Goal: Book appointment/travel/reservation: Book appointment/travel/reservation

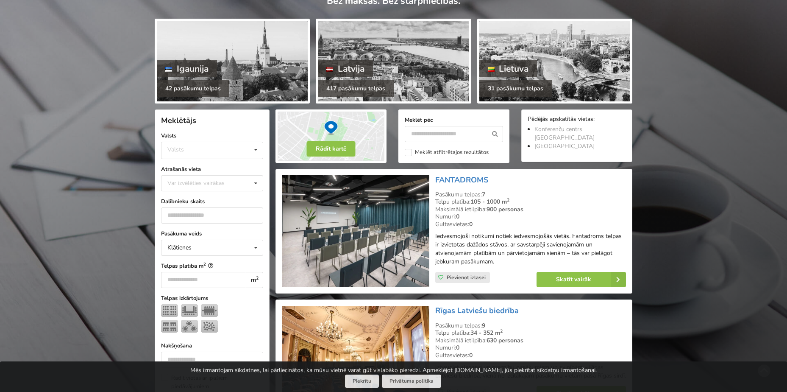
scroll to position [85, 0]
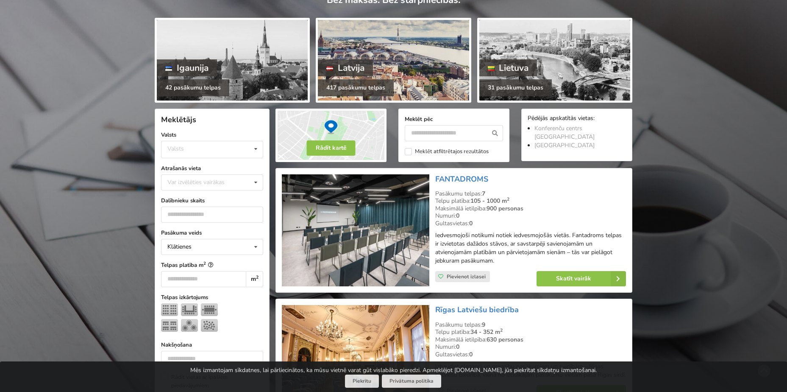
click at [347, 64] on div "Latvija" at bounding box center [345, 67] width 55 height 17
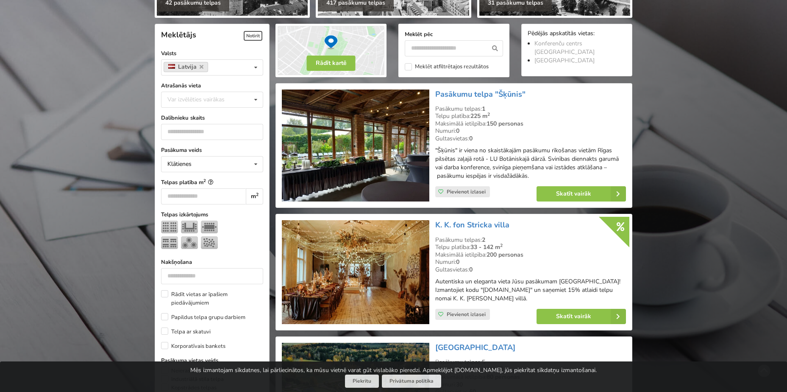
scroll to position [212, 0]
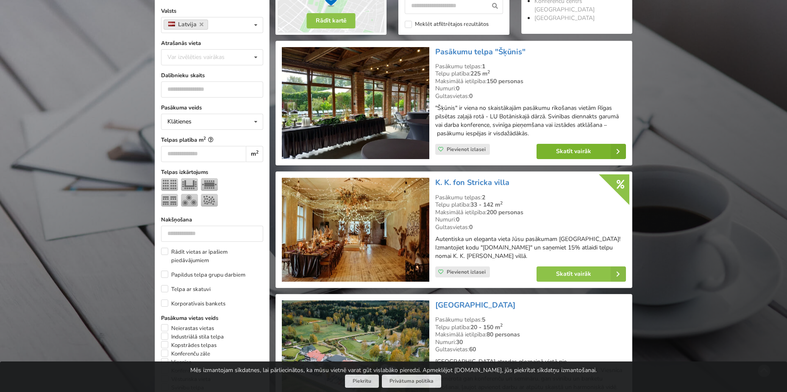
click at [572, 152] on link "Skatīt vairāk" at bounding box center [581, 151] width 89 height 15
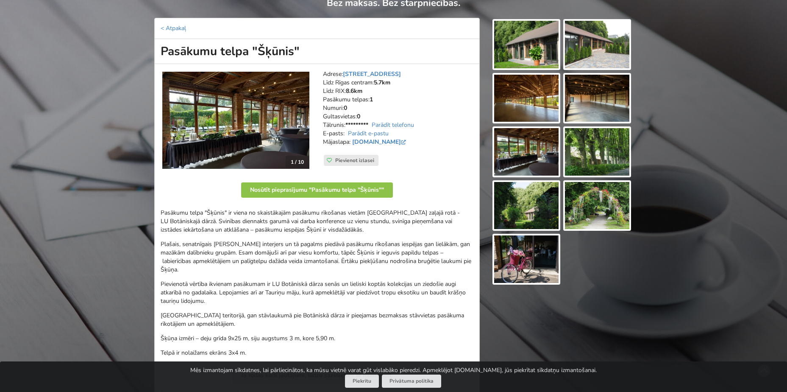
scroll to position [85, 0]
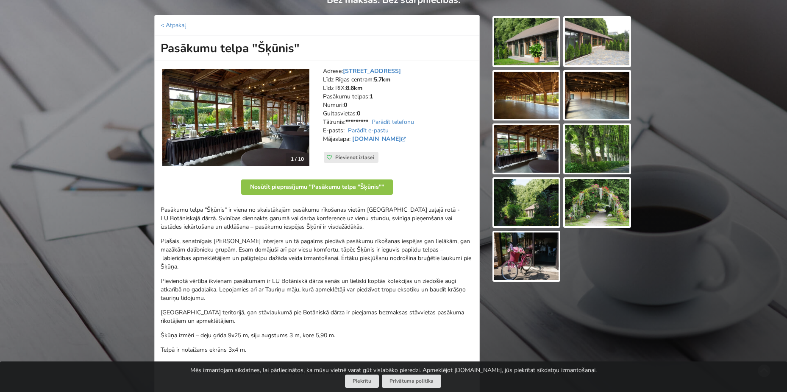
click at [226, 105] on img at bounding box center [235, 117] width 147 height 97
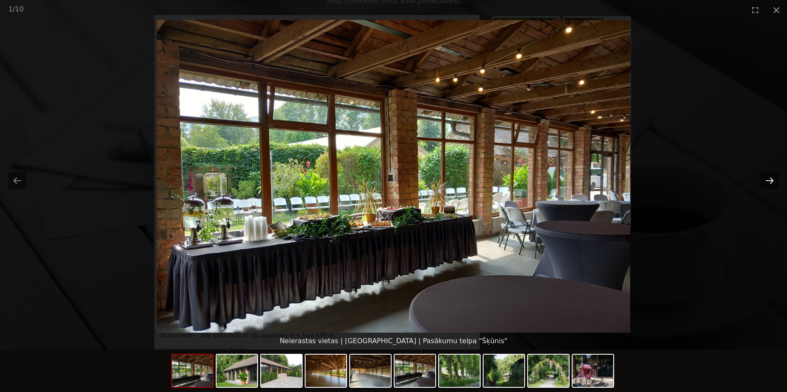
click at [777, 180] on button "Next slide" at bounding box center [770, 180] width 18 height 17
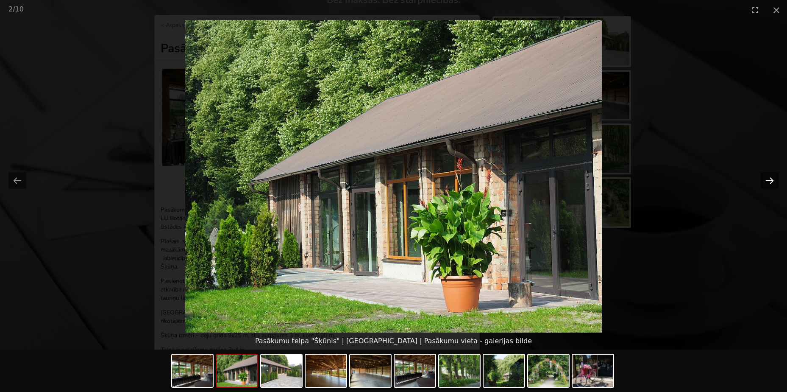
click at [777, 180] on button "Next slide" at bounding box center [770, 180] width 18 height 17
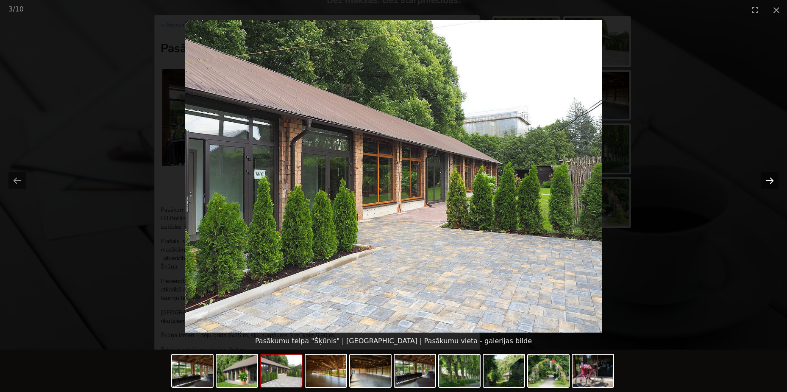
click at [765, 182] on button "Next slide" at bounding box center [770, 180] width 18 height 17
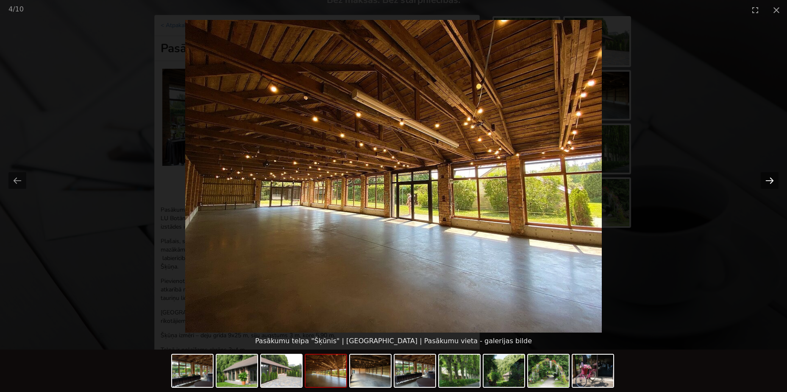
click at [765, 182] on button "Next slide" at bounding box center [770, 180] width 18 height 17
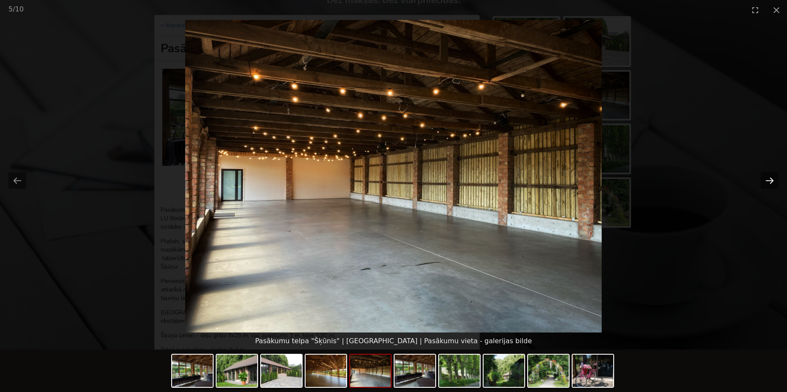
click at [765, 182] on button "Next slide" at bounding box center [770, 180] width 18 height 17
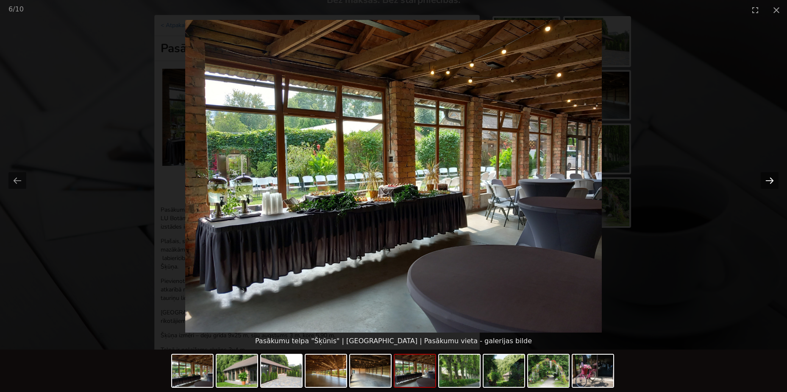
click at [766, 183] on button "Next slide" at bounding box center [770, 180] width 18 height 17
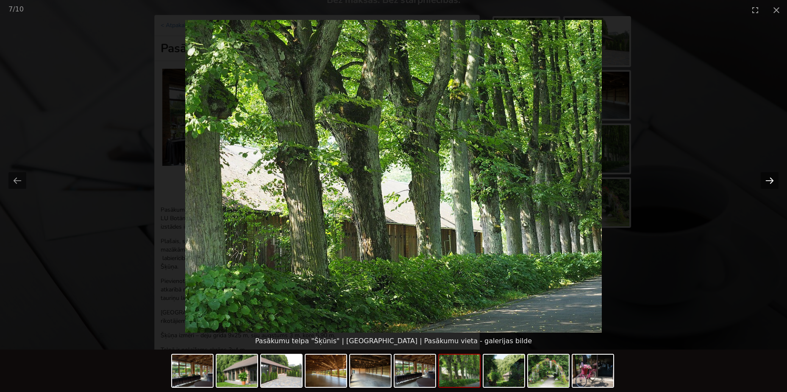
click at [773, 185] on button "Next slide" at bounding box center [770, 180] width 18 height 17
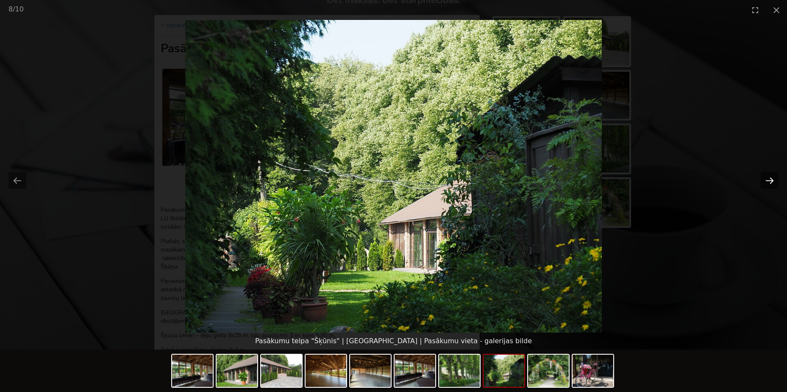
click at [775, 181] on button "Next slide" at bounding box center [770, 180] width 18 height 17
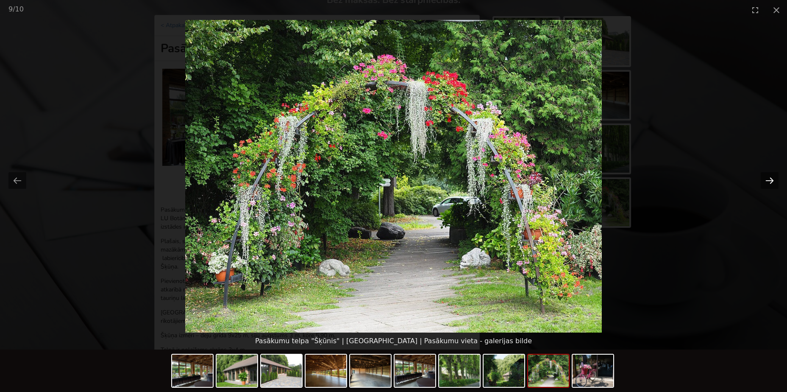
click at [771, 180] on button "Next slide" at bounding box center [770, 180] width 18 height 17
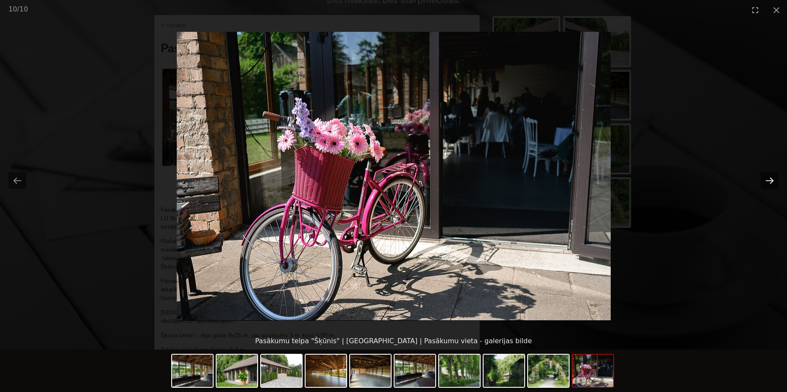
click at [771, 180] on button "Next slide" at bounding box center [770, 180] width 18 height 17
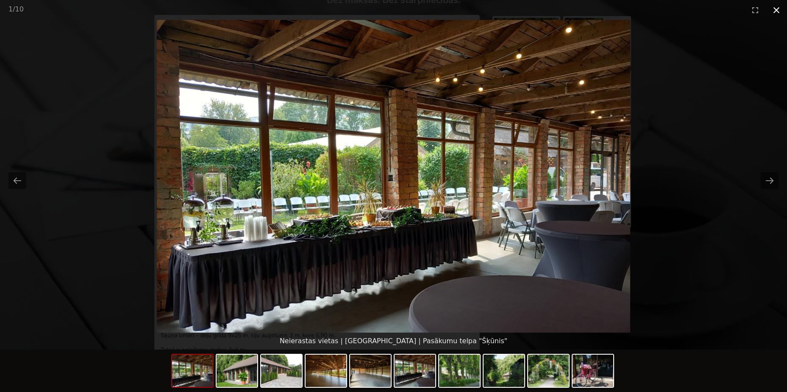
click at [776, 9] on button "Close gallery" at bounding box center [776, 10] width 21 height 20
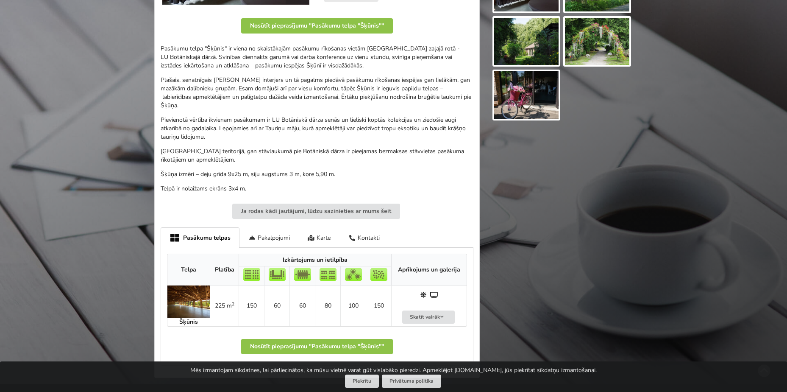
scroll to position [254, 0]
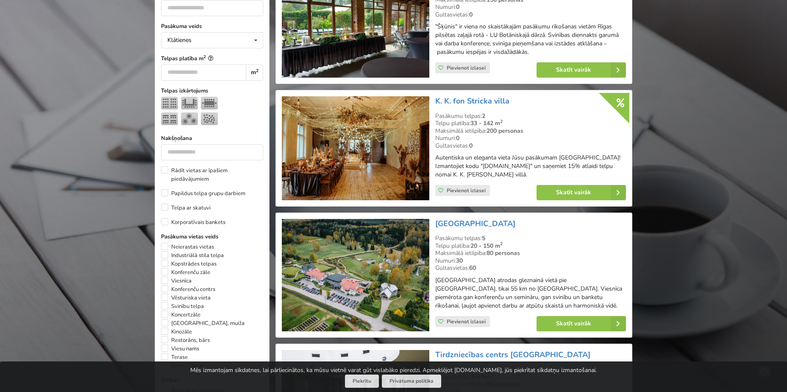
scroll to position [297, 0]
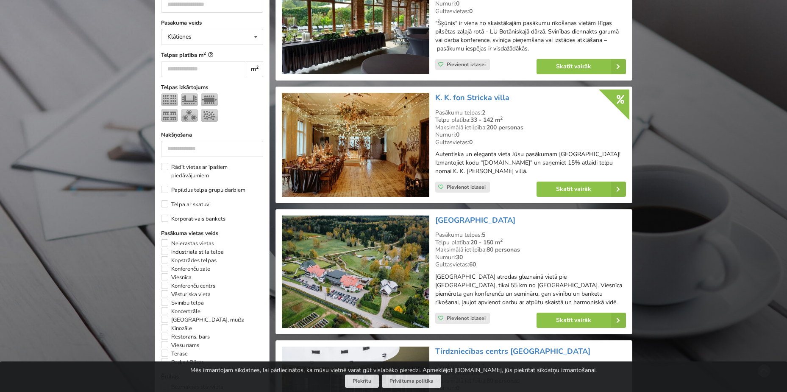
click at [356, 137] on img at bounding box center [355, 145] width 147 height 104
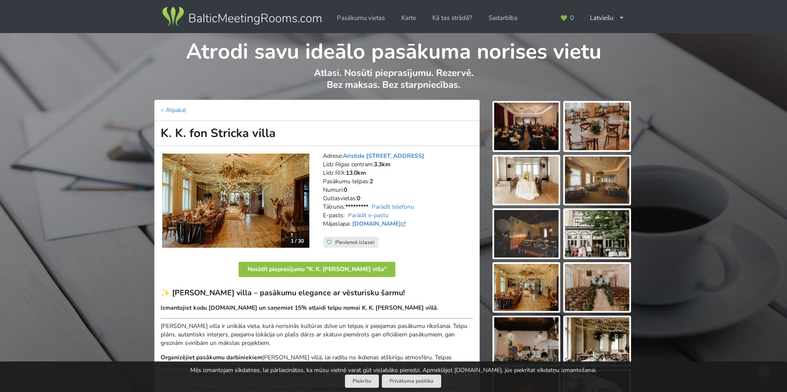
click at [244, 202] on img at bounding box center [235, 201] width 147 height 94
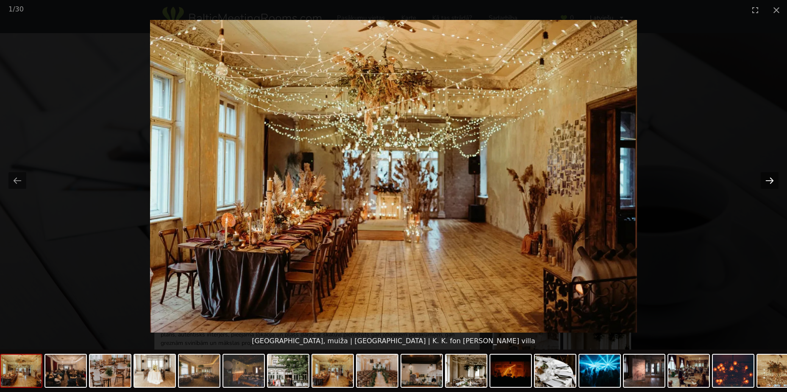
click at [768, 180] on button "Next slide" at bounding box center [770, 180] width 18 height 17
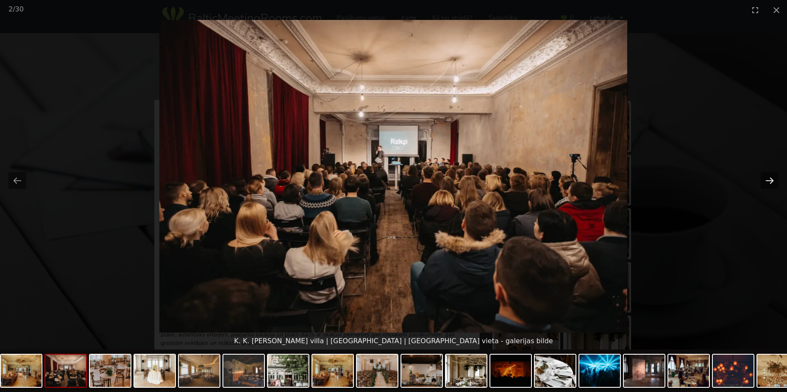
click at [772, 180] on button "Next slide" at bounding box center [770, 180] width 18 height 17
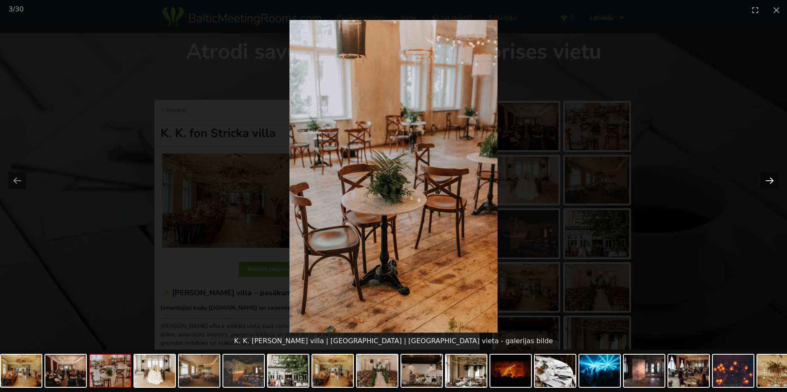
click at [772, 180] on button "Next slide" at bounding box center [770, 180] width 18 height 17
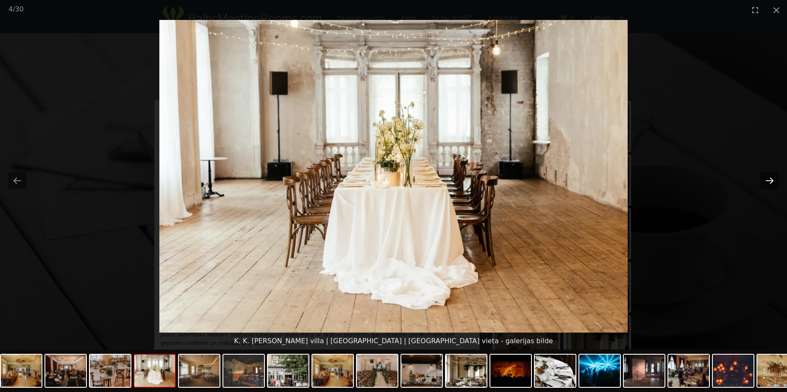
click at [772, 180] on button "Next slide" at bounding box center [770, 180] width 18 height 17
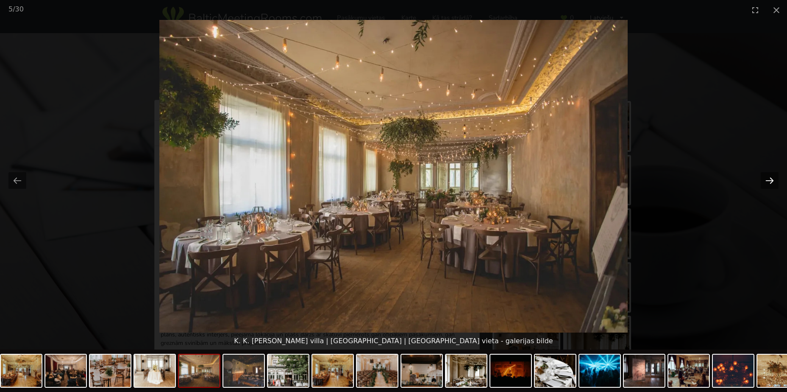
click at [772, 180] on button "Next slide" at bounding box center [770, 180] width 18 height 17
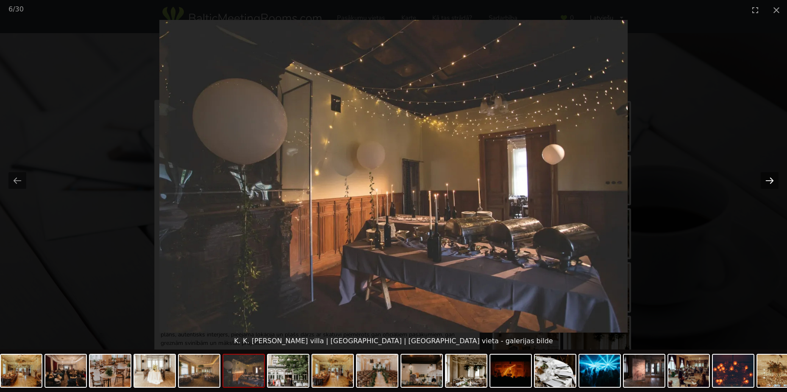
click at [773, 181] on button "Next slide" at bounding box center [770, 180] width 18 height 17
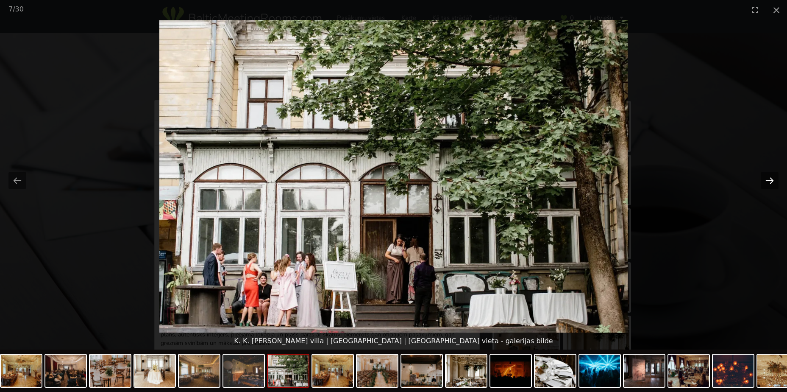
click at [769, 181] on button "Next slide" at bounding box center [770, 180] width 18 height 17
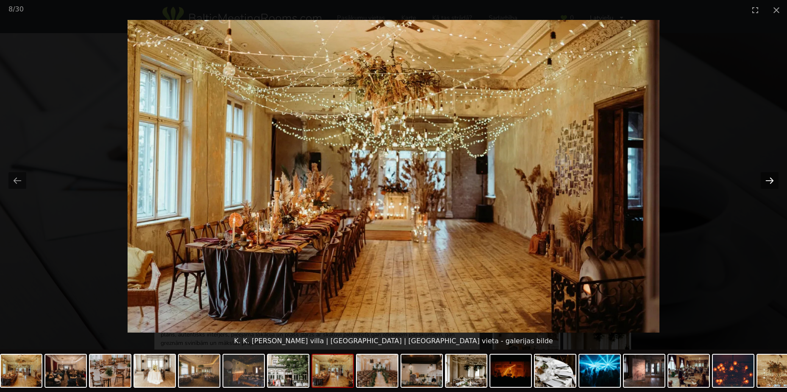
click at [769, 181] on button "Next slide" at bounding box center [770, 180] width 18 height 17
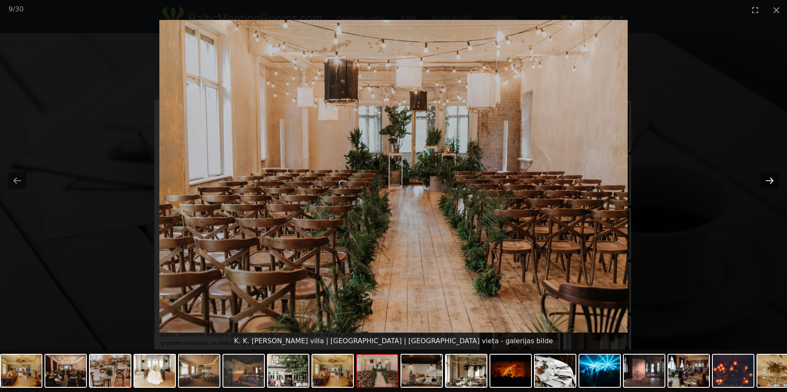
click at [769, 181] on button "Next slide" at bounding box center [770, 180] width 18 height 17
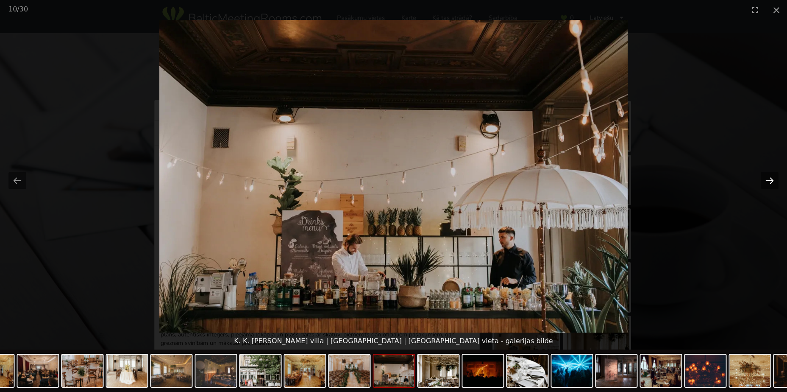
click at [769, 181] on button "Next slide" at bounding box center [770, 180] width 18 height 17
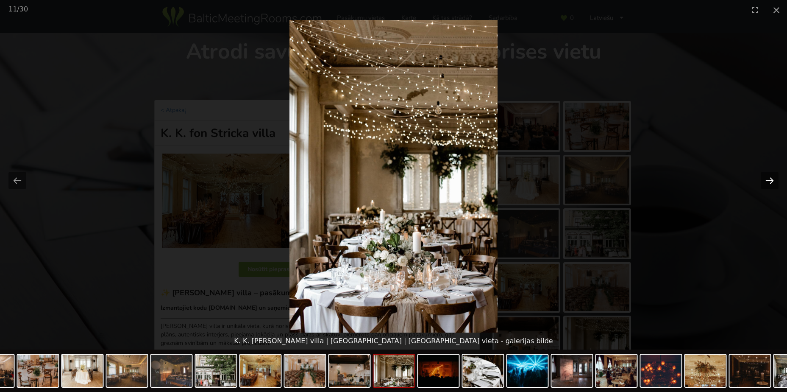
click at [769, 183] on button "Next slide" at bounding box center [770, 180] width 18 height 17
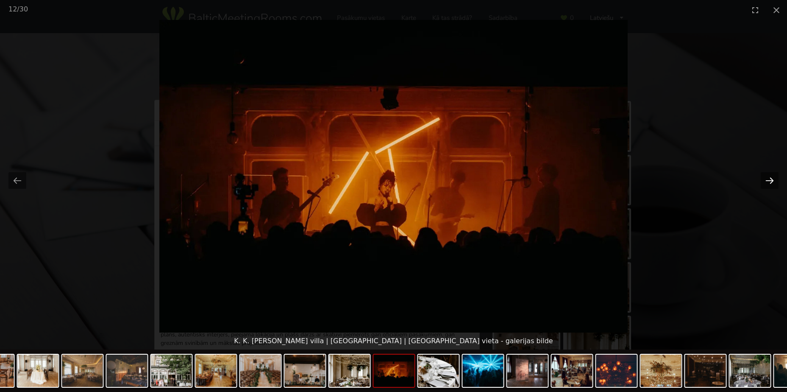
click at [769, 177] on button "Next slide" at bounding box center [770, 180] width 18 height 17
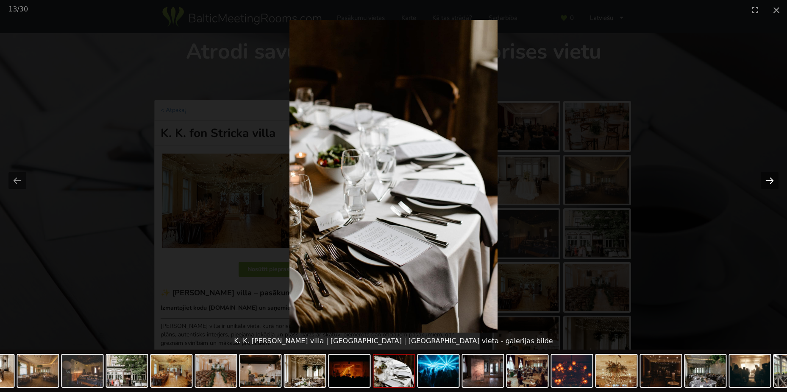
click at [772, 182] on button "Next slide" at bounding box center [770, 180] width 18 height 17
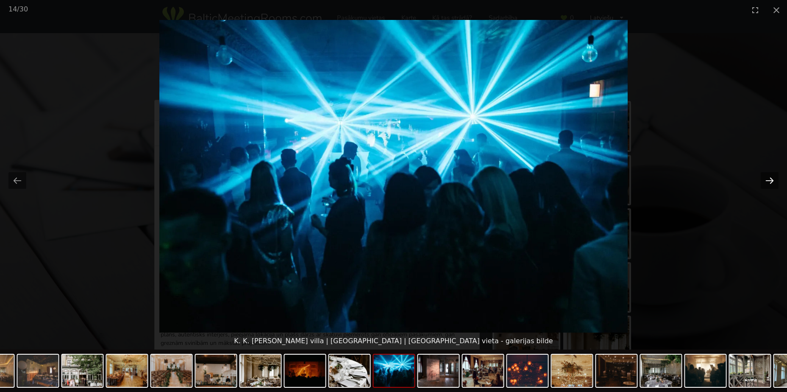
click at [767, 179] on button "Next slide" at bounding box center [770, 180] width 18 height 17
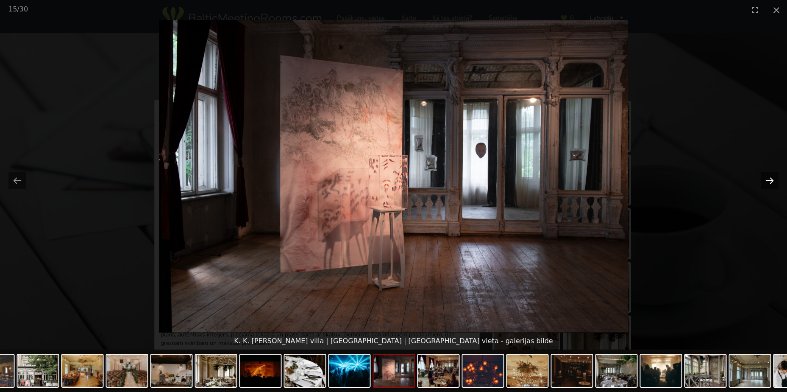
click at [772, 179] on button "Next slide" at bounding box center [770, 180] width 18 height 17
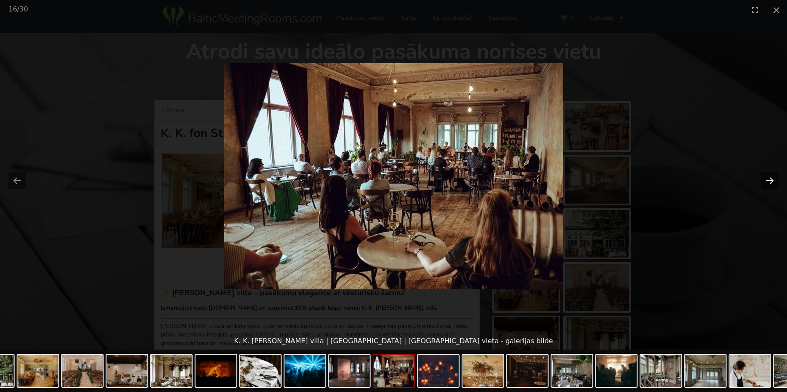
click at [772, 179] on button "Next slide" at bounding box center [770, 180] width 18 height 17
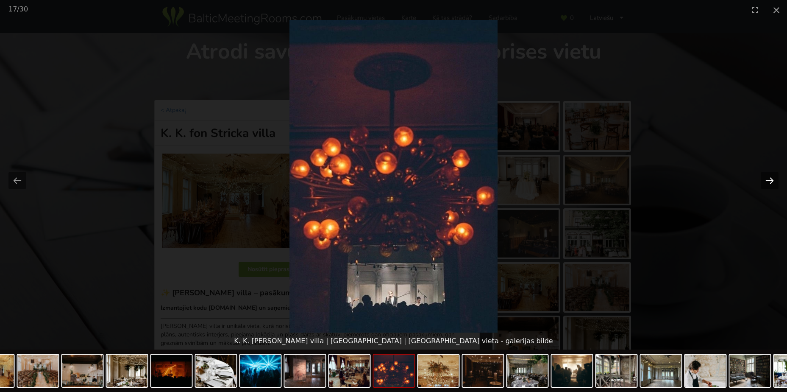
click at [772, 179] on button "Next slide" at bounding box center [770, 180] width 18 height 17
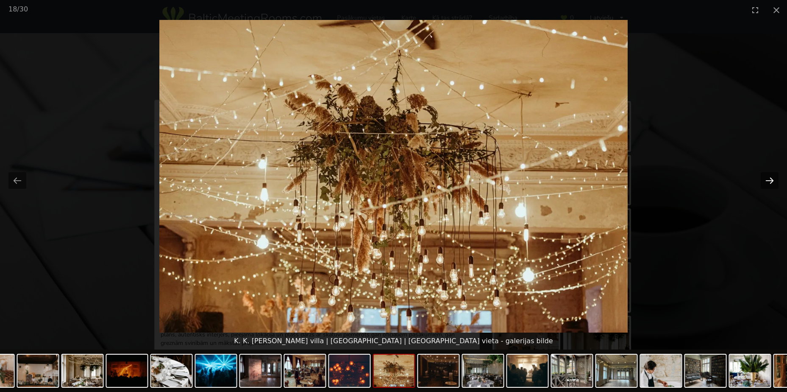
click at [772, 179] on button "Next slide" at bounding box center [770, 180] width 18 height 17
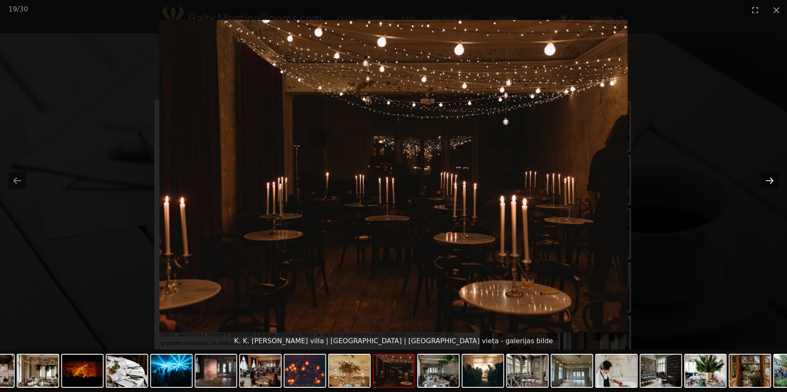
click at [772, 179] on button "Next slide" at bounding box center [770, 180] width 18 height 17
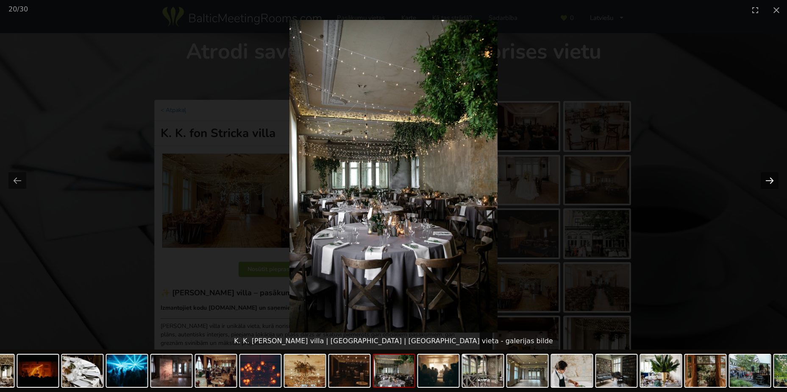
click at [772, 179] on button "Next slide" at bounding box center [770, 180] width 18 height 17
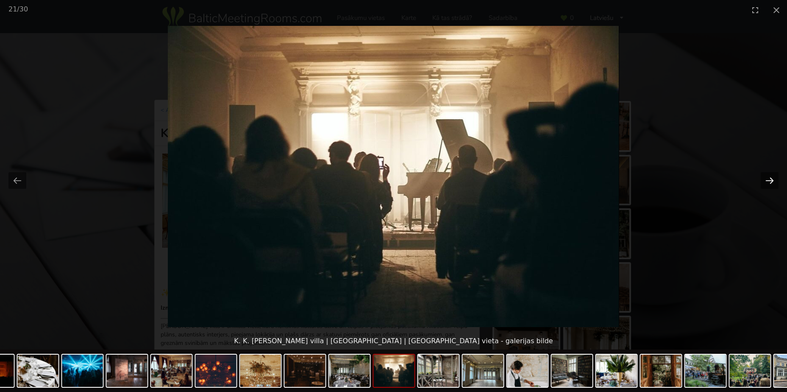
click at [772, 179] on button "Next slide" at bounding box center [770, 180] width 18 height 17
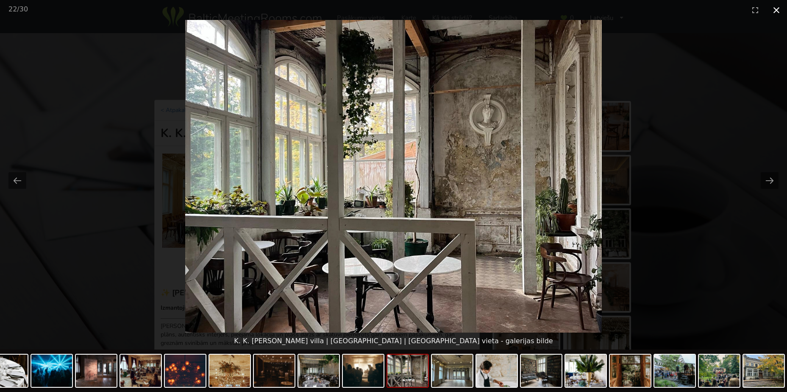
click at [779, 9] on button "Close gallery" at bounding box center [776, 10] width 21 height 20
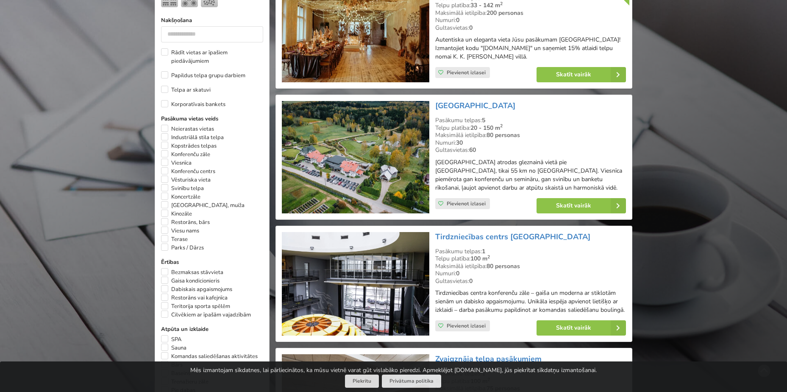
scroll to position [424, 0]
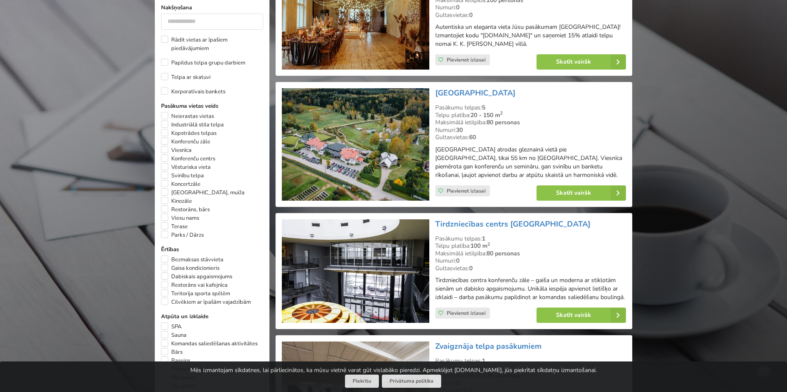
click at [386, 279] on img at bounding box center [355, 271] width 147 height 104
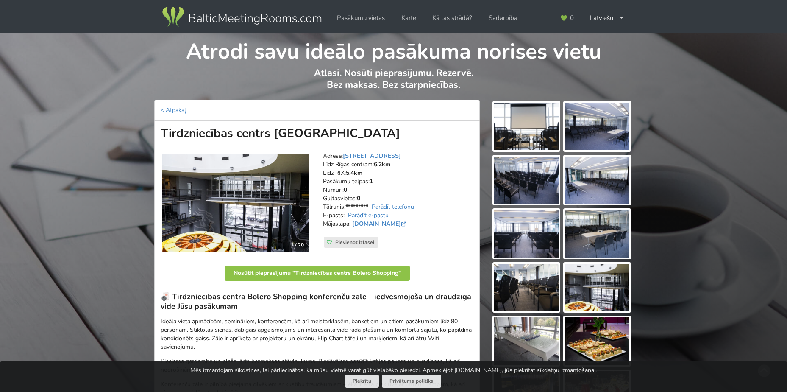
click at [241, 211] on img at bounding box center [235, 203] width 147 height 98
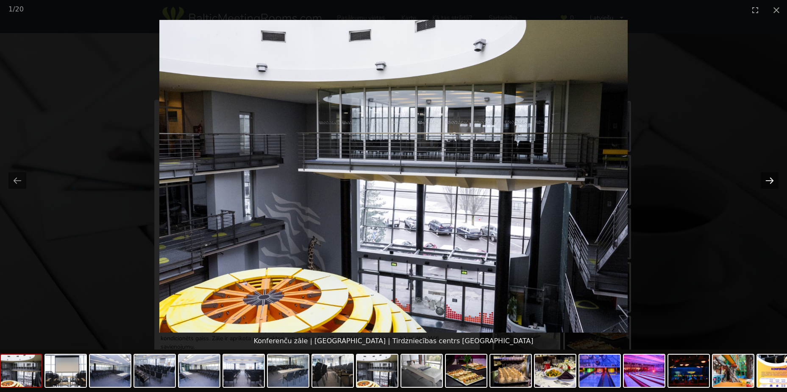
click at [771, 180] on button "Next slide" at bounding box center [770, 180] width 18 height 17
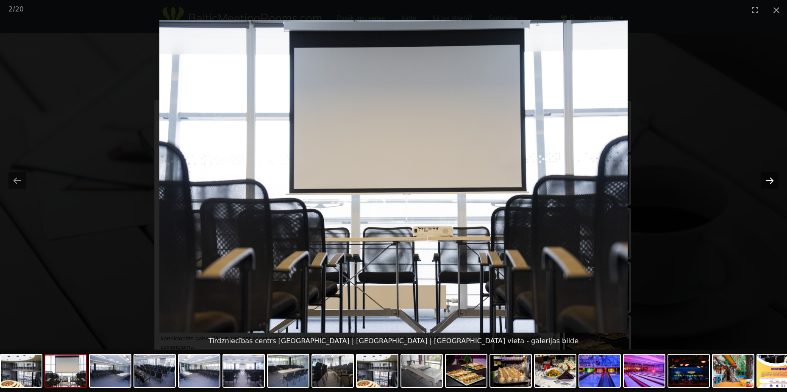
click at [769, 181] on button "Next slide" at bounding box center [770, 180] width 18 height 17
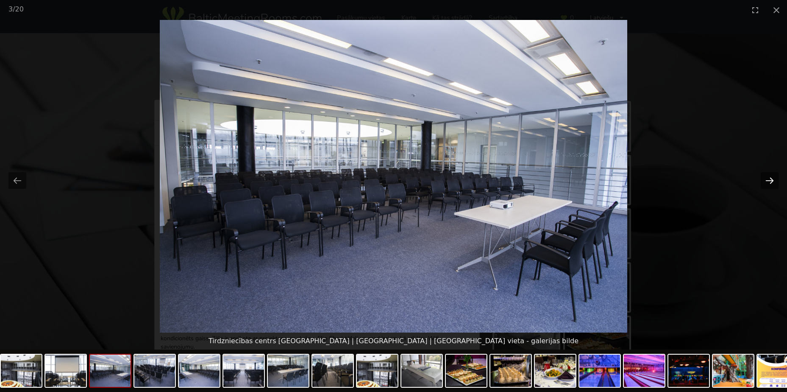
click at [768, 181] on button "Next slide" at bounding box center [770, 180] width 18 height 17
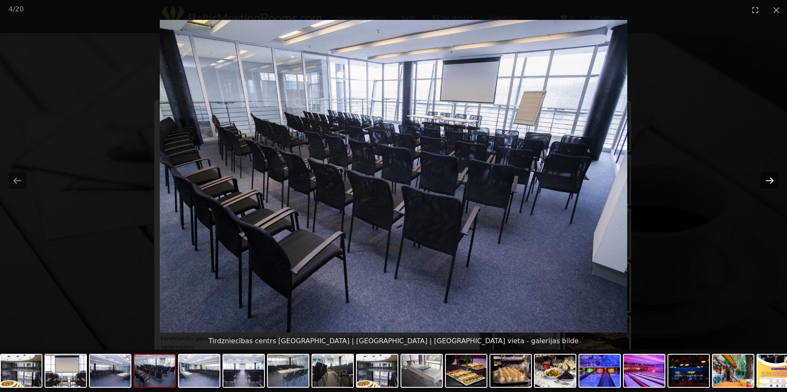
click at [768, 181] on button "Next slide" at bounding box center [770, 180] width 18 height 17
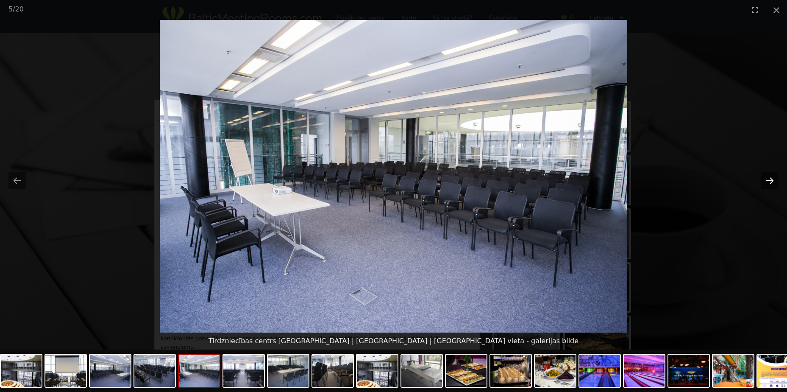
click at [768, 181] on button "Next slide" at bounding box center [770, 180] width 18 height 17
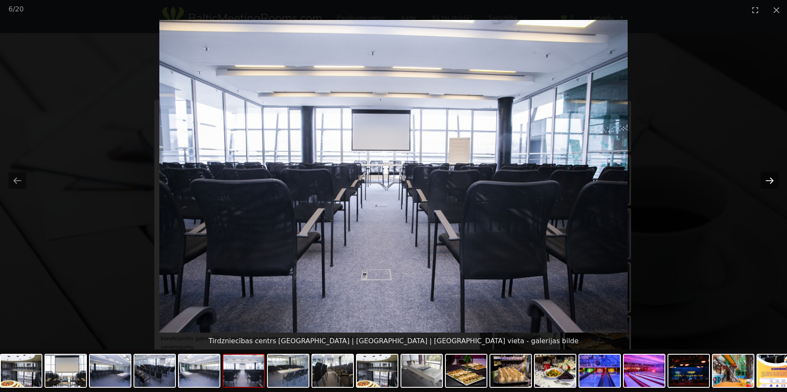
click at [768, 181] on button "Next slide" at bounding box center [770, 180] width 18 height 17
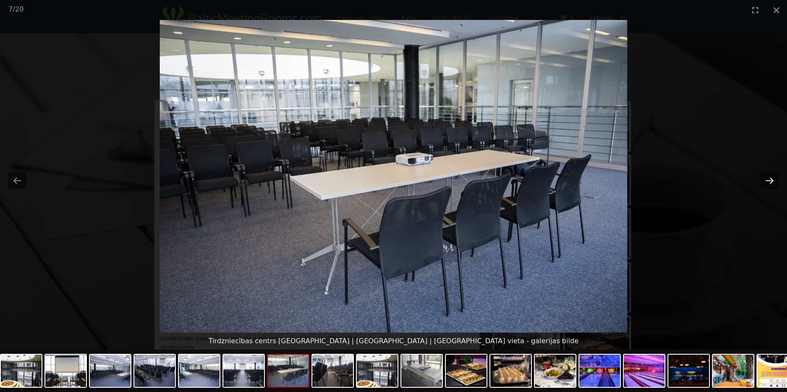
click at [768, 181] on button "Next slide" at bounding box center [770, 180] width 18 height 17
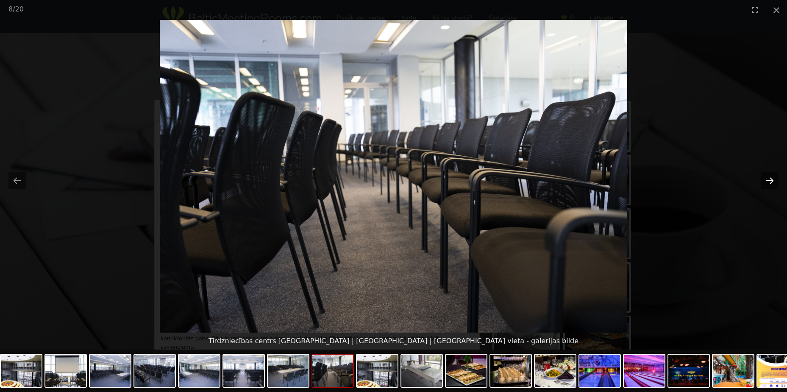
click at [768, 181] on button "Next slide" at bounding box center [770, 180] width 18 height 17
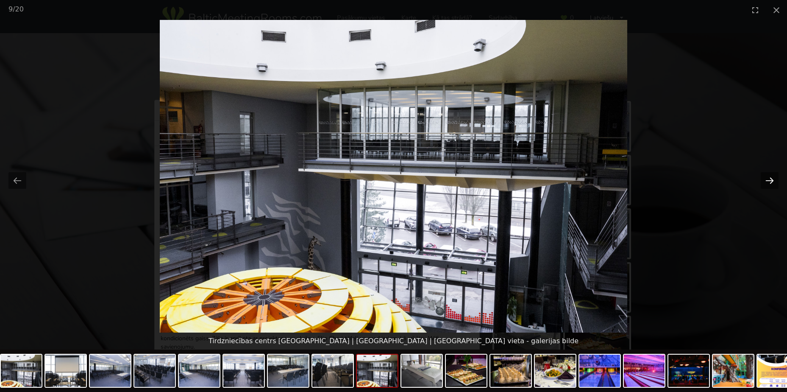
click at [768, 181] on button "Next slide" at bounding box center [770, 180] width 18 height 17
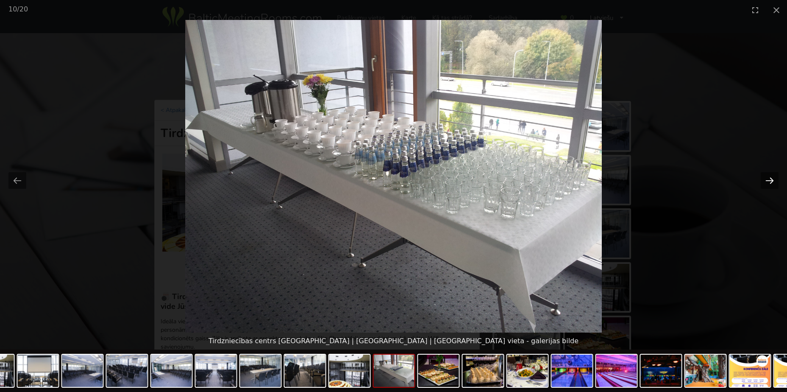
click at [774, 181] on button "Next slide" at bounding box center [770, 180] width 18 height 17
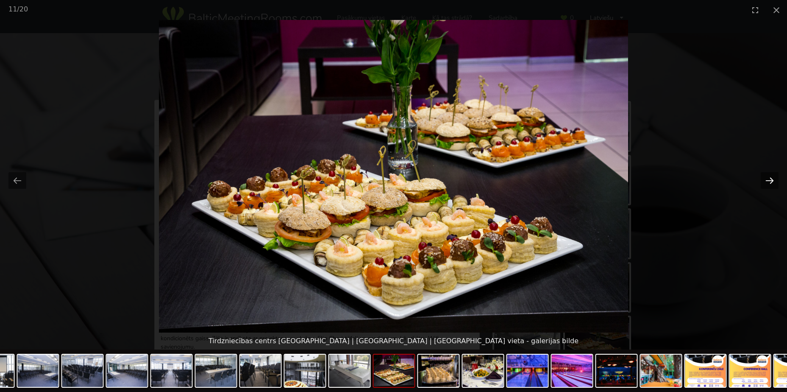
click at [774, 181] on button "Next slide" at bounding box center [770, 180] width 18 height 17
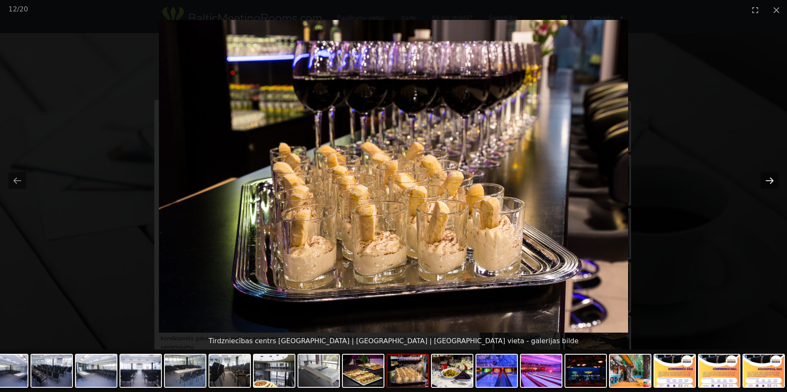
click at [774, 181] on button "Next slide" at bounding box center [770, 180] width 18 height 17
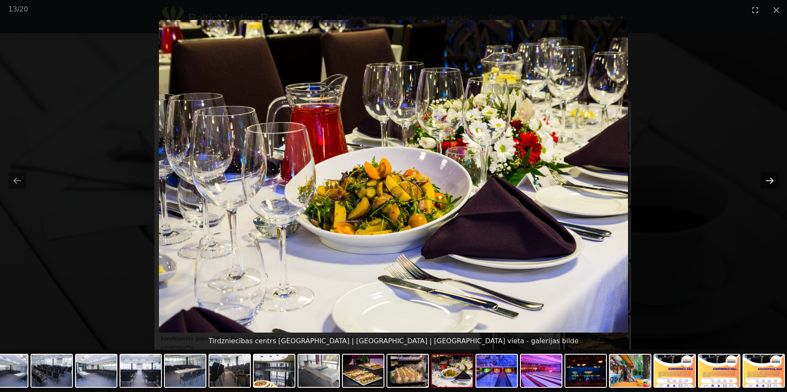
click at [774, 181] on button "Next slide" at bounding box center [770, 180] width 18 height 17
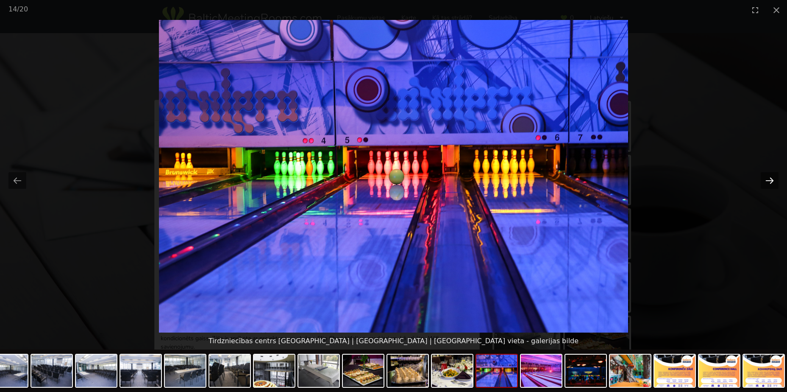
click at [773, 181] on button "Next slide" at bounding box center [770, 180] width 18 height 17
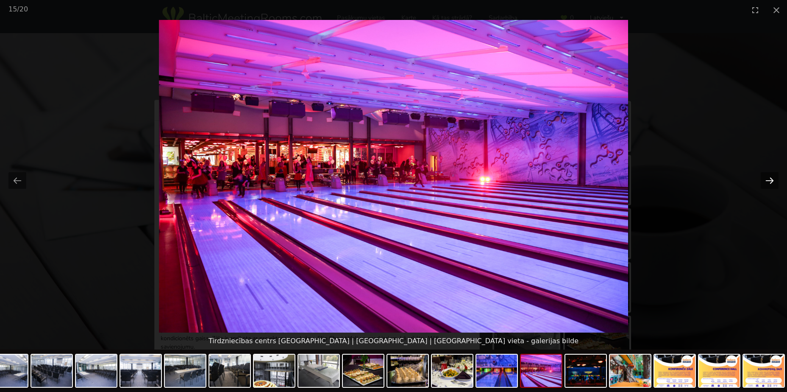
click at [773, 181] on button "Next slide" at bounding box center [770, 180] width 18 height 17
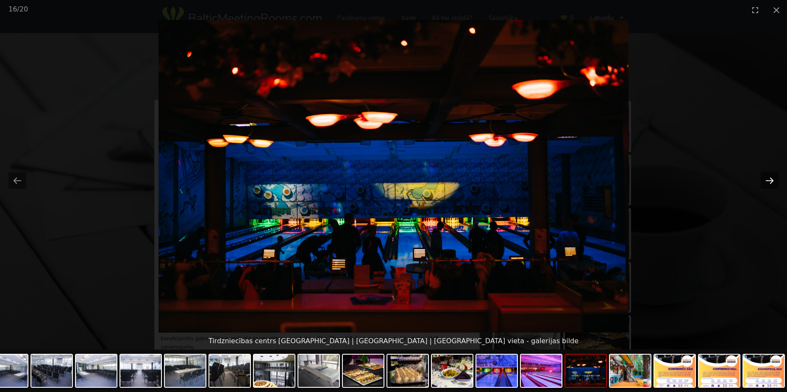
click at [773, 181] on button "Next slide" at bounding box center [770, 180] width 18 height 17
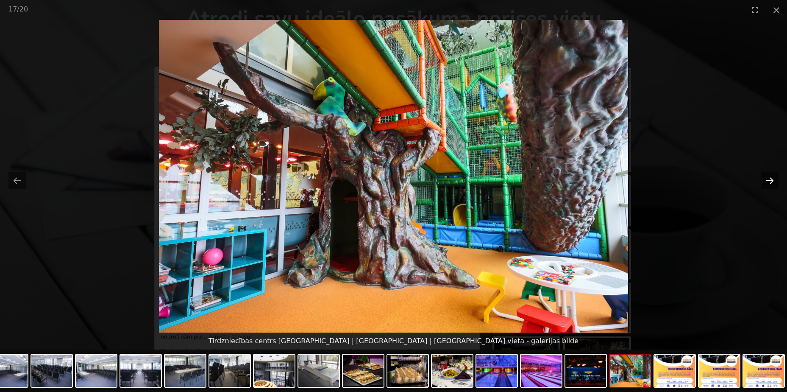
scroll to position [42, 0]
click at [773, 181] on button "Next slide" at bounding box center [770, 180] width 18 height 17
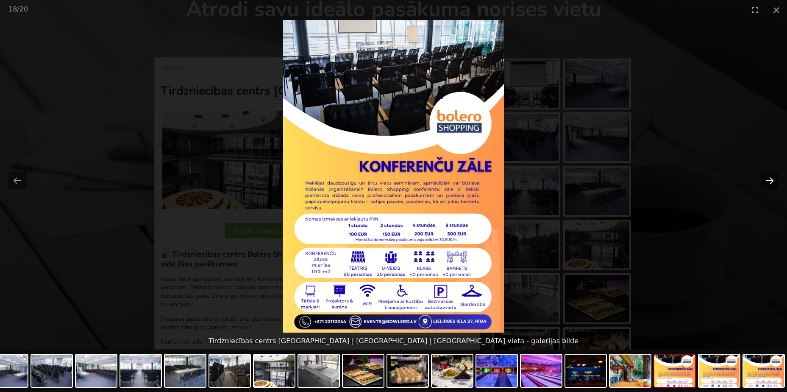
click at [773, 181] on button "Next slide" at bounding box center [770, 180] width 18 height 17
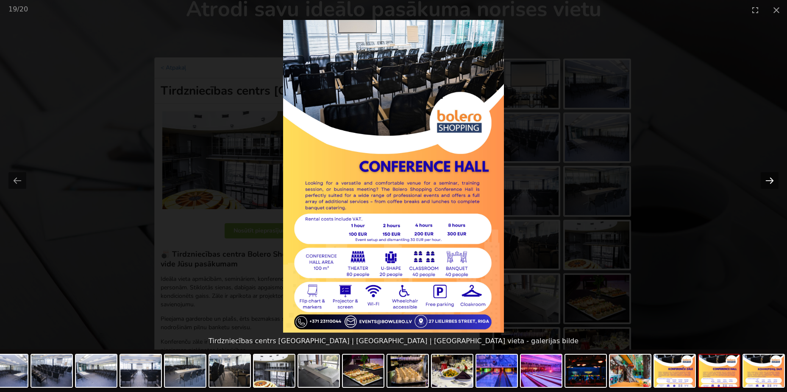
click at [773, 181] on button "Next slide" at bounding box center [770, 180] width 18 height 17
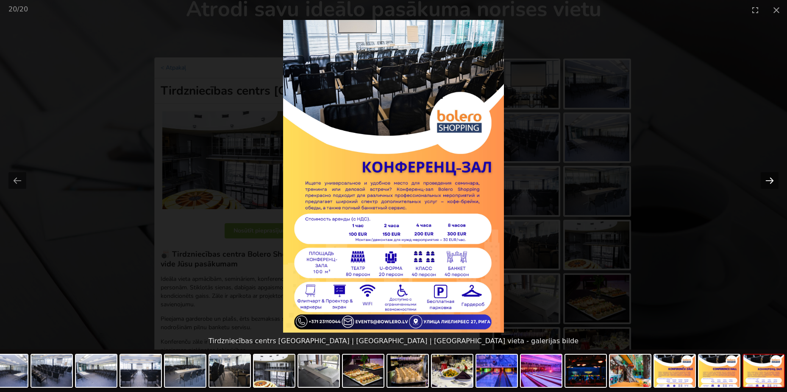
click at [773, 181] on button "Next slide" at bounding box center [770, 180] width 18 height 17
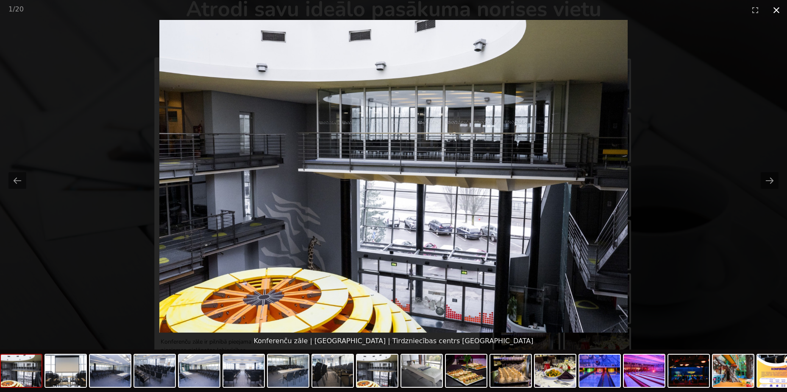
click at [776, 8] on button "Close gallery" at bounding box center [776, 10] width 21 height 20
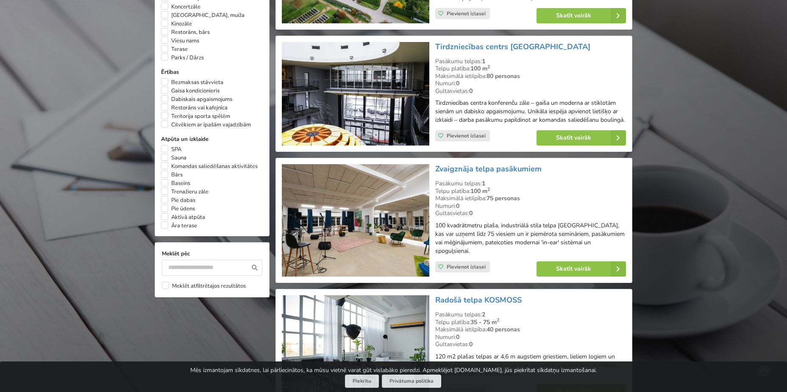
scroll to position [636, 0]
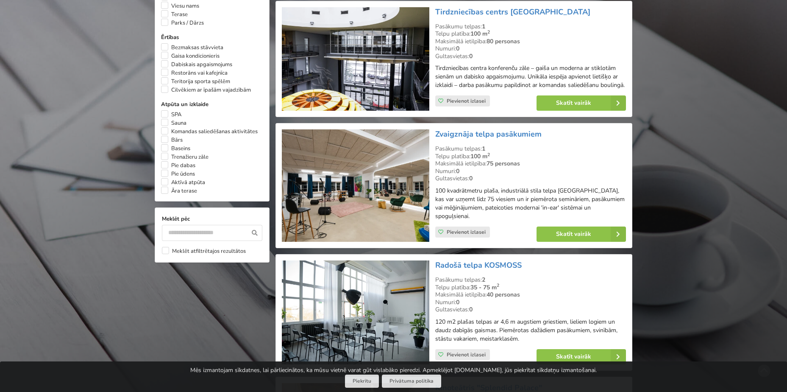
click at [368, 205] on img at bounding box center [355, 185] width 147 height 112
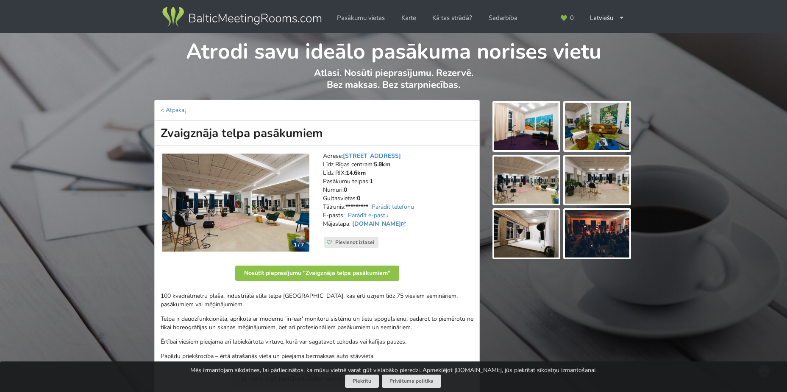
click at [337, 200] on address "Adrese: [STREET_ADDRESS] Rīgas centram: 5.8km Līdz RIX: 14.6km [GEOGRAPHIC_DATA…" at bounding box center [398, 194] width 151 height 85
click at [263, 185] on img at bounding box center [235, 203] width 147 height 98
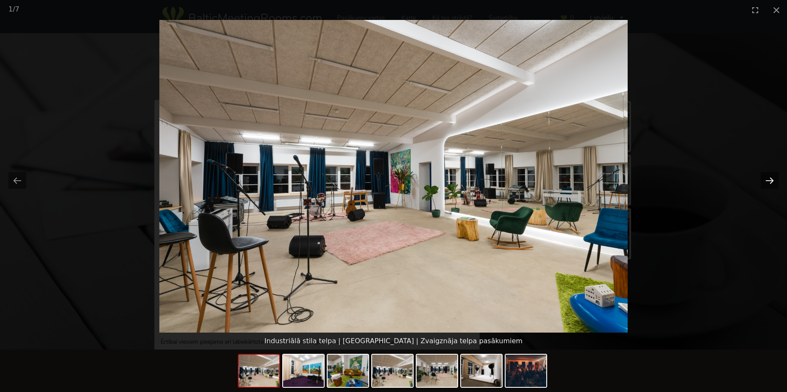
click at [770, 181] on button "Next slide" at bounding box center [770, 180] width 18 height 17
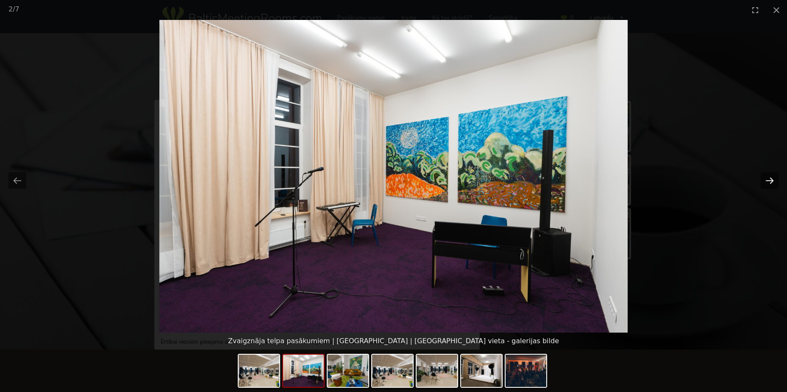
click at [770, 181] on button "Next slide" at bounding box center [770, 180] width 18 height 17
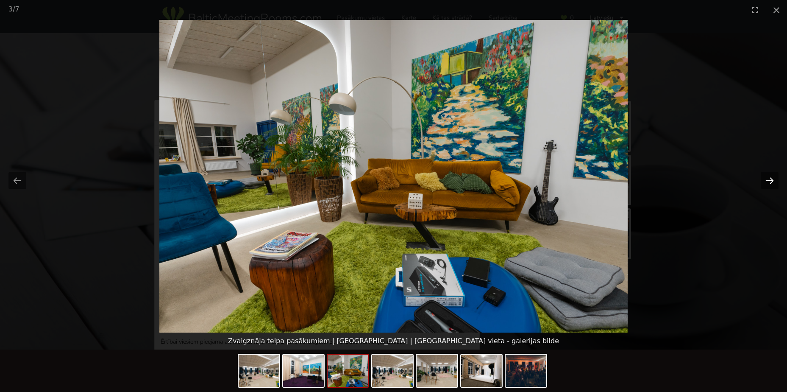
click at [770, 181] on button "Next slide" at bounding box center [770, 180] width 18 height 17
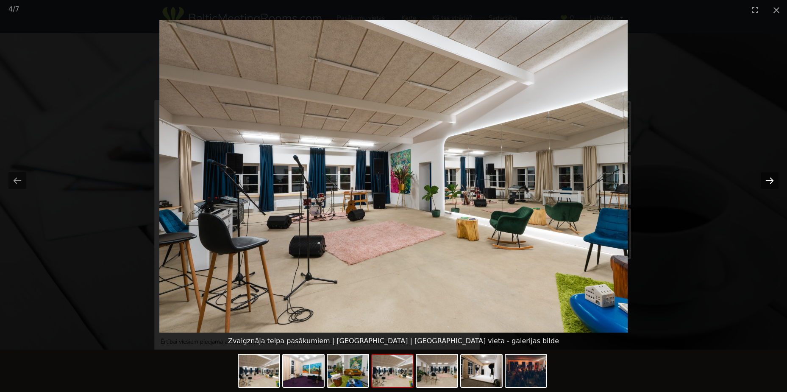
click at [770, 181] on button "Next slide" at bounding box center [770, 180] width 18 height 17
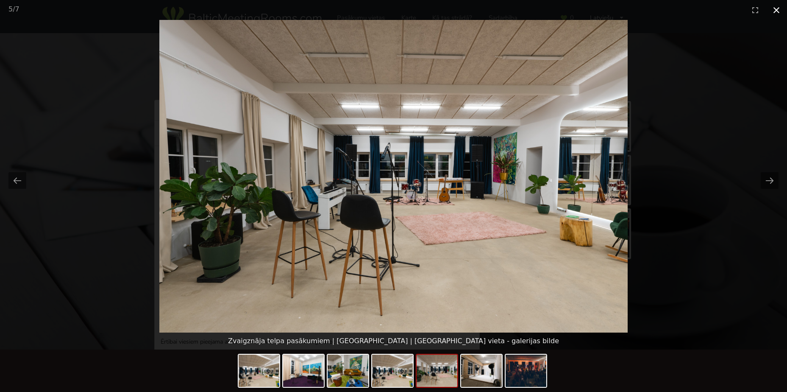
click at [774, 10] on button "Close gallery" at bounding box center [776, 10] width 21 height 20
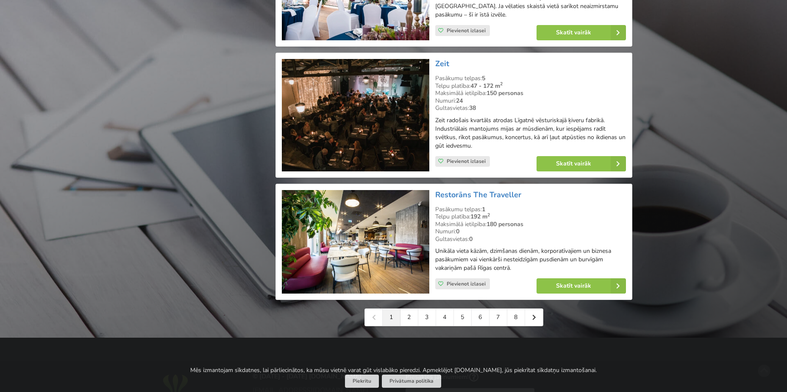
scroll to position [1824, 0]
click at [408, 313] on link "2" at bounding box center [410, 316] width 18 height 17
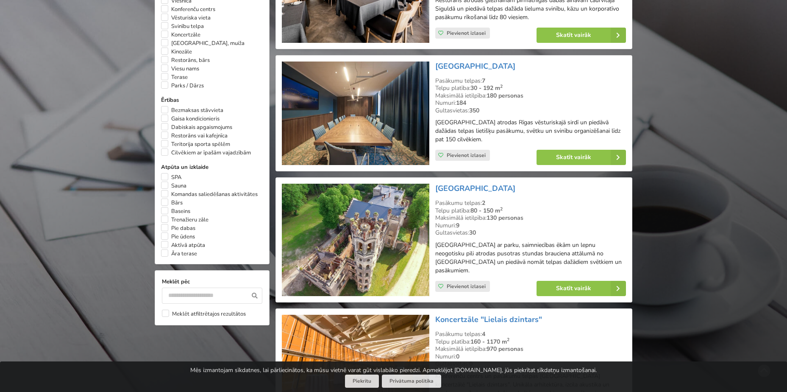
scroll to position [594, 0]
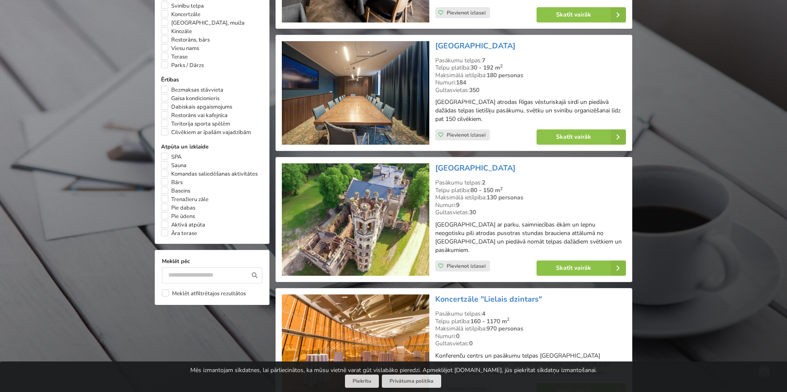
click at [397, 225] on img at bounding box center [355, 219] width 147 height 112
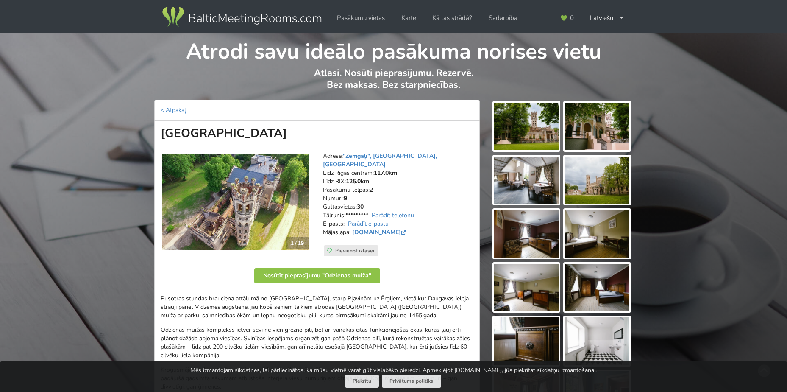
click at [262, 196] on img at bounding box center [235, 202] width 147 height 96
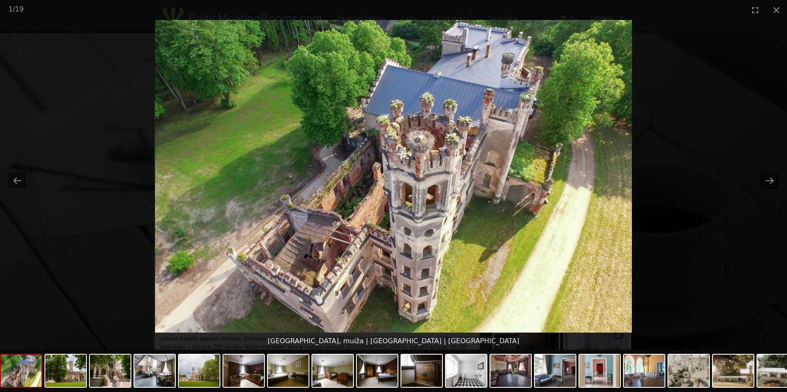
click at [772, 194] on picture at bounding box center [393, 176] width 787 height 313
click at [769, 182] on button "Next slide" at bounding box center [770, 180] width 18 height 17
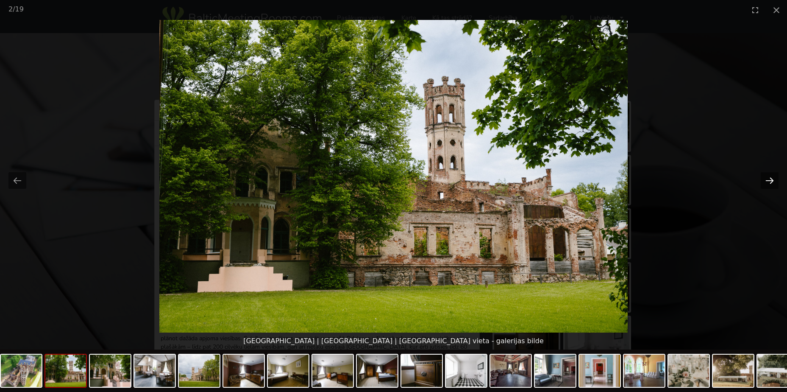
click at [766, 179] on button "Next slide" at bounding box center [770, 180] width 18 height 17
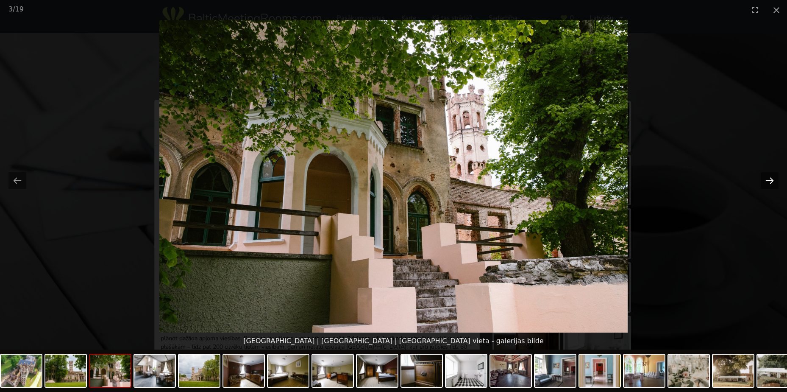
click at [766, 179] on button "Next slide" at bounding box center [770, 180] width 18 height 17
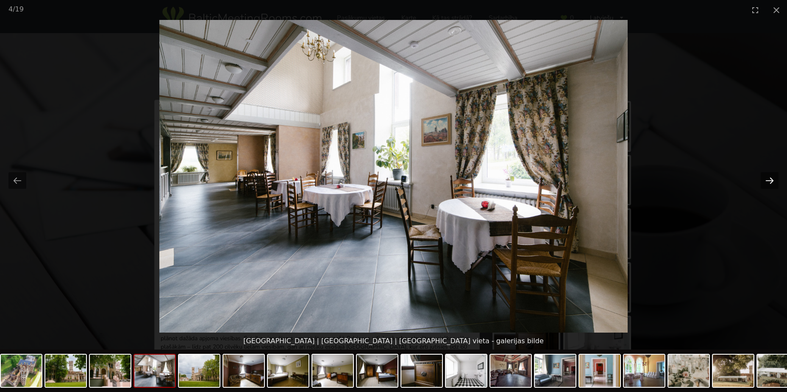
click at [766, 179] on button "Next slide" at bounding box center [770, 180] width 18 height 17
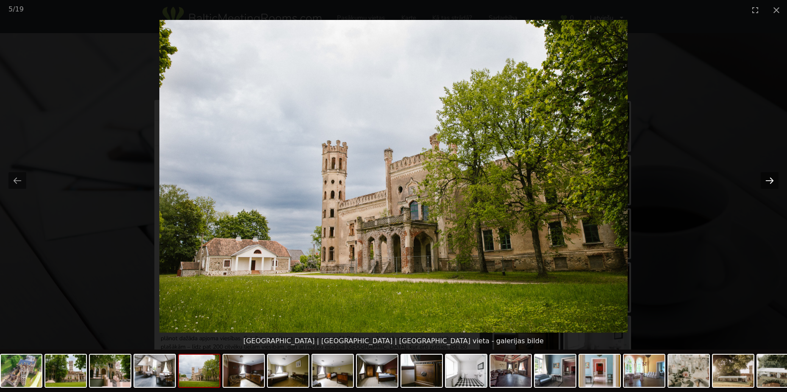
click at [766, 179] on button "Next slide" at bounding box center [770, 180] width 18 height 17
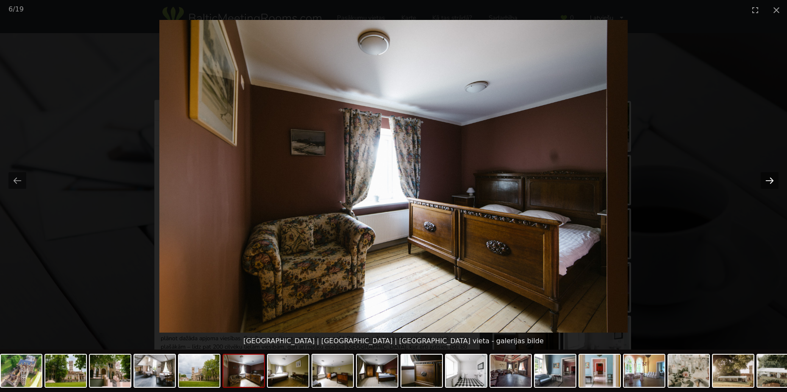
click at [767, 179] on button "Next slide" at bounding box center [770, 180] width 18 height 17
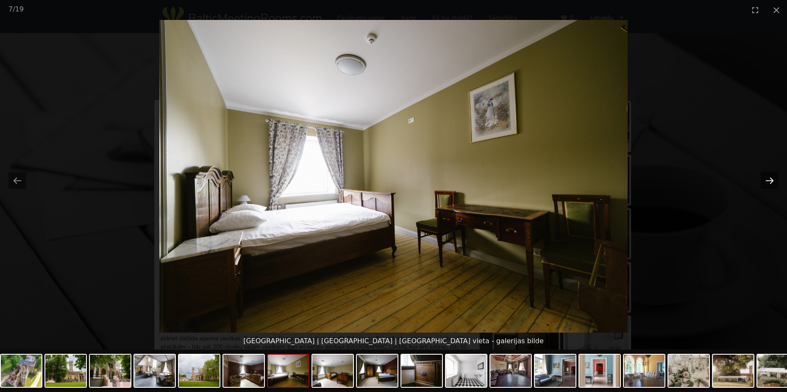
click at [767, 179] on button "Next slide" at bounding box center [770, 180] width 18 height 17
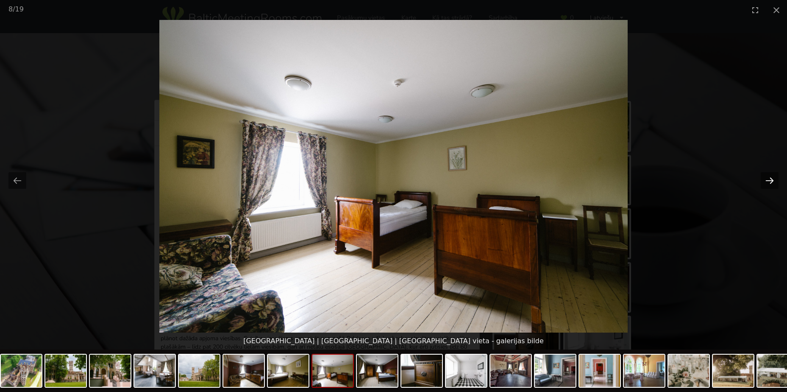
click at [767, 179] on button "Next slide" at bounding box center [770, 180] width 18 height 17
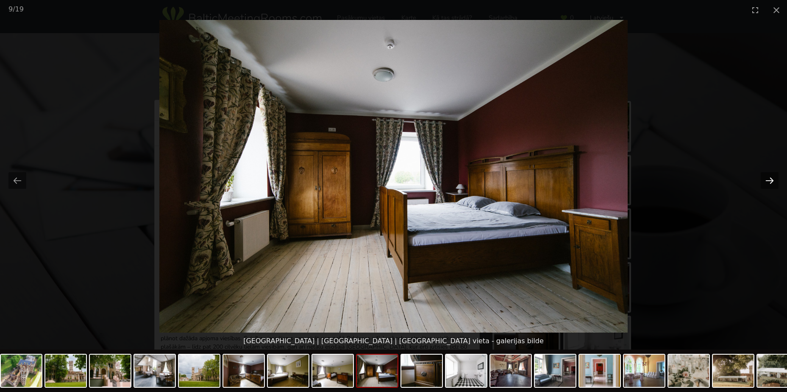
click at [767, 179] on button "Next slide" at bounding box center [770, 180] width 18 height 17
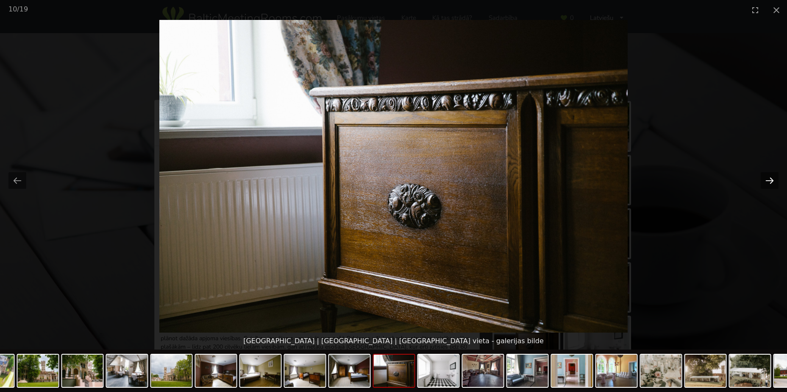
click at [767, 179] on button "Next slide" at bounding box center [770, 180] width 18 height 17
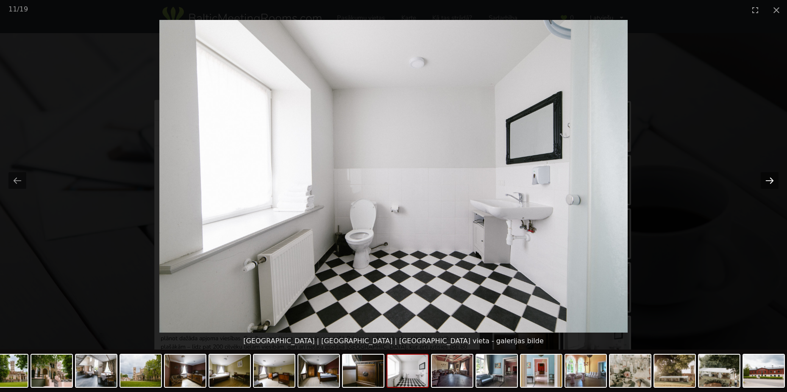
click at [767, 179] on button "Next slide" at bounding box center [770, 180] width 18 height 17
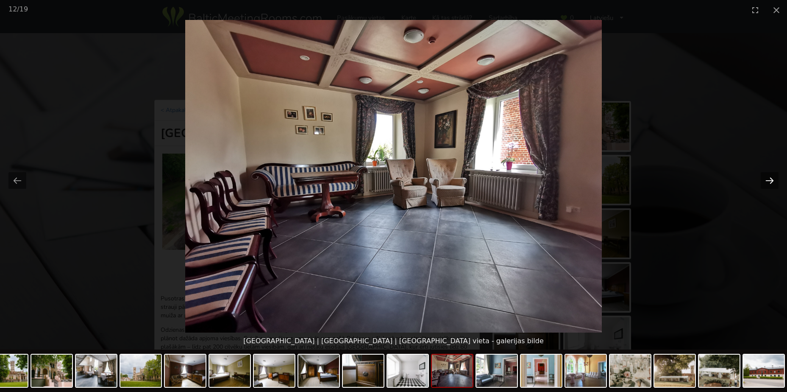
click at [767, 179] on button "Next slide" at bounding box center [770, 180] width 18 height 17
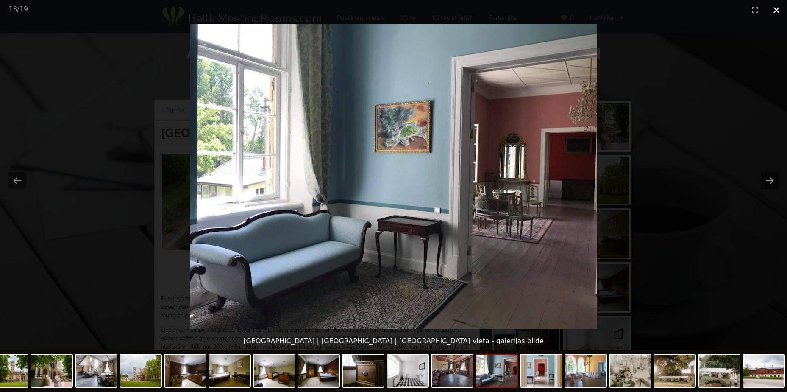
click at [775, 7] on button "Close gallery" at bounding box center [776, 10] width 21 height 20
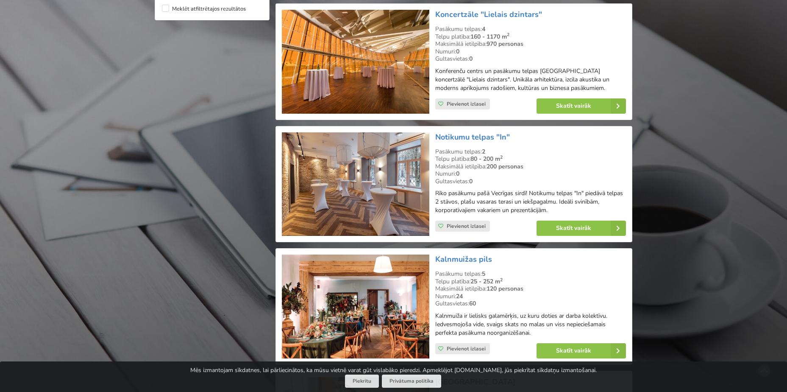
scroll to position [891, 0]
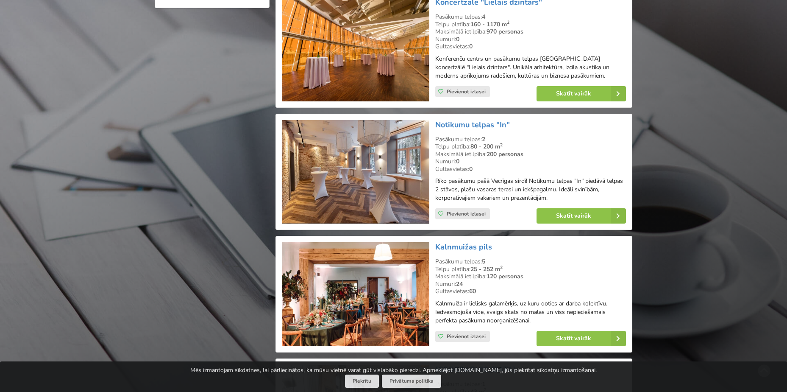
click at [355, 161] on img at bounding box center [355, 172] width 147 height 104
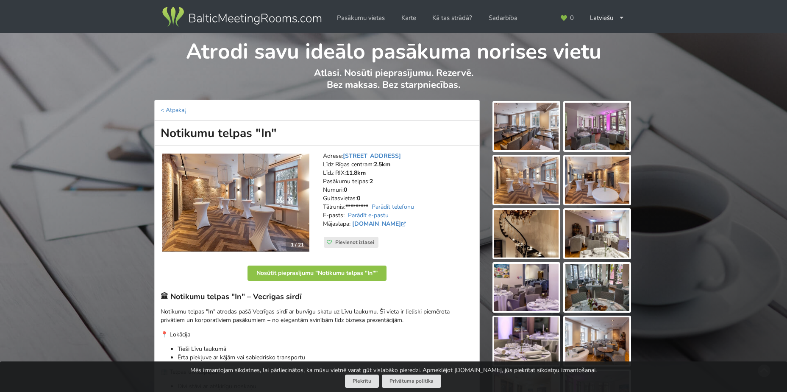
click at [222, 201] on img at bounding box center [235, 203] width 147 height 98
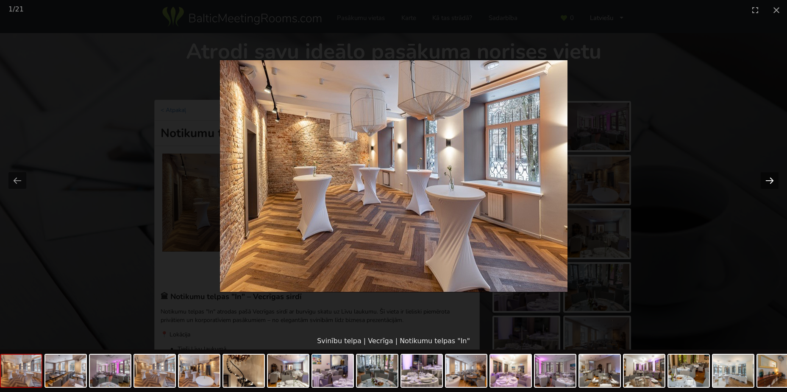
click at [771, 180] on button "Next slide" at bounding box center [770, 180] width 18 height 17
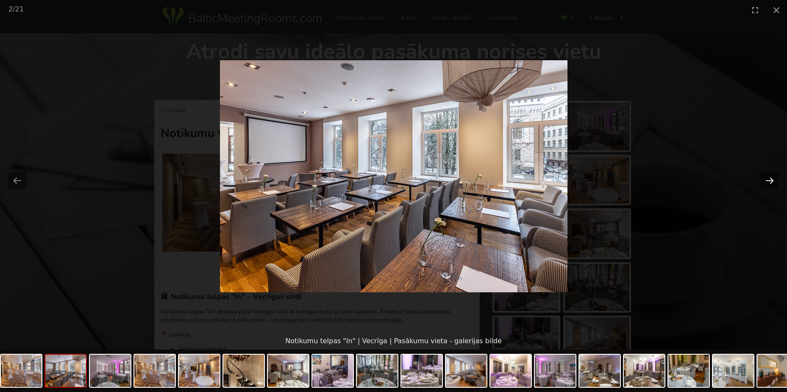
click at [771, 180] on button "Next slide" at bounding box center [770, 180] width 18 height 17
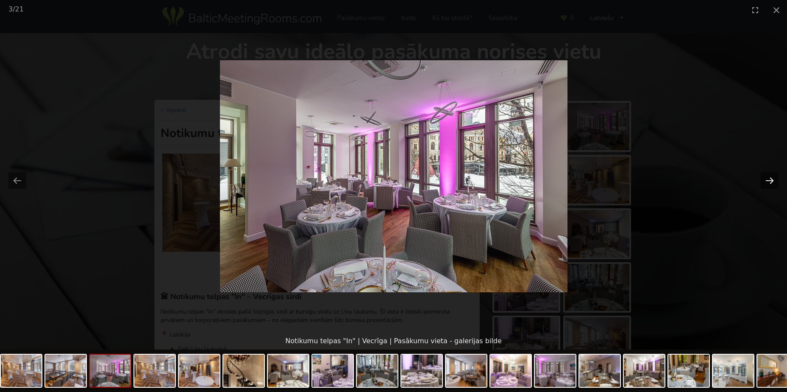
click at [771, 180] on button "Next slide" at bounding box center [770, 180] width 18 height 17
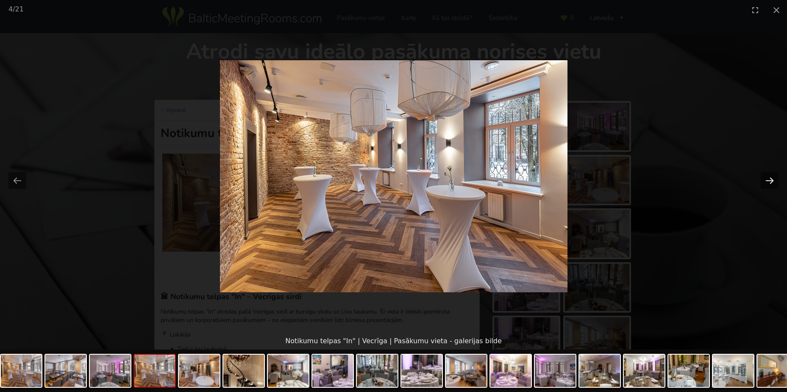
click at [771, 180] on button "Next slide" at bounding box center [770, 180] width 18 height 17
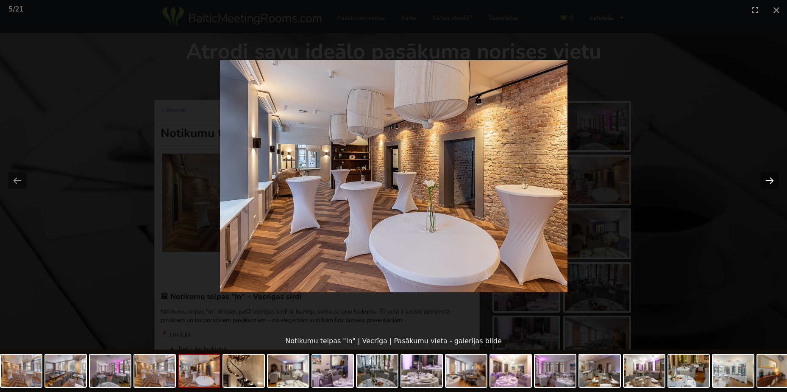
click at [771, 180] on button "Next slide" at bounding box center [770, 180] width 18 height 17
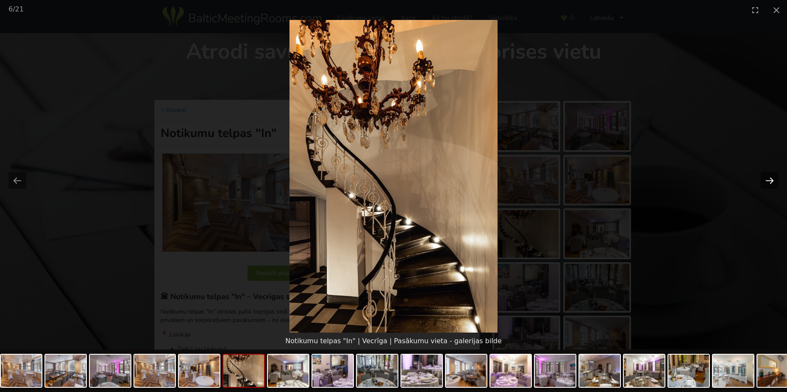
click at [771, 180] on button "Next slide" at bounding box center [770, 180] width 18 height 17
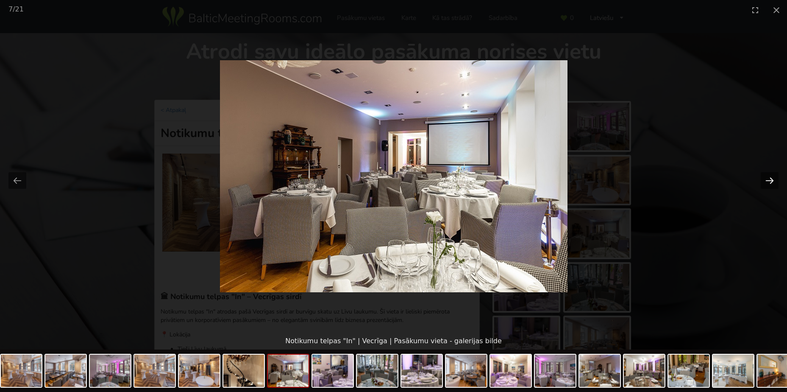
click at [771, 180] on button "Next slide" at bounding box center [770, 180] width 18 height 17
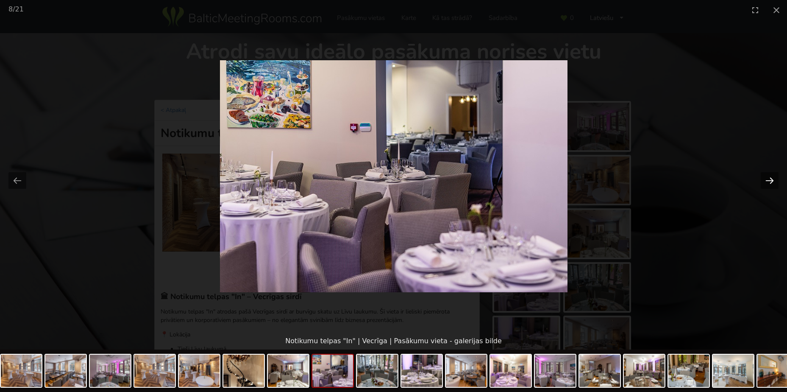
click at [771, 180] on button "Next slide" at bounding box center [770, 180] width 18 height 17
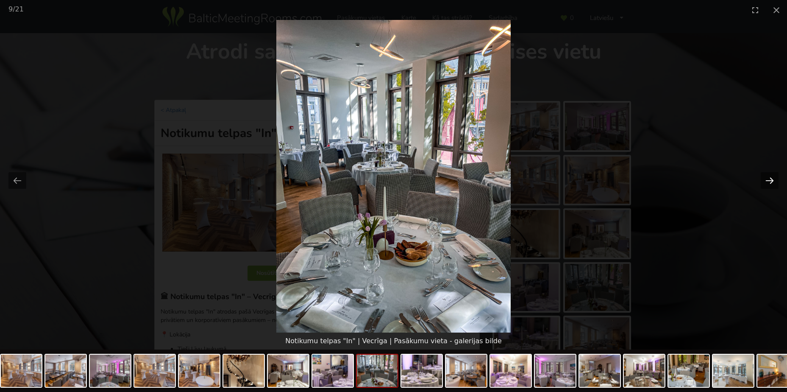
click at [771, 180] on button "Next slide" at bounding box center [770, 180] width 18 height 17
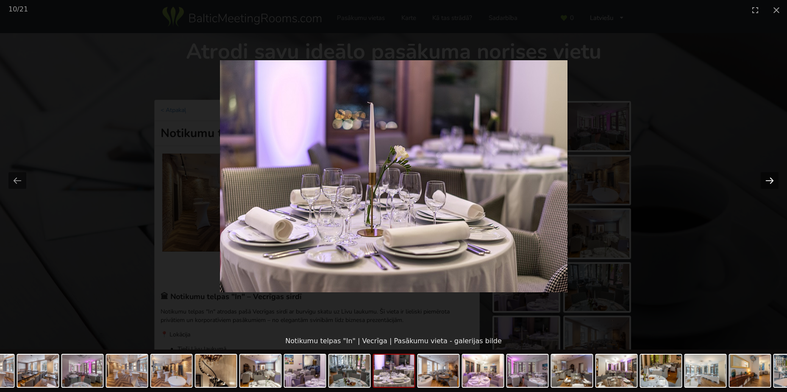
click at [771, 180] on button "Next slide" at bounding box center [770, 180] width 18 height 17
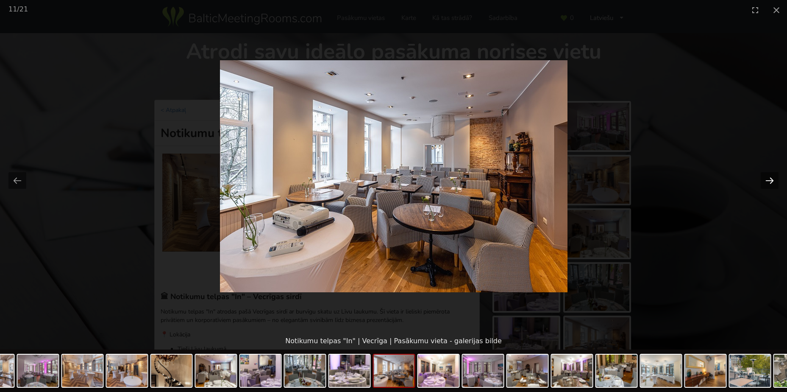
click at [771, 180] on button "Next slide" at bounding box center [770, 180] width 18 height 17
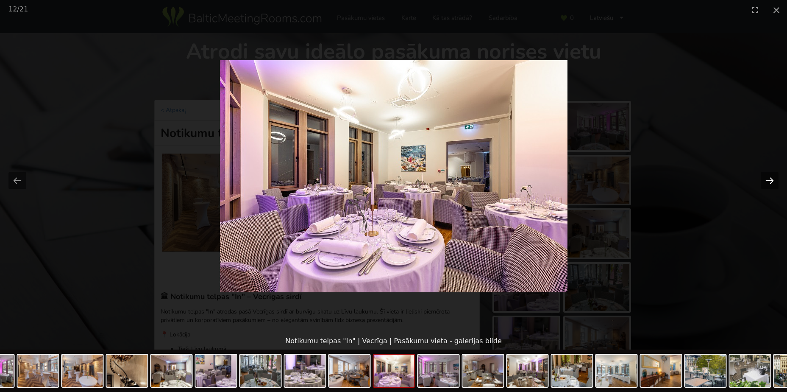
click at [771, 180] on button "Next slide" at bounding box center [770, 180] width 18 height 17
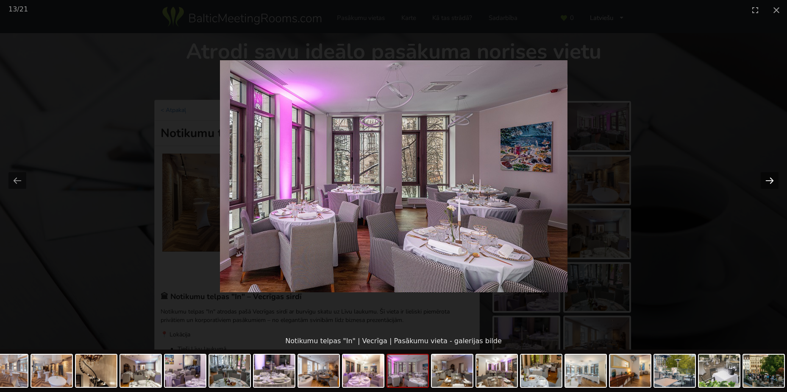
click at [771, 180] on button "Next slide" at bounding box center [770, 180] width 18 height 17
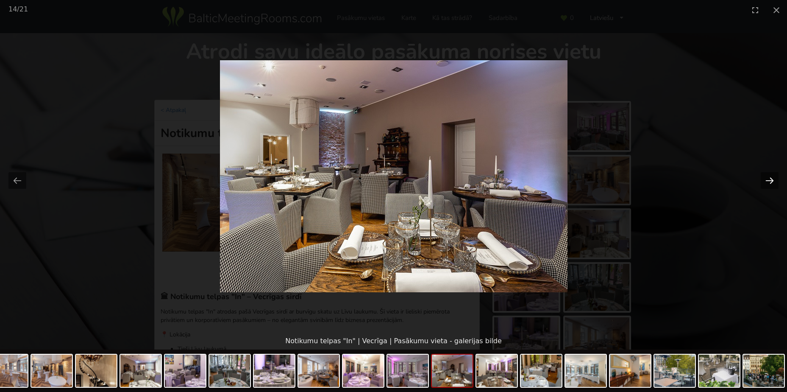
click at [771, 180] on button "Next slide" at bounding box center [770, 180] width 18 height 17
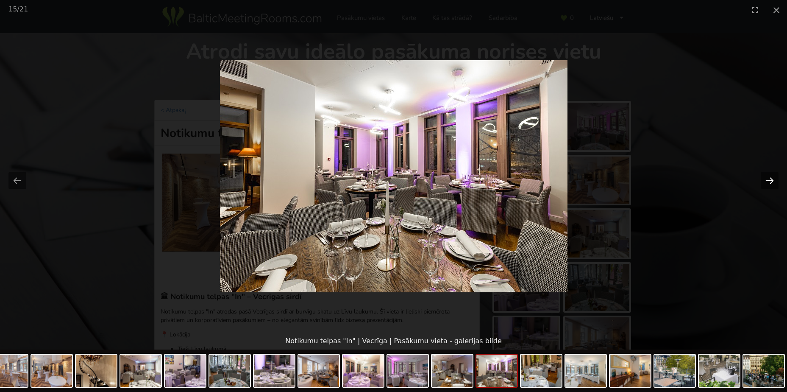
click at [771, 180] on button "Next slide" at bounding box center [770, 180] width 18 height 17
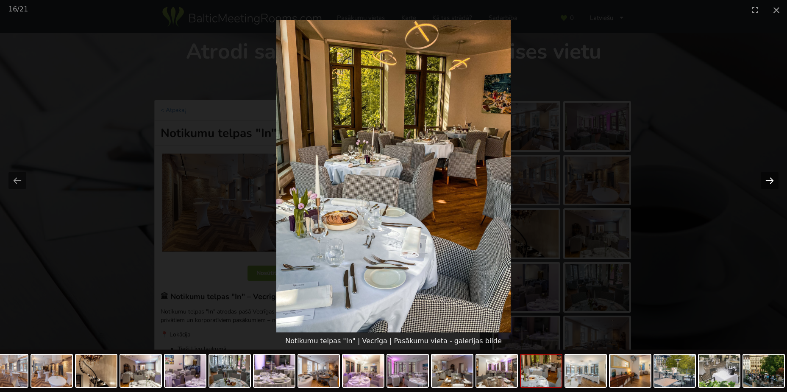
click at [771, 180] on button "Next slide" at bounding box center [770, 180] width 18 height 17
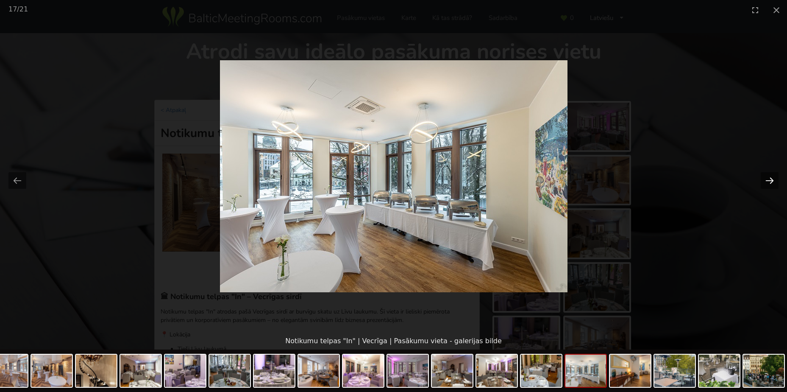
click at [771, 180] on button "Next slide" at bounding box center [770, 180] width 18 height 17
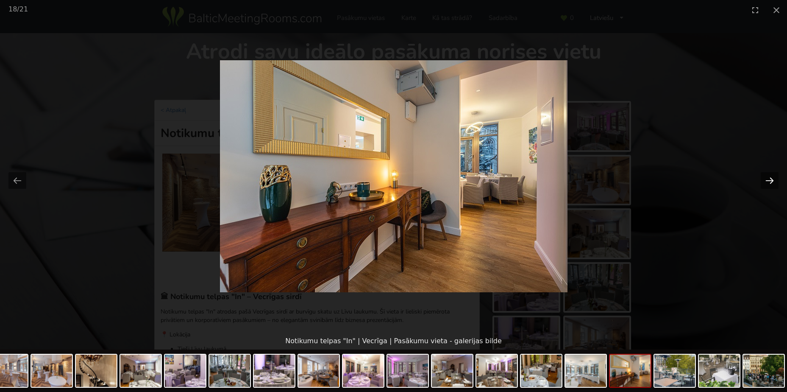
click at [771, 180] on button "Next slide" at bounding box center [770, 180] width 18 height 17
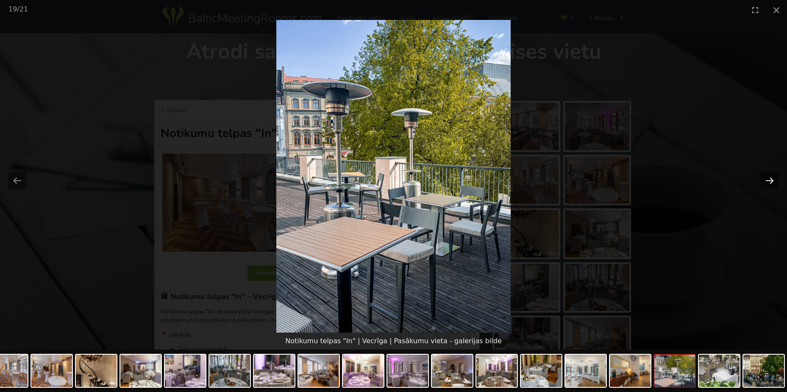
click at [771, 180] on button "Next slide" at bounding box center [770, 180] width 18 height 17
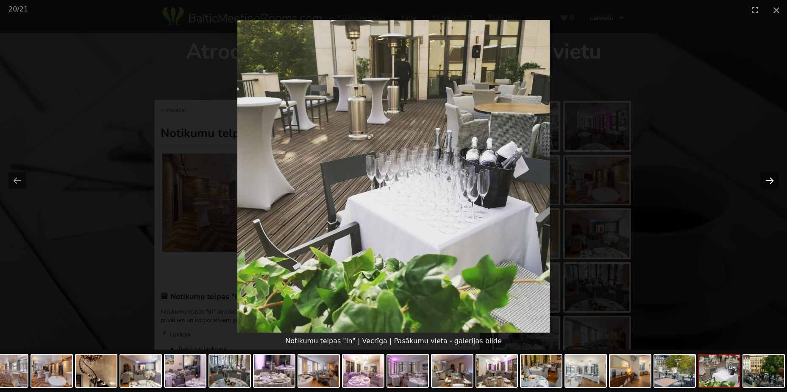
click at [771, 180] on button "Next slide" at bounding box center [770, 180] width 18 height 17
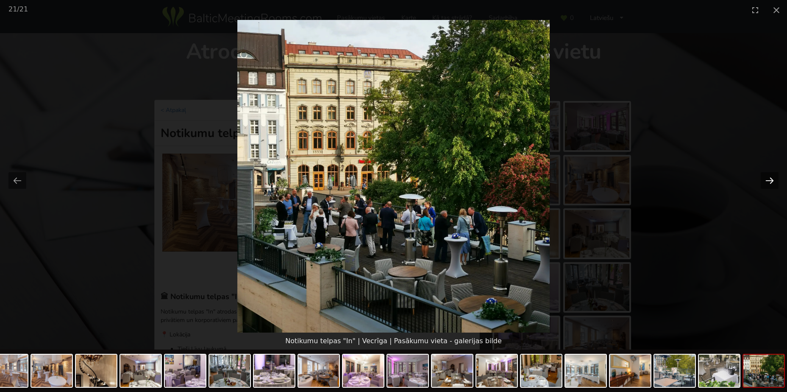
click at [771, 180] on button "Next slide" at bounding box center [770, 180] width 18 height 17
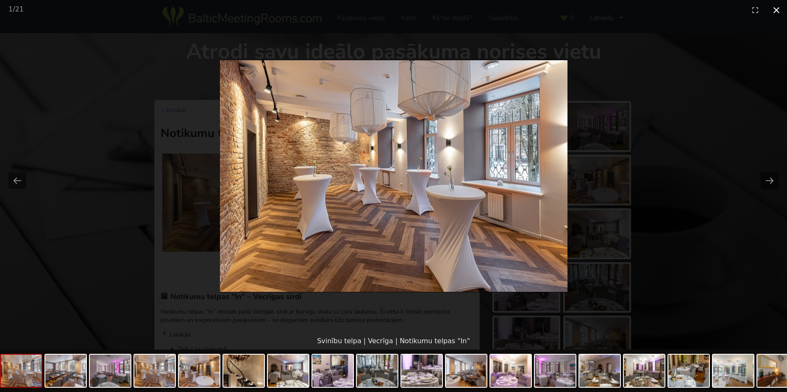
click at [780, 12] on button "Close gallery" at bounding box center [776, 10] width 21 height 20
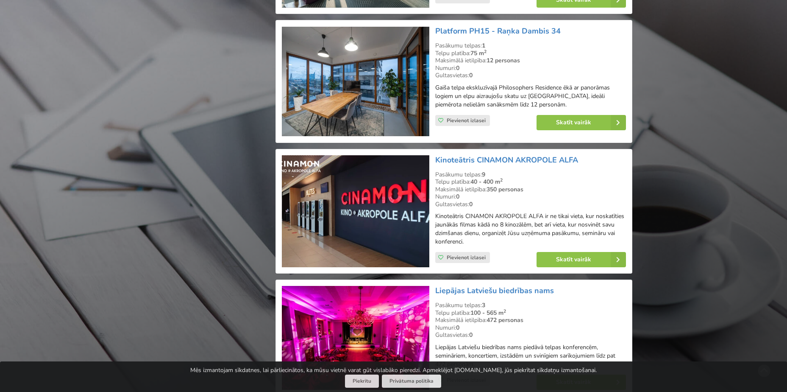
scroll to position [1526, 0]
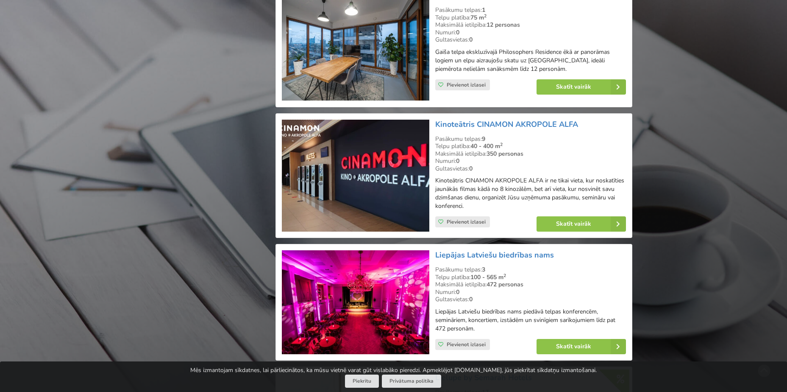
click at [361, 162] on img at bounding box center [355, 176] width 147 height 112
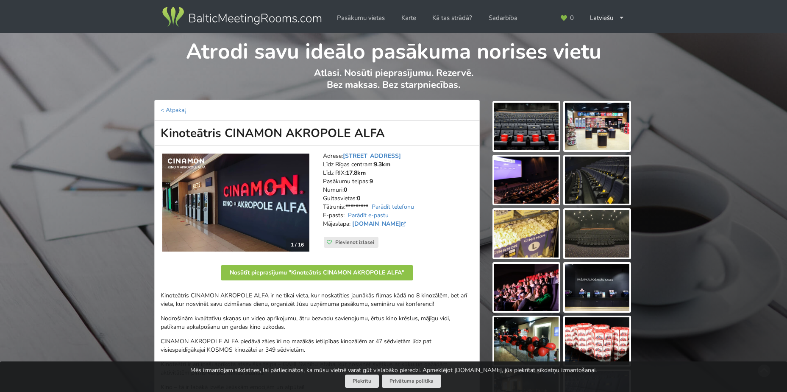
click at [262, 207] on img at bounding box center [235, 203] width 147 height 98
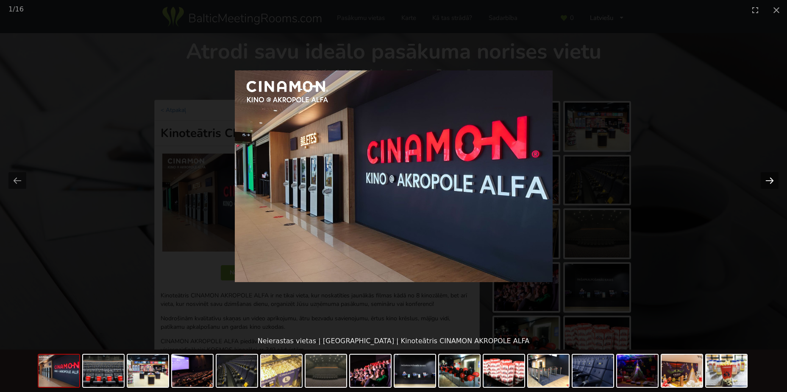
click at [767, 181] on button "Next slide" at bounding box center [770, 180] width 18 height 17
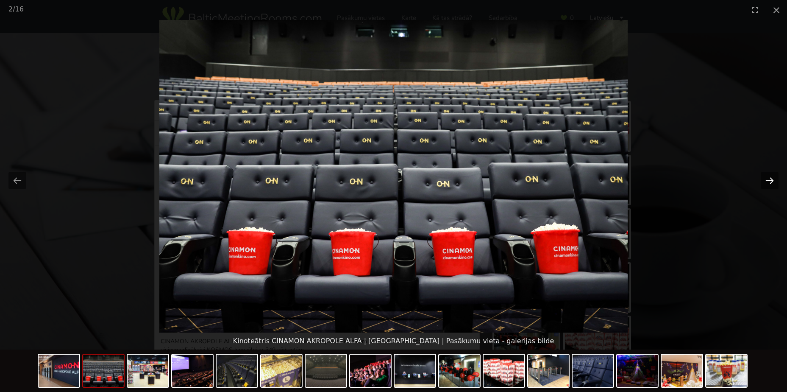
click at [768, 182] on button "Next slide" at bounding box center [770, 180] width 18 height 17
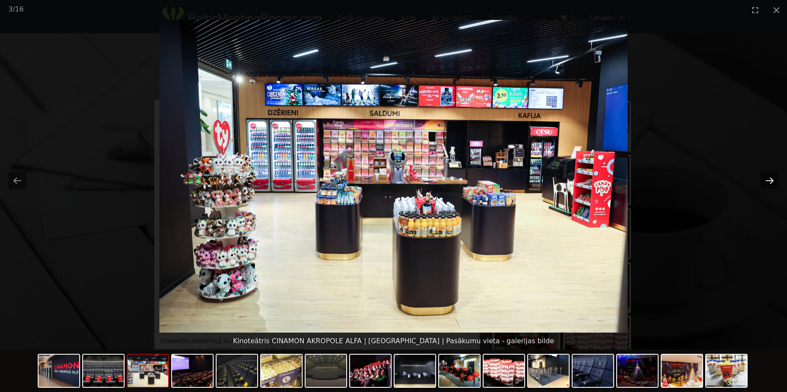
click at [767, 183] on button "Next slide" at bounding box center [770, 180] width 18 height 17
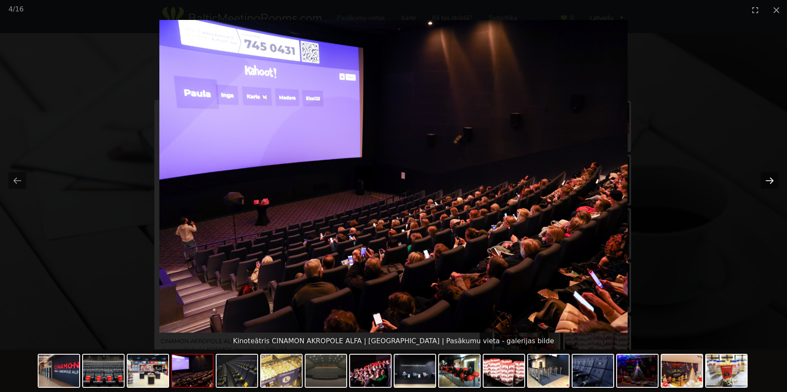
click at [766, 184] on button "Next slide" at bounding box center [770, 180] width 18 height 17
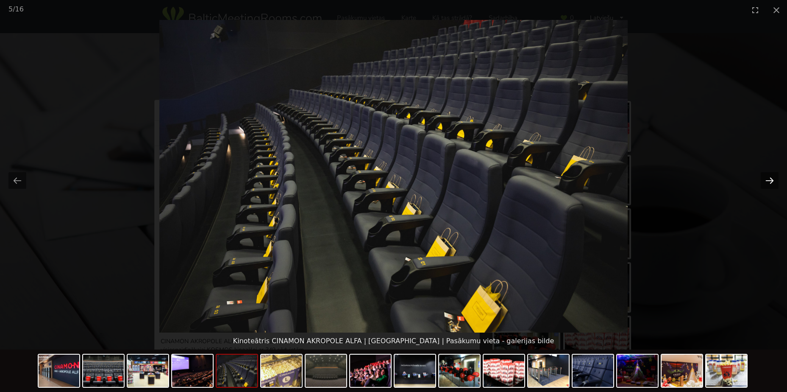
click at [766, 184] on button "Next slide" at bounding box center [770, 180] width 18 height 17
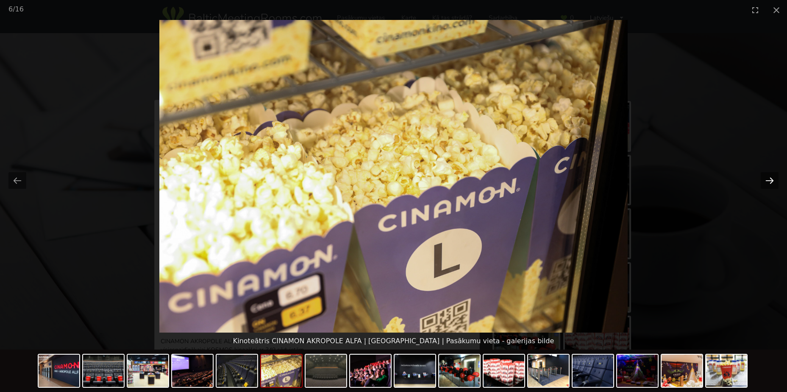
click at [766, 184] on button "Next slide" at bounding box center [770, 180] width 18 height 17
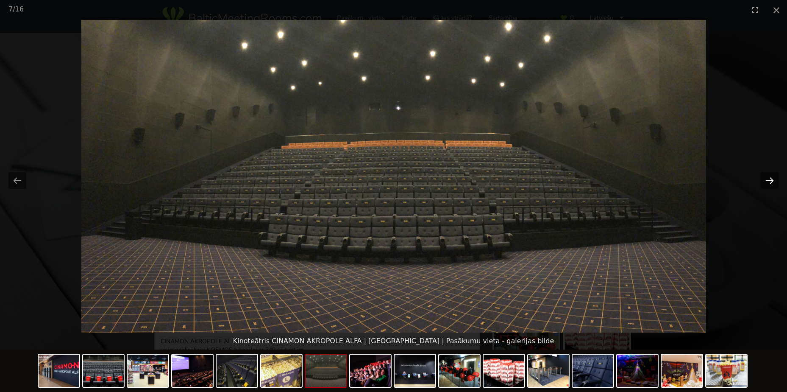
click at [766, 184] on button "Next slide" at bounding box center [770, 180] width 18 height 17
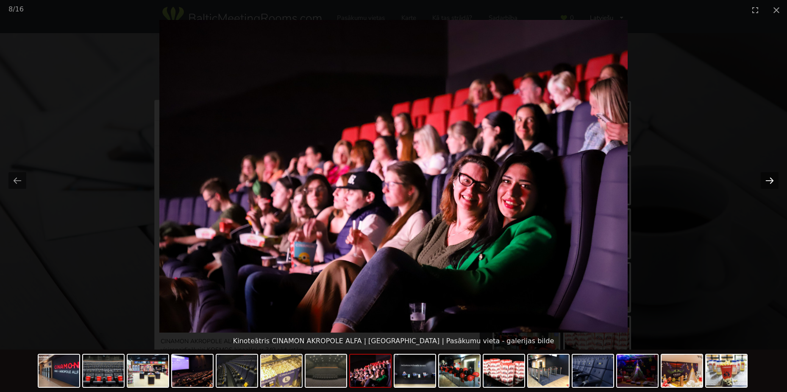
click at [766, 184] on button "Next slide" at bounding box center [770, 180] width 18 height 17
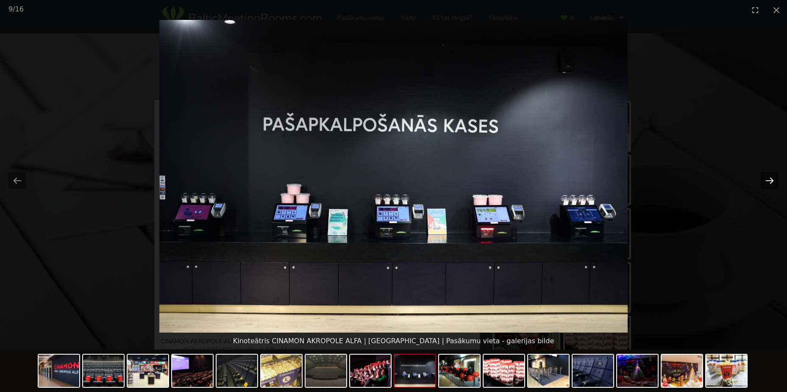
click at [766, 184] on button "Next slide" at bounding box center [770, 180] width 18 height 17
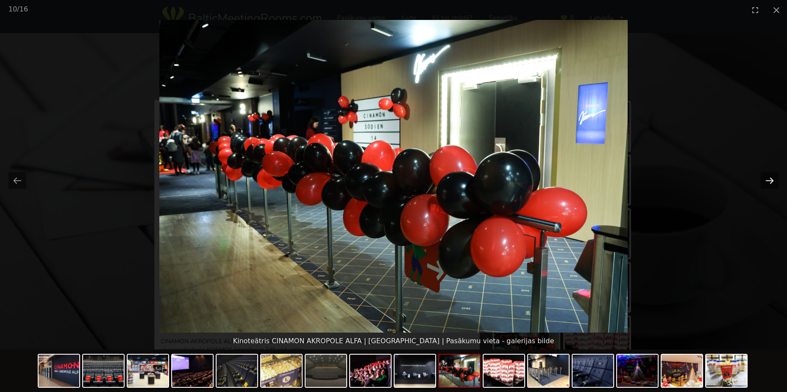
click at [766, 184] on button "Next slide" at bounding box center [770, 180] width 18 height 17
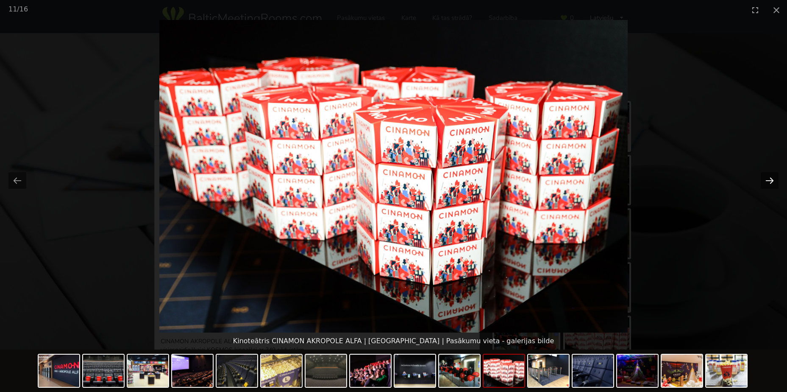
click at [766, 184] on button "Next slide" at bounding box center [770, 180] width 18 height 17
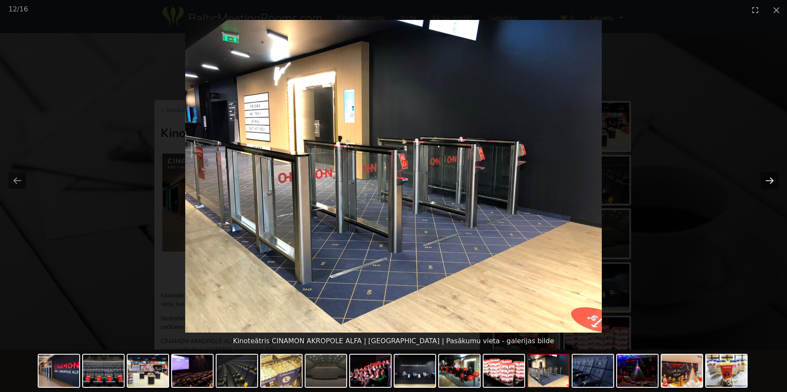
click at [766, 182] on button "Next slide" at bounding box center [770, 180] width 18 height 17
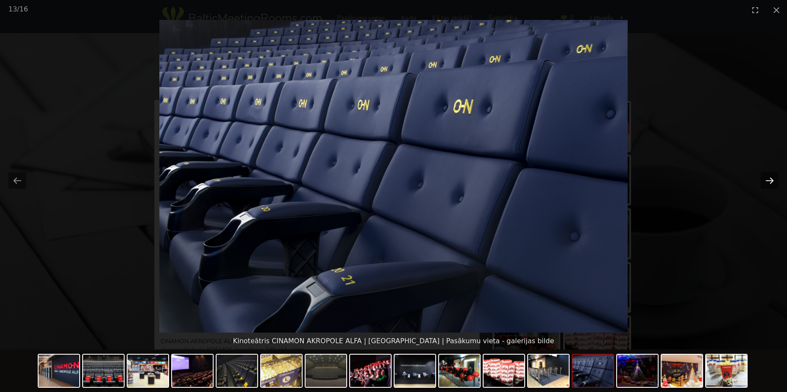
click at [766, 182] on button "Next slide" at bounding box center [770, 180] width 18 height 17
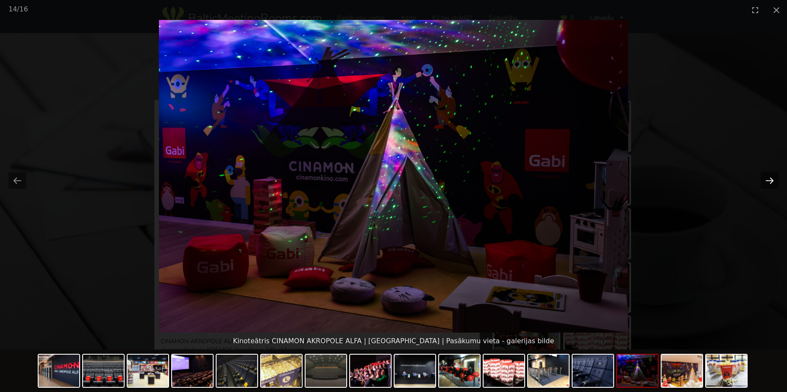
click at [766, 179] on button "Next slide" at bounding box center [770, 180] width 18 height 17
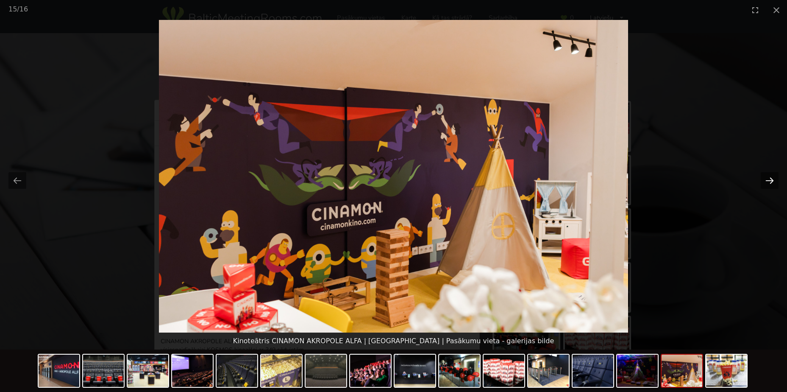
click at [766, 179] on button "Next slide" at bounding box center [770, 180] width 18 height 17
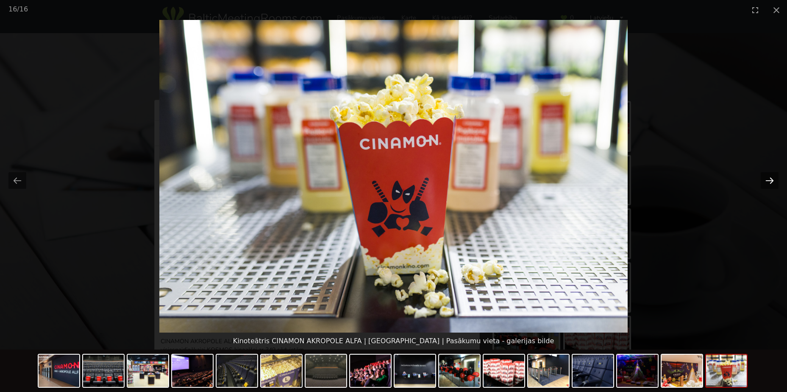
click at [766, 179] on button "Next slide" at bounding box center [770, 180] width 18 height 17
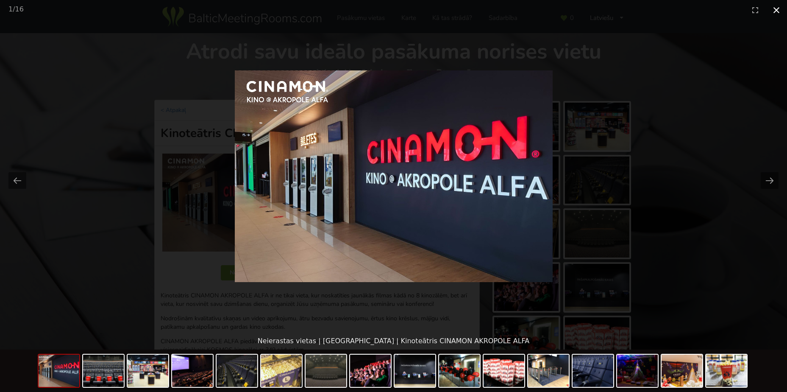
click at [775, 10] on button "Close gallery" at bounding box center [776, 10] width 21 height 20
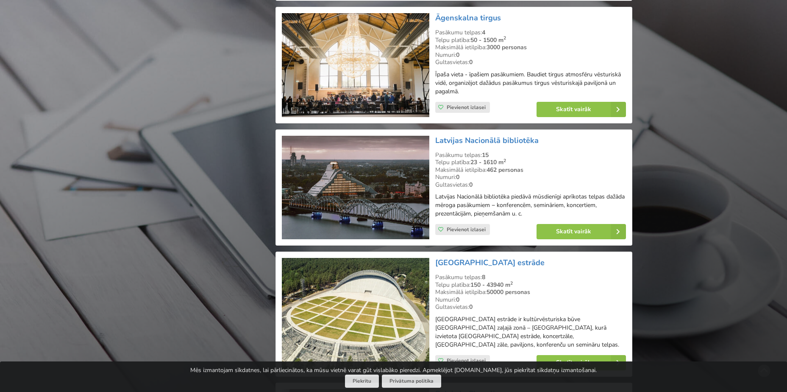
scroll to position [1563, 0]
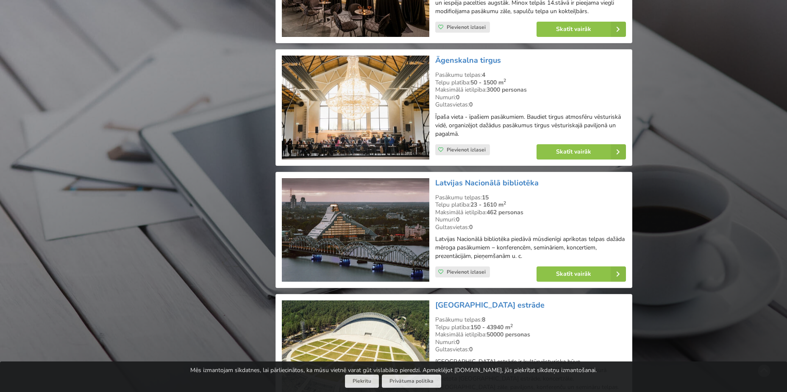
click at [352, 236] on img at bounding box center [355, 230] width 147 height 104
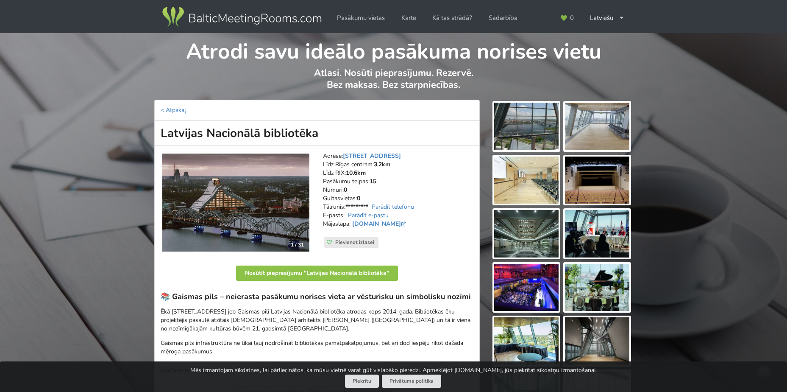
click at [234, 207] on img at bounding box center [235, 203] width 147 height 98
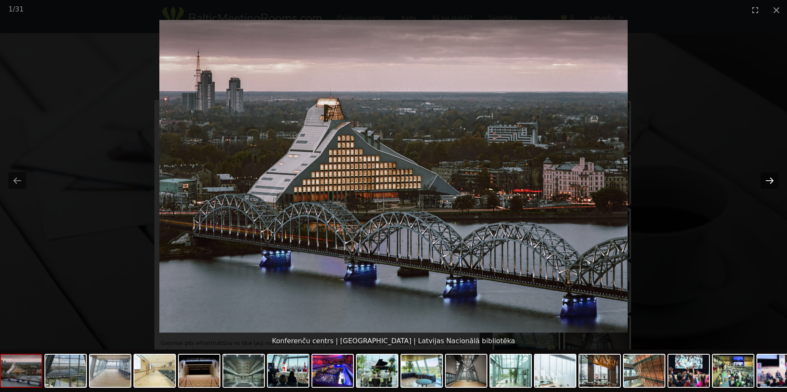
click at [767, 177] on button "Next slide" at bounding box center [770, 180] width 18 height 17
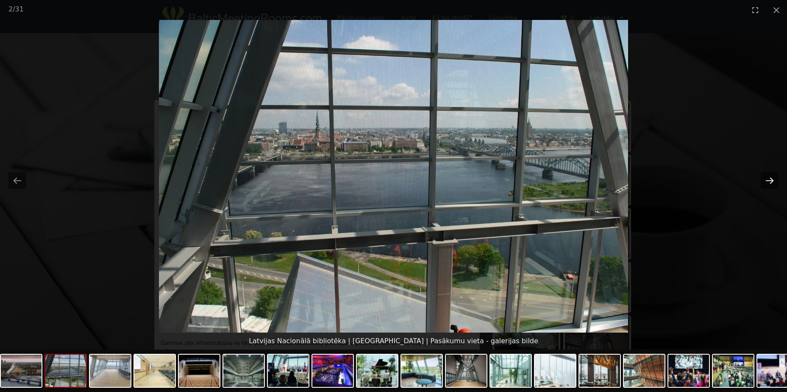
click at [767, 177] on button "Next slide" at bounding box center [770, 180] width 18 height 17
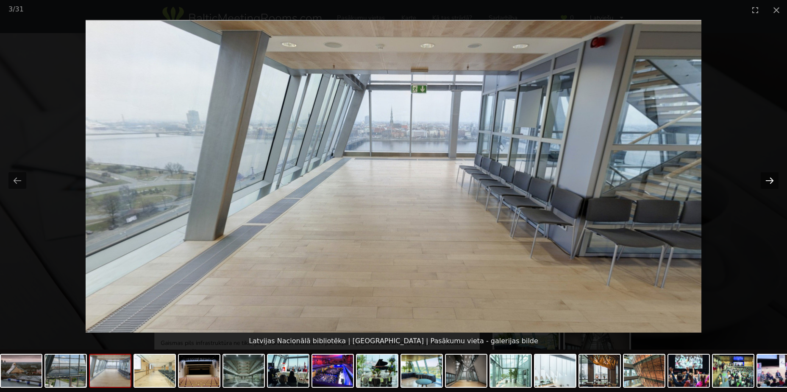
click at [765, 177] on button "Next slide" at bounding box center [770, 180] width 18 height 17
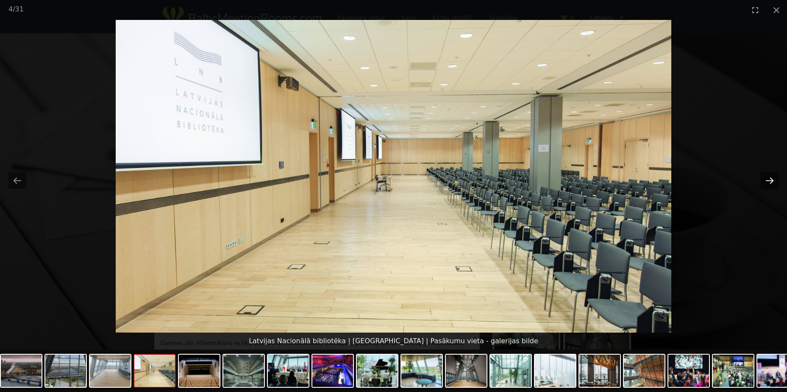
click at [765, 177] on button "Next slide" at bounding box center [770, 180] width 18 height 17
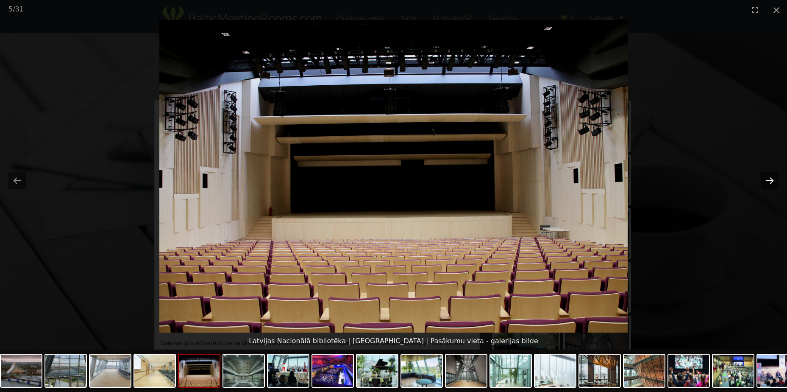
click at [765, 177] on button "Next slide" at bounding box center [770, 180] width 18 height 17
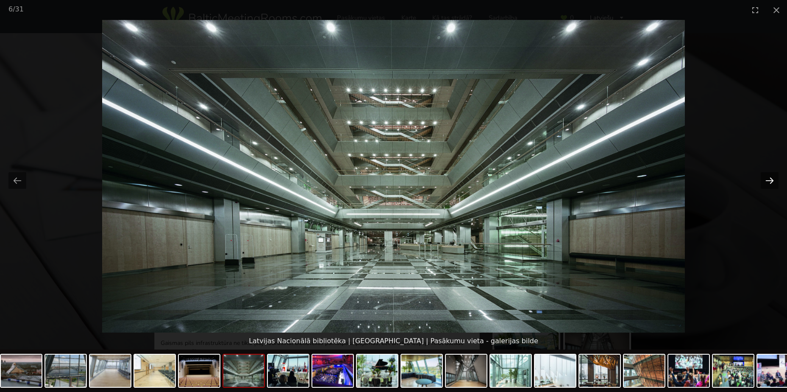
click at [765, 177] on button "Next slide" at bounding box center [770, 180] width 18 height 17
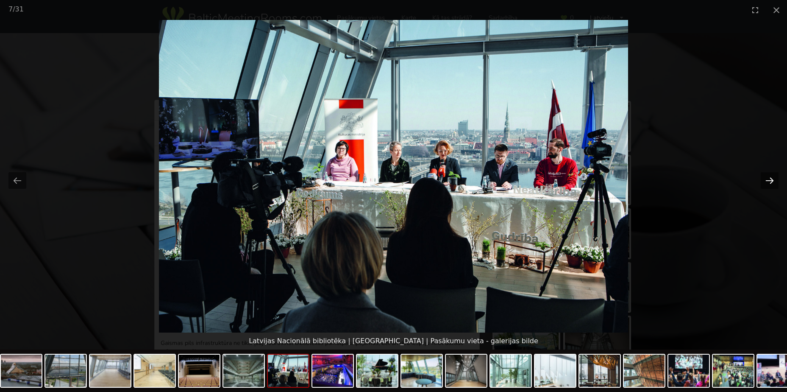
click at [765, 177] on button "Next slide" at bounding box center [770, 180] width 18 height 17
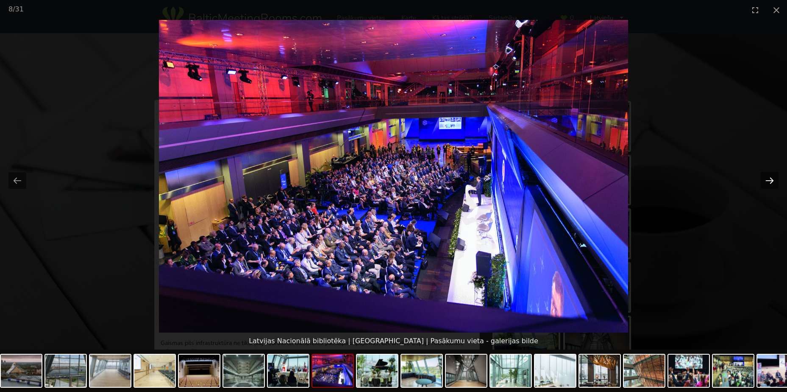
click at [765, 177] on button "Next slide" at bounding box center [770, 180] width 18 height 17
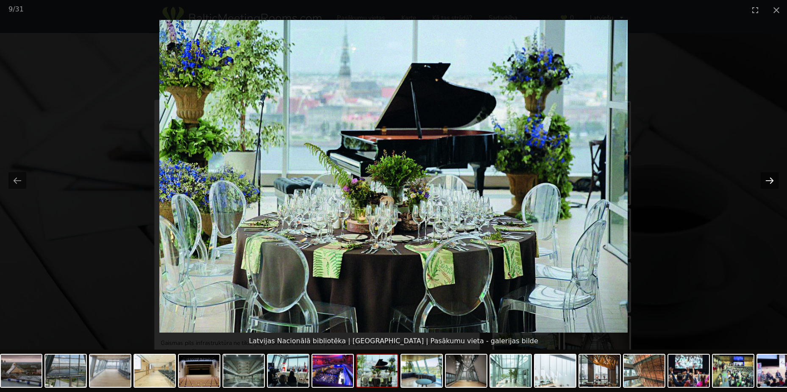
click at [765, 177] on button "Next slide" at bounding box center [770, 180] width 18 height 17
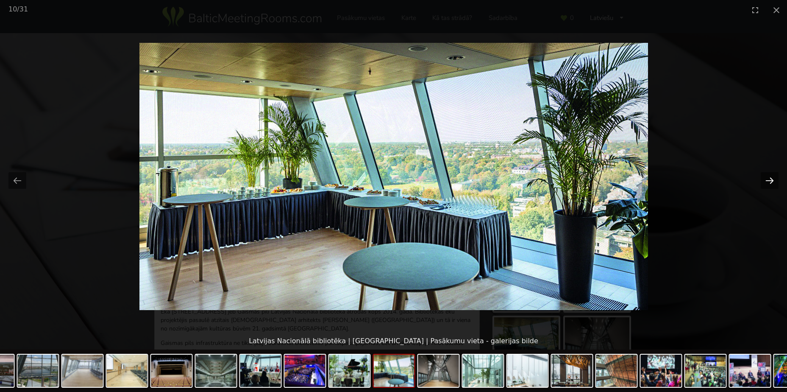
click at [765, 177] on button "Next slide" at bounding box center [770, 180] width 18 height 17
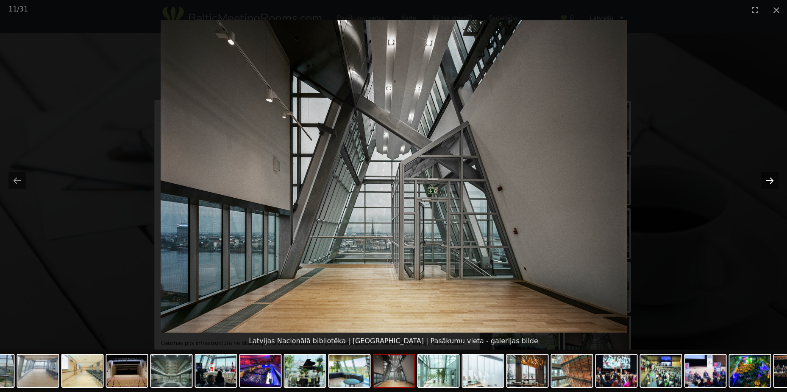
click at [765, 179] on button "Next slide" at bounding box center [770, 180] width 18 height 17
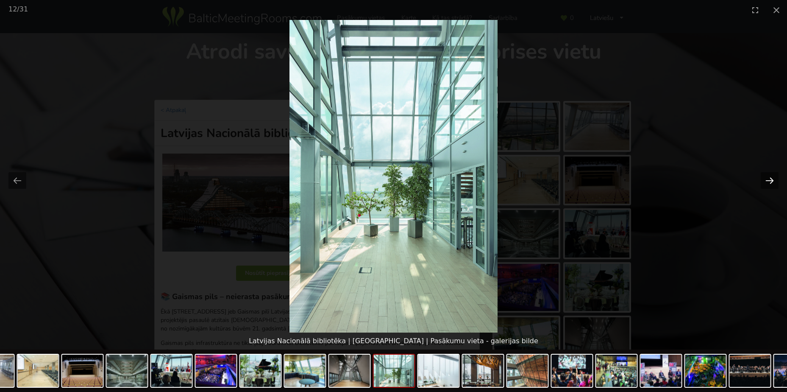
click at [768, 179] on button "Next slide" at bounding box center [770, 180] width 18 height 17
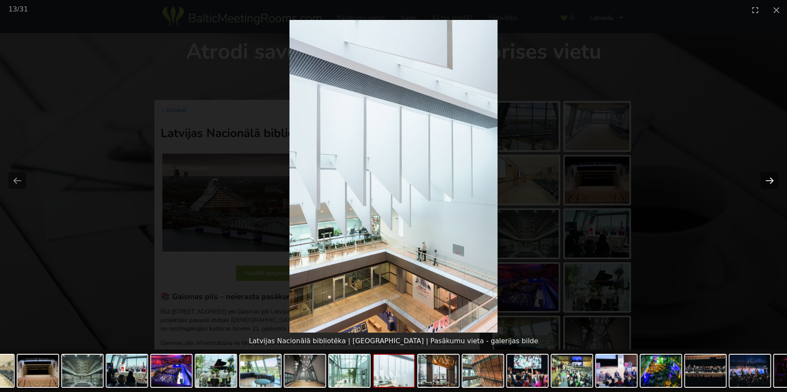
click at [771, 179] on button "Next slide" at bounding box center [770, 180] width 18 height 17
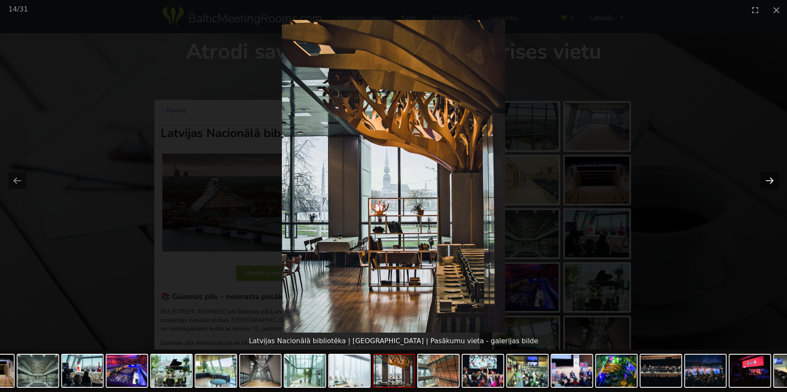
click at [771, 179] on button "Next slide" at bounding box center [770, 180] width 18 height 17
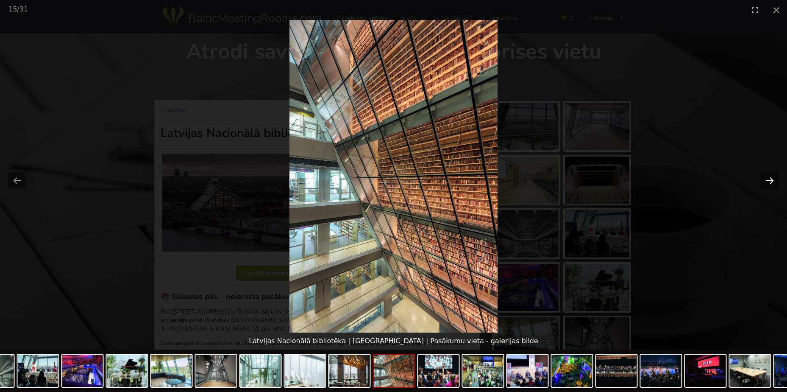
click at [771, 179] on button "Next slide" at bounding box center [770, 180] width 18 height 17
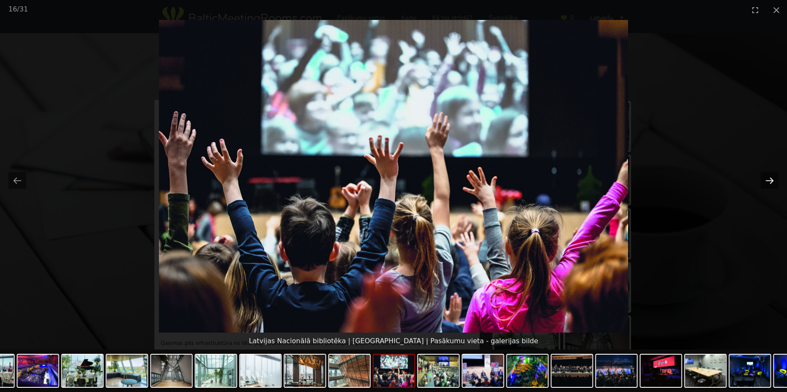
click at [771, 179] on button "Next slide" at bounding box center [770, 180] width 18 height 17
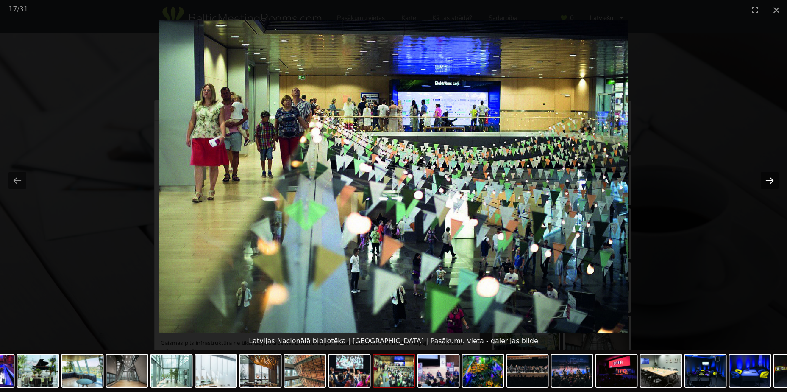
click at [771, 179] on button "Next slide" at bounding box center [770, 180] width 18 height 17
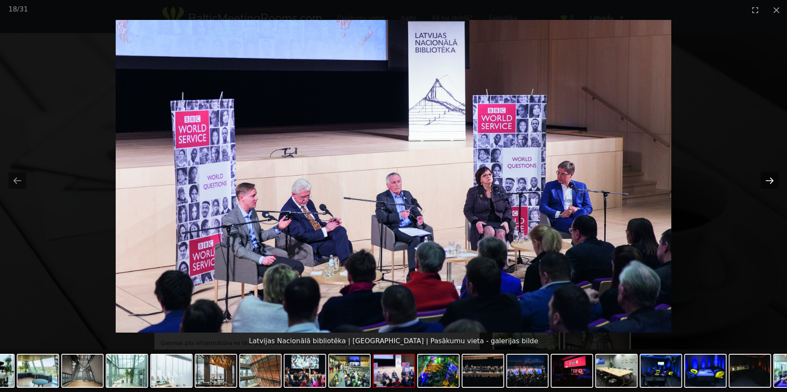
click at [771, 179] on button "Next slide" at bounding box center [770, 180] width 18 height 17
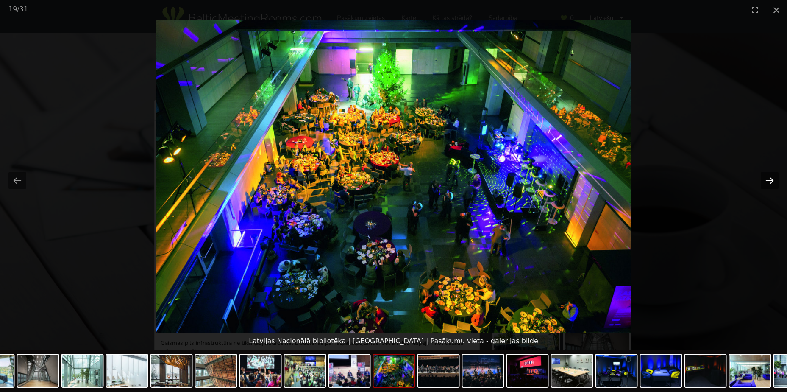
click at [771, 179] on button "Next slide" at bounding box center [770, 180] width 18 height 17
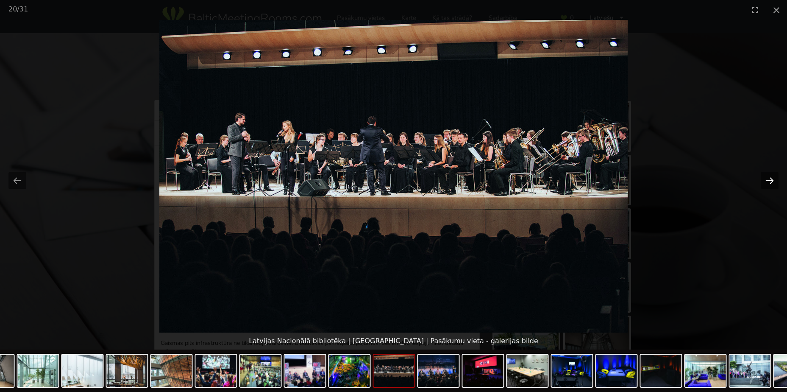
click at [771, 182] on button "Next slide" at bounding box center [770, 180] width 18 height 17
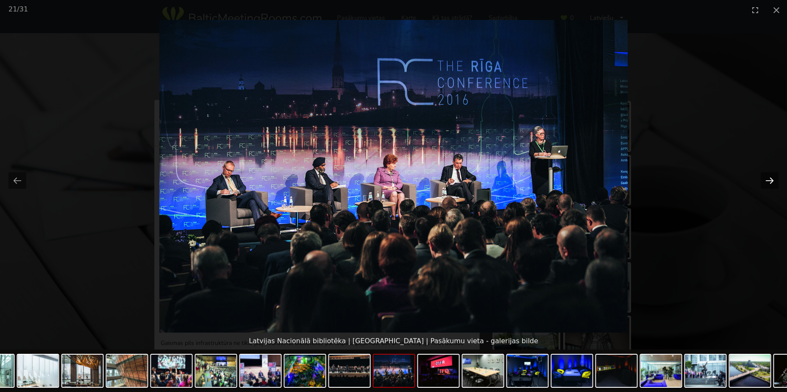
click at [770, 182] on button "Next slide" at bounding box center [770, 180] width 18 height 17
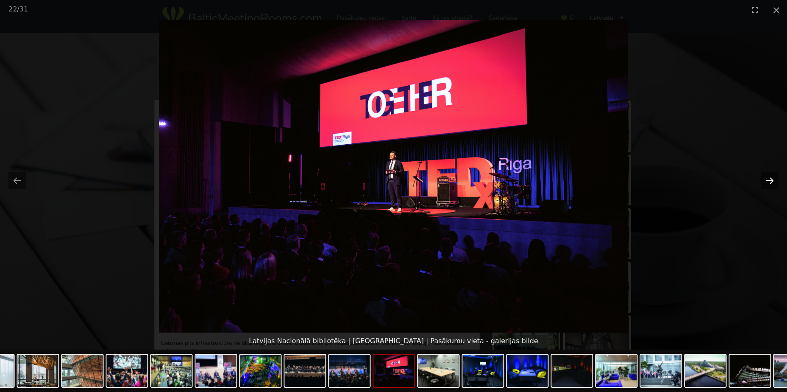
click at [770, 182] on button "Next slide" at bounding box center [770, 180] width 18 height 17
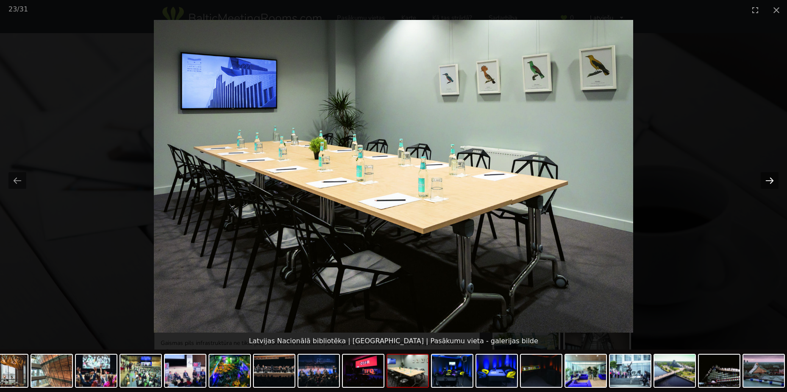
click at [770, 182] on button "Next slide" at bounding box center [770, 180] width 18 height 17
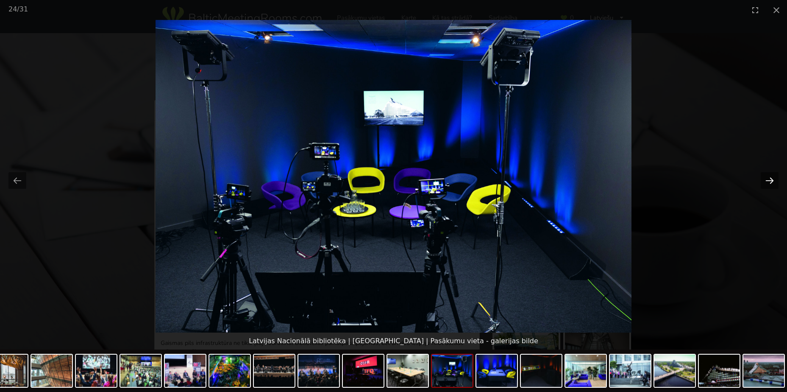
click at [770, 182] on button "Next slide" at bounding box center [770, 180] width 18 height 17
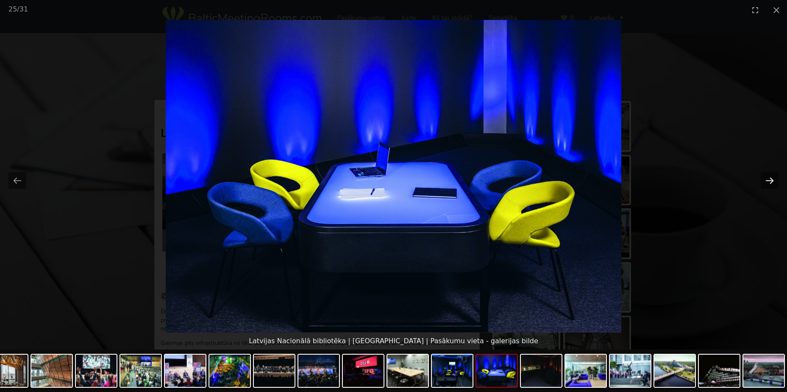
click at [769, 182] on button "Next slide" at bounding box center [770, 180] width 18 height 17
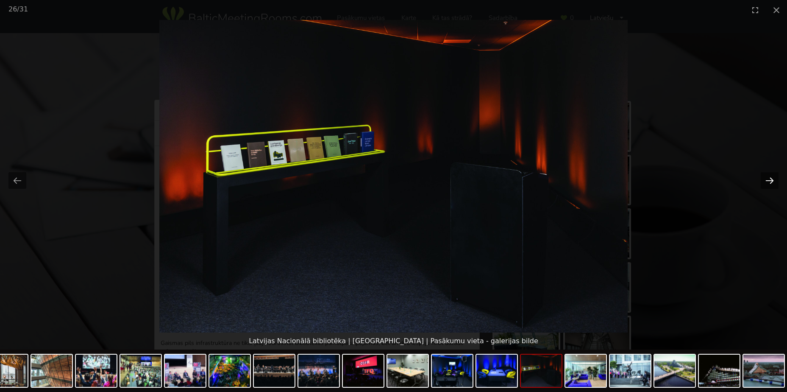
click at [769, 182] on button "Next slide" at bounding box center [770, 180] width 18 height 17
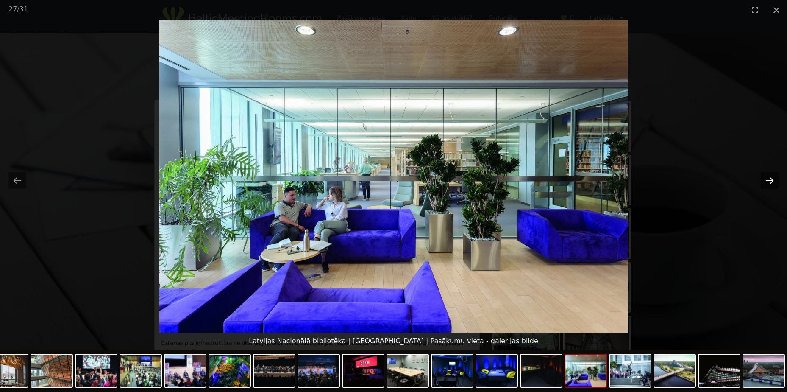
click at [769, 182] on button "Next slide" at bounding box center [770, 180] width 18 height 17
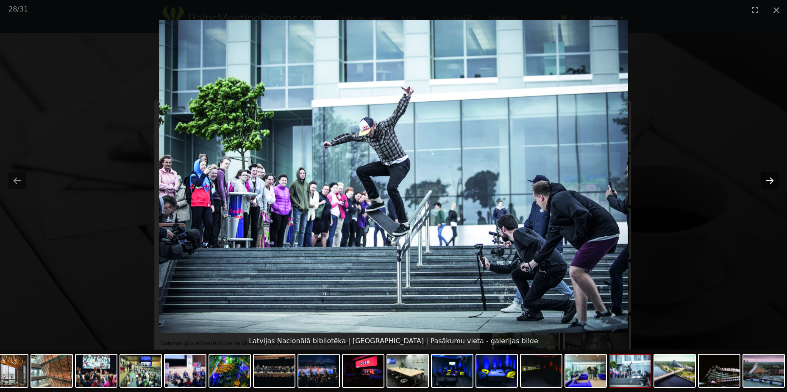
click at [767, 184] on button "Next slide" at bounding box center [770, 180] width 18 height 17
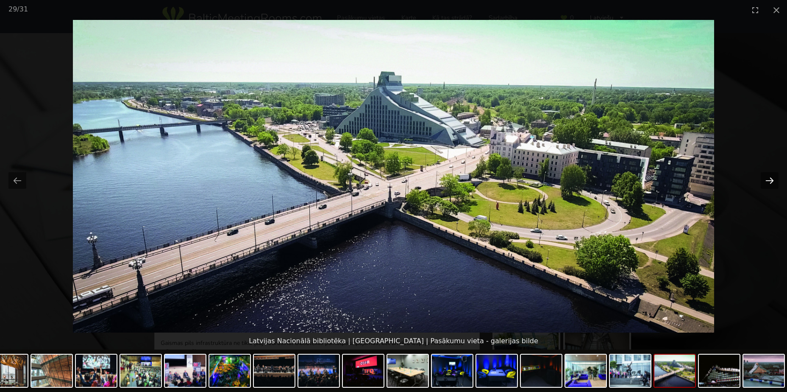
click at [765, 186] on button "Next slide" at bounding box center [770, 180] width 18 height 17
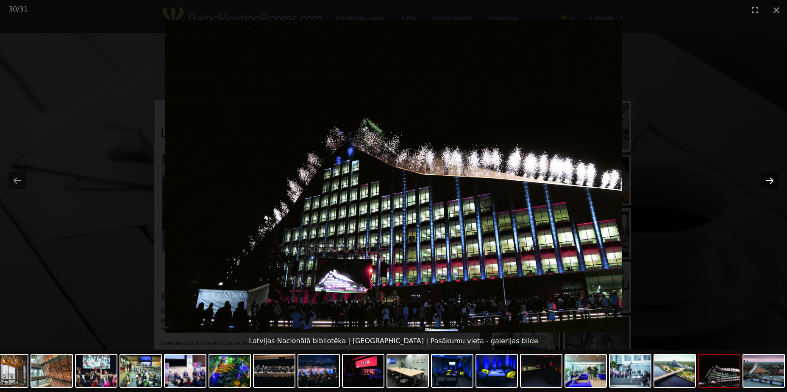
click at [765, 185] on button "Next slide" at bounding box center [770, 180] width 18 height 17
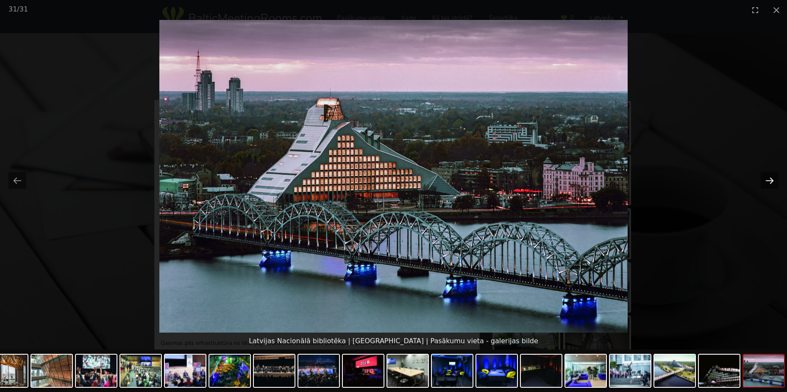
click at [765, 185] on button "Next slide" at bounding box center [770, 180] width 18 height 17
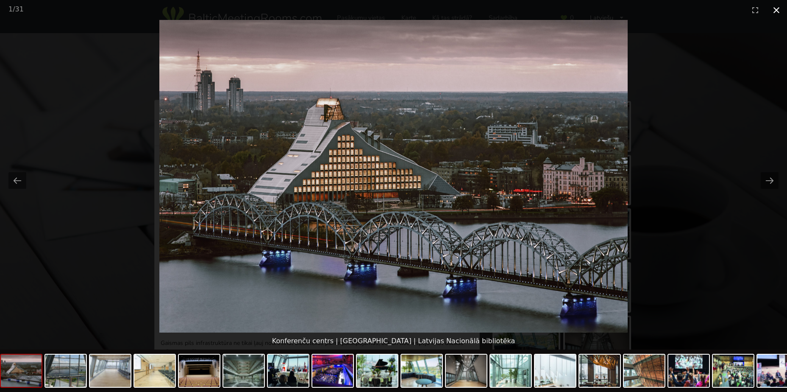
click at [778, 8] on button "Close gallery" at bounding box center [776, 10] width 21 height 20
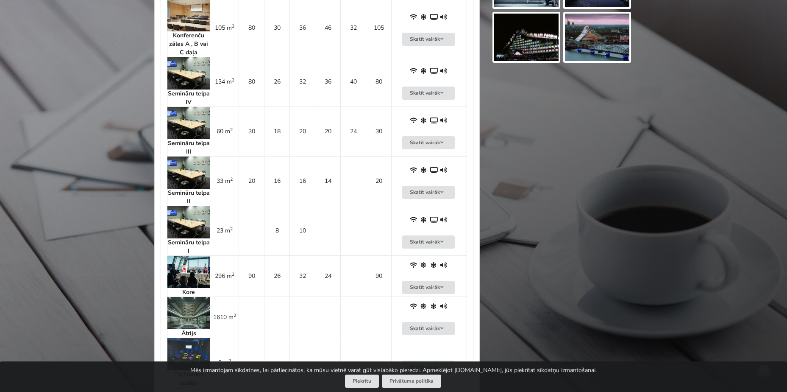
scroll to position [763, 0]
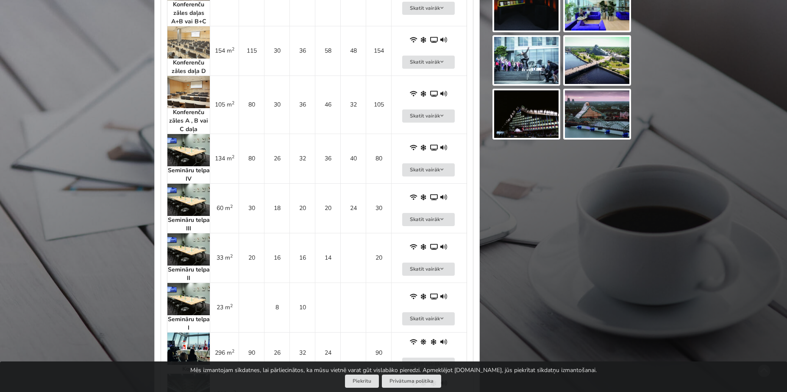
click at [193, 204] on img at bounding box center [189, 200] width 42 height 32
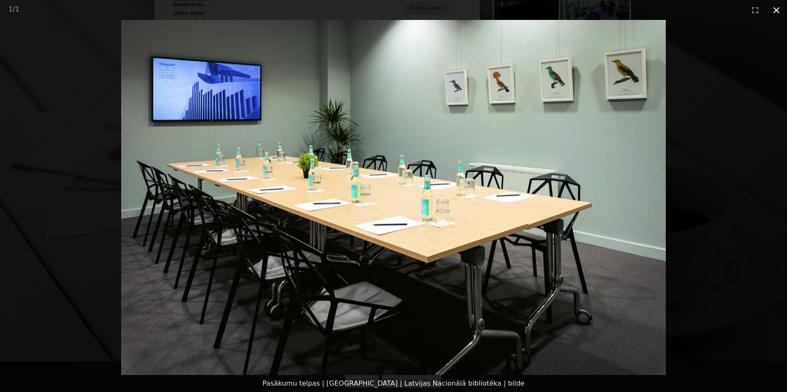
click at [773, 8] on button "Close gallery" at bounding box center [776, 10] width 21 height 20
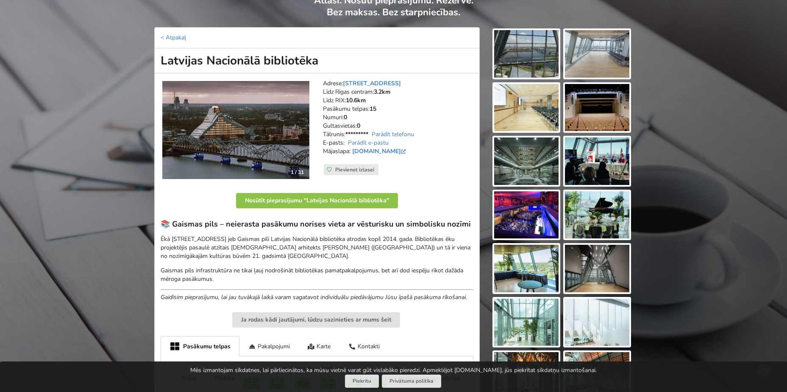
scroll to position [0, 0]
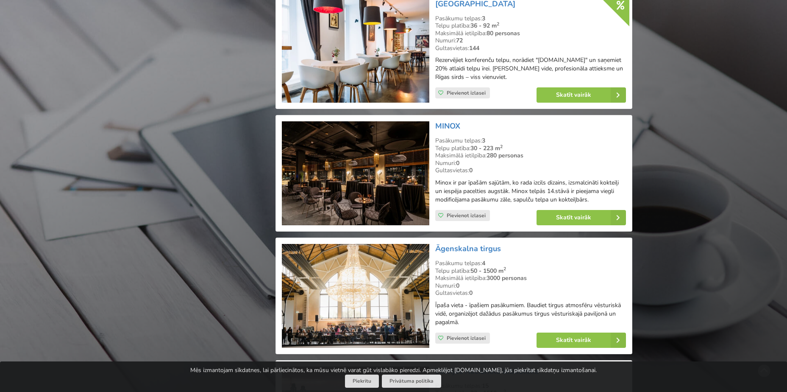
scroll to position [1351, 0]
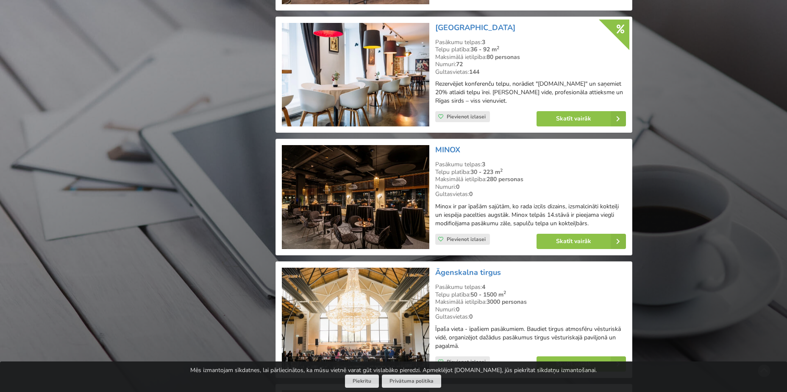
click at [374, 201] on img at bounding box center [355, 197] width 147 height 104
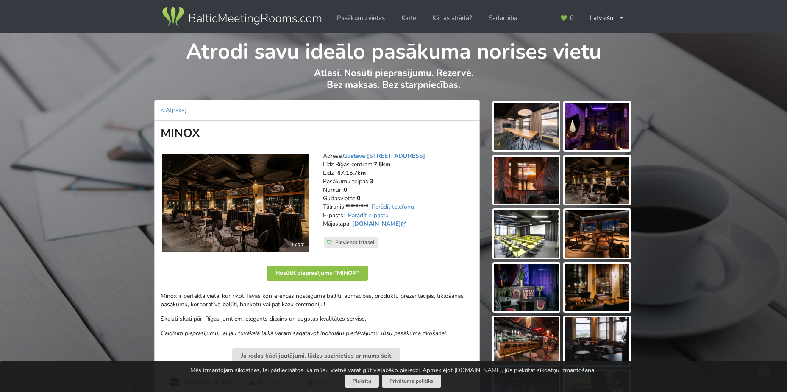
click at [247, 201] on img at bounding box center [235, 203] width 147 height 98
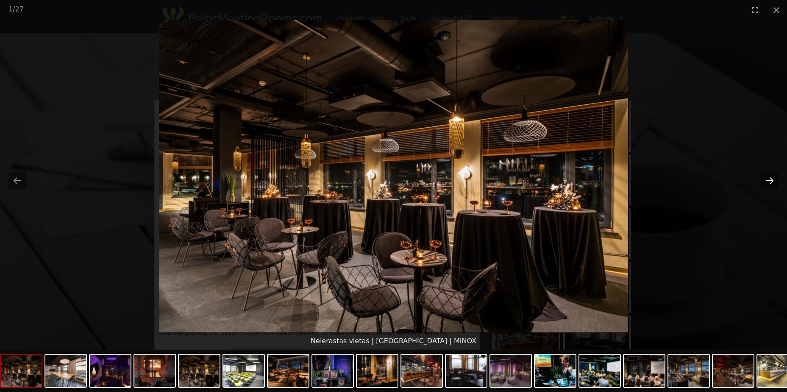
click at [769, 178] on button "Next slide" at bounding box center [770, 180] width 18 height 17
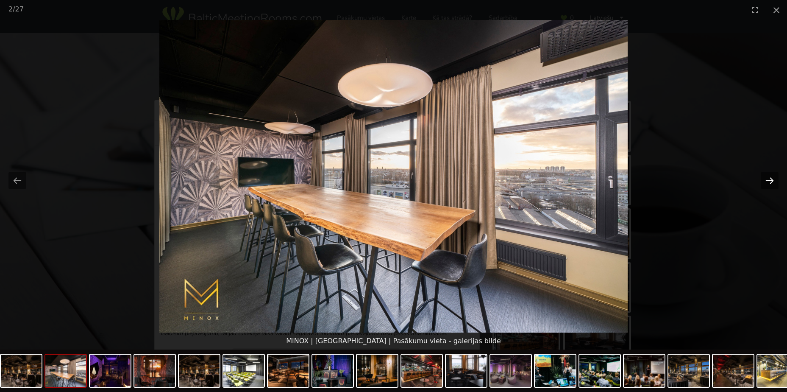
click at [771, 179] on button "Next slide" at bounding box center [770, 180] width 18 height 17
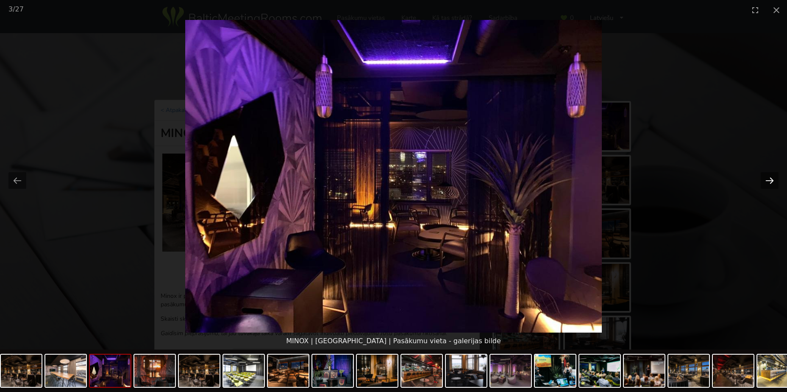
click at [769, 178] on button "Next slide" at bounding box center [770, 180] width 18 height 17
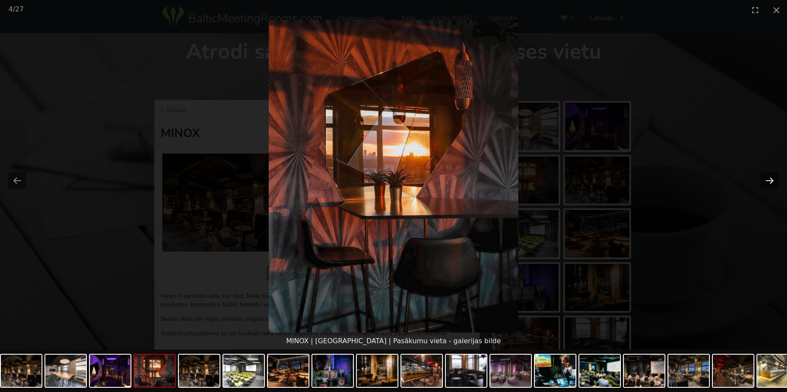
click at [769, 178] on button "Next slide" at bounding box center [770, 180] width 18 height 17
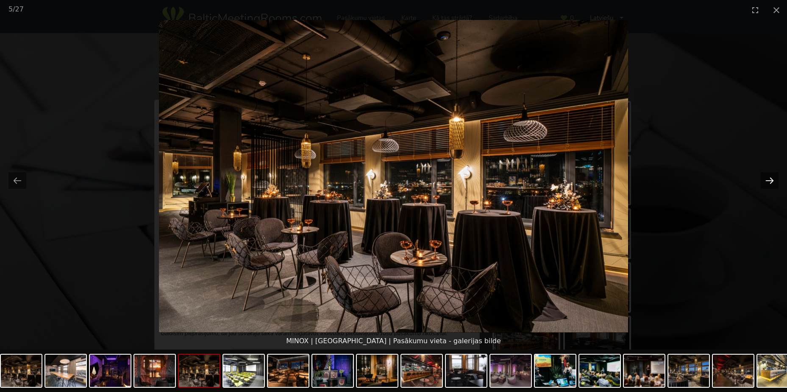
click at [769, 178] on button "Next slide" at bounding box center [770, 180] width 18 height 17
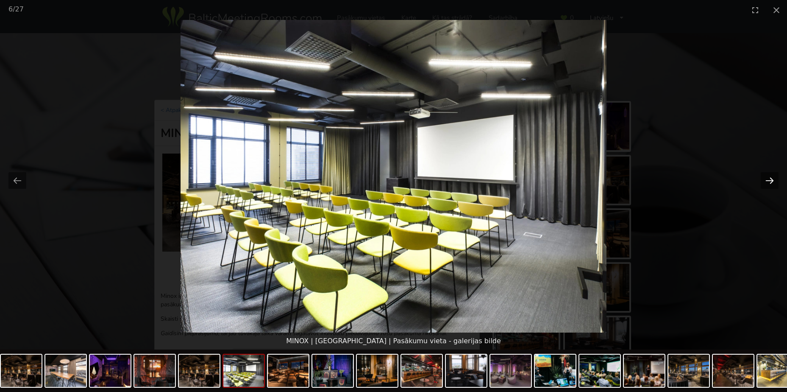
click at [769, 178] on button "Next slide" at bounding box center [770, 180] width 18 height 17
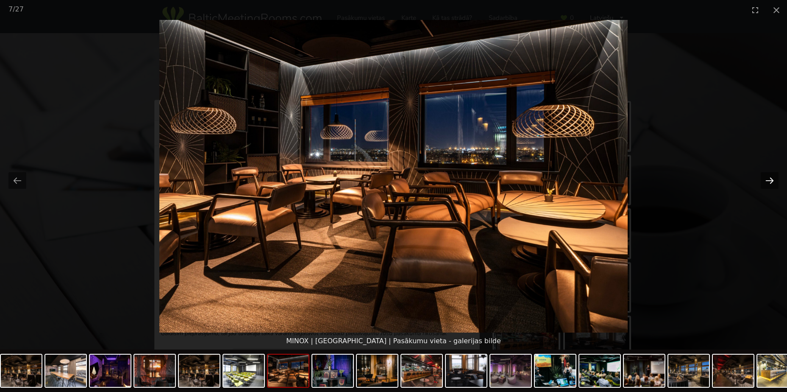
click at [769, 178] on button "Next slide" at bounding box center [770, 180] width 18 height 17
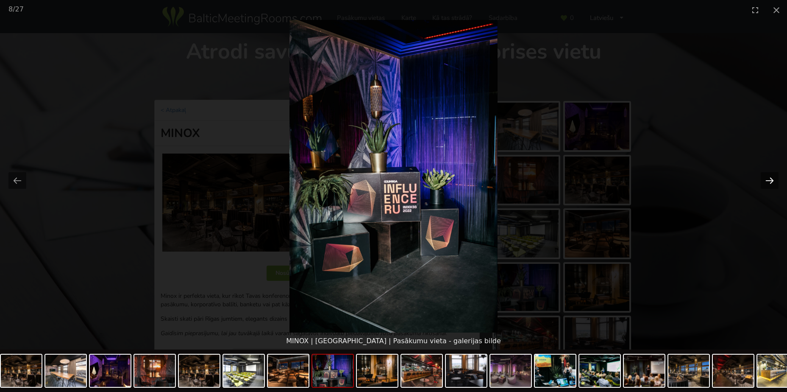
click at [769, 178] on button "Next slide" at bounding box center [770, 180] width 18 height 17
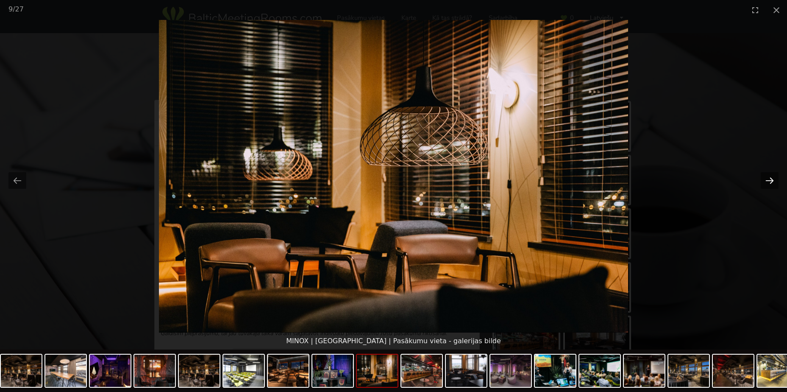
click at [769, 178] on button "Next slide" at bounding box center [770, 180] width 18 height 17
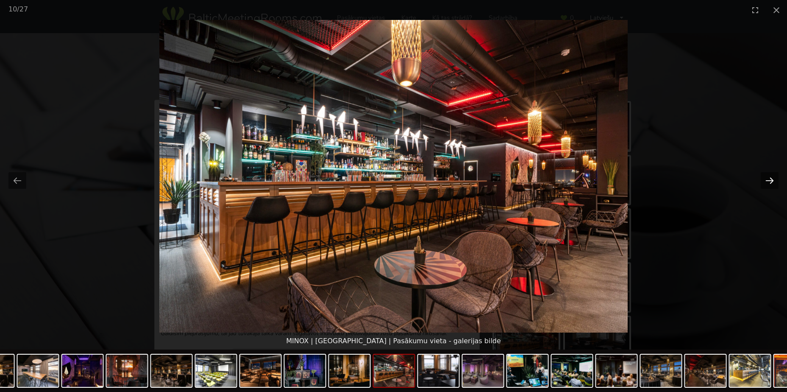
click at [769, 178] on button "Next slide" at bounding box center [770, 180] width 18 height 17
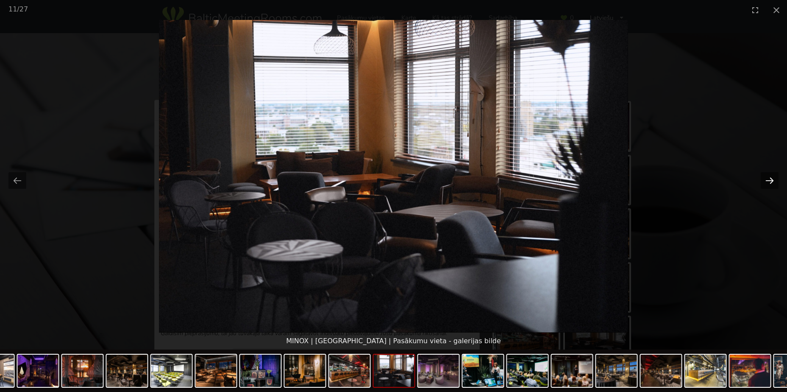
click at [769, 178] on button "Next slide" at bounding box center [770, 180] width 18 height 17
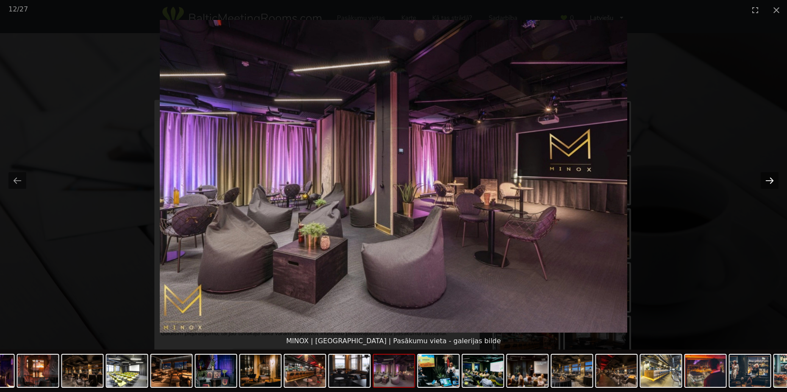
click at [769, 178] on button "Next slide" at bounding box center [770, 180] width 18 height 17
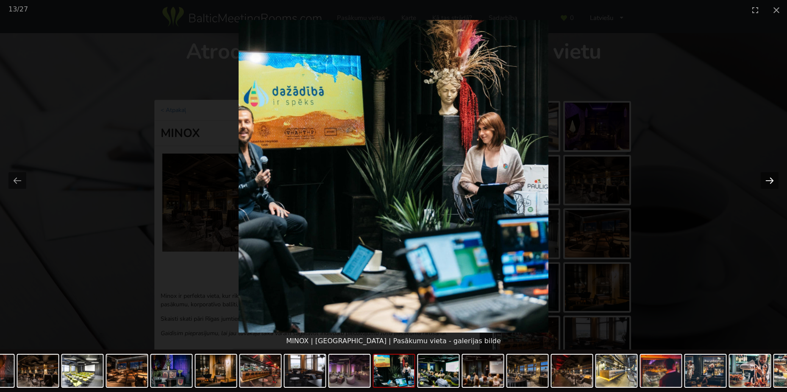
click at [769, 178] on button "Next slide" at bounding box center [770, 180] width 18 height 17
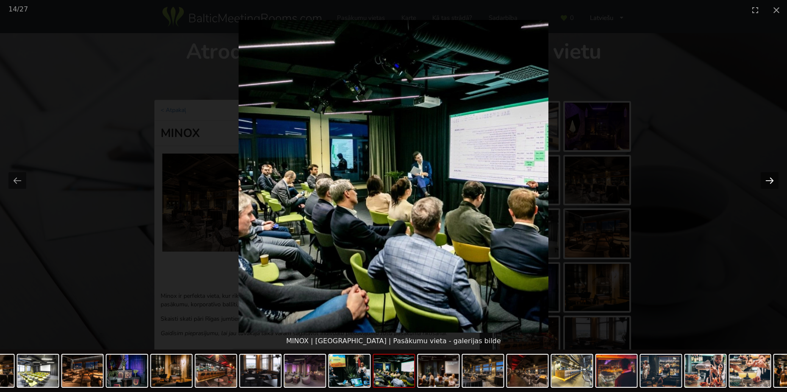
click at [769, 178] on button "Next slide" at bounding box center [770, 180] width 18 height 17
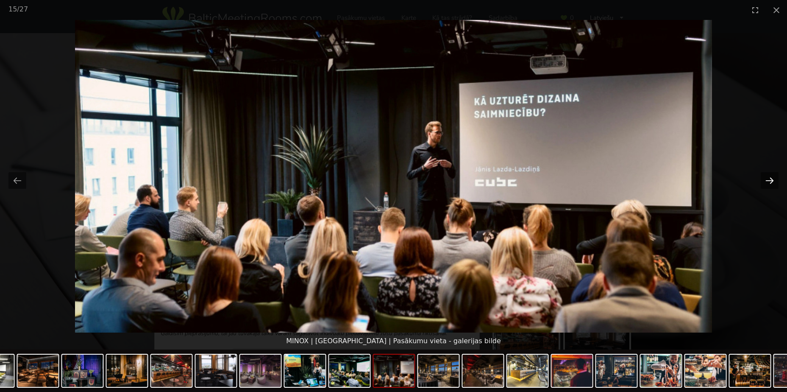
click at [769, 178] on button "Next slide" at bounding box center [770, 180] width 18 height 17
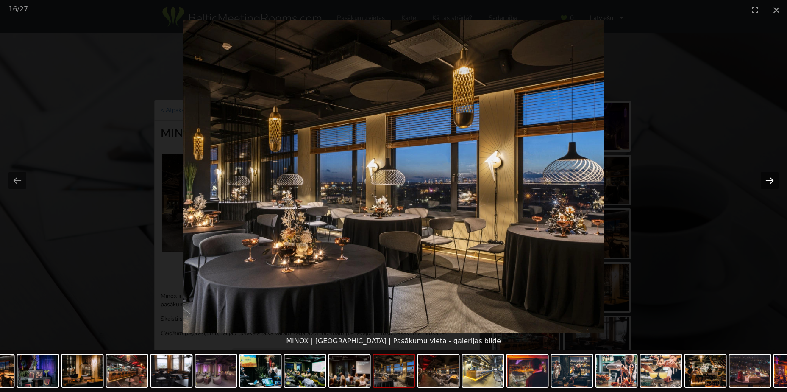
click at [769, 178] on button "Next slide" at bounding box center [770, 180] width 18 height 17
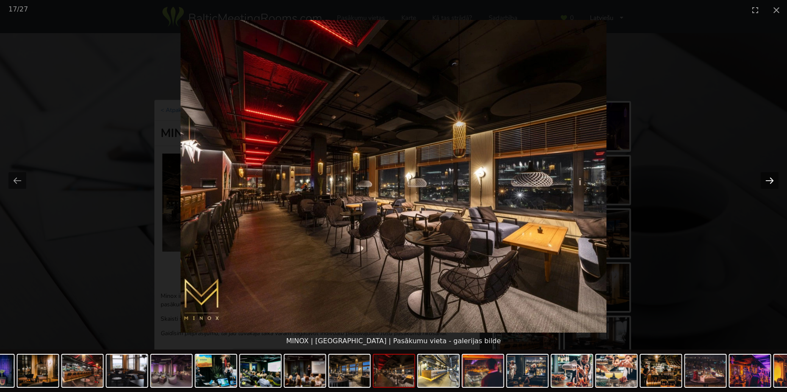
click at [769, 178] on button "Next slide" at bounding box center [770, 180] width 18 height 17
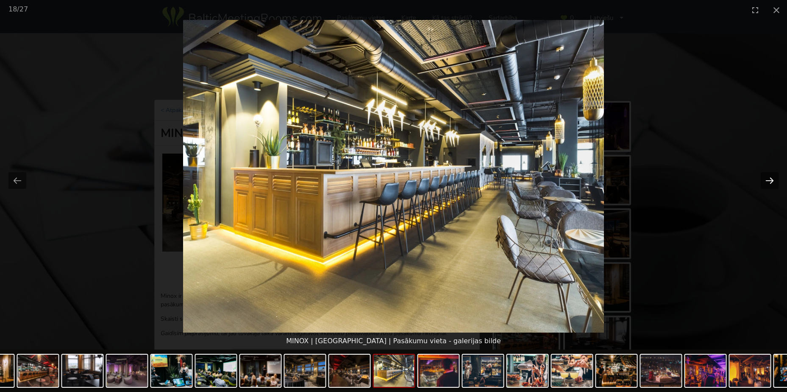
click at [774, 180] on button "Next slide" at bounding box center [770, 180] width 18 height 17
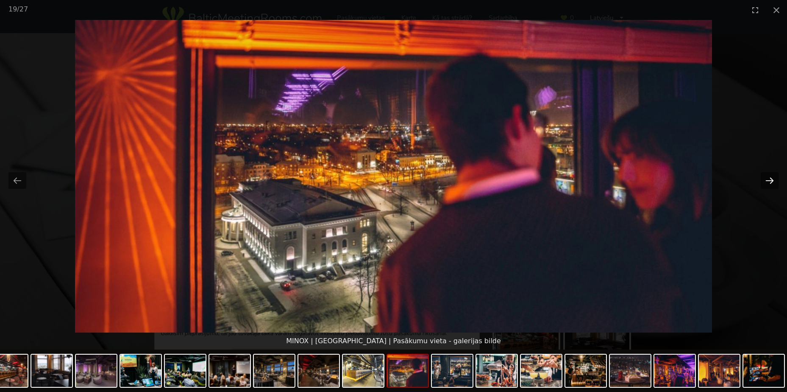
click at [769, 181] on button "Next slide" at bounding box center [770, 180] width 18 height 17
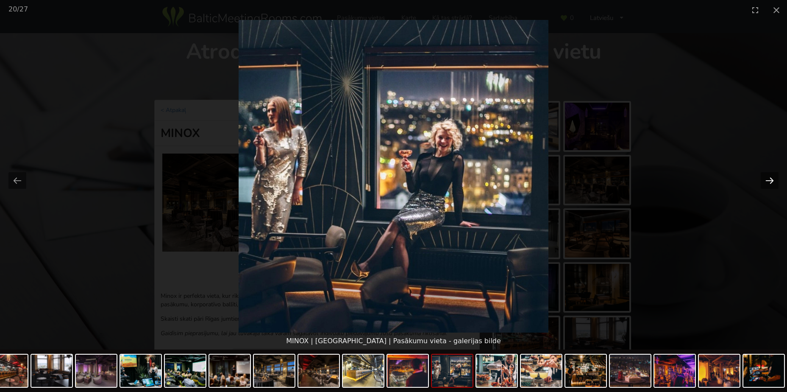
click at [769, 181] on button "Next slide" at bounding box center [770, 180] width 18 height 17
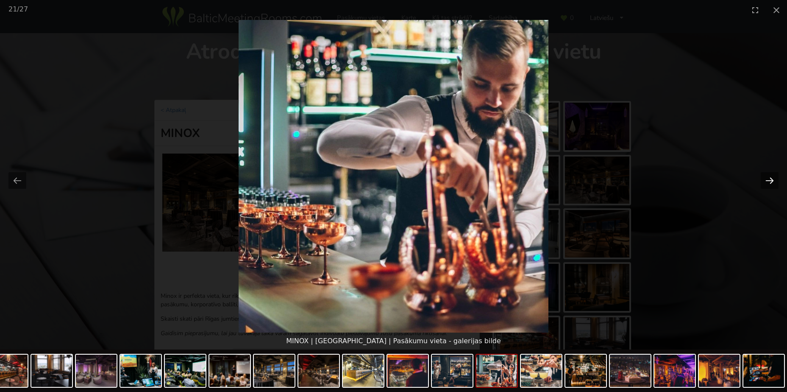
click at [769, 181] on button "Next slide" at bounding box center [770, 180] width 18 height 17
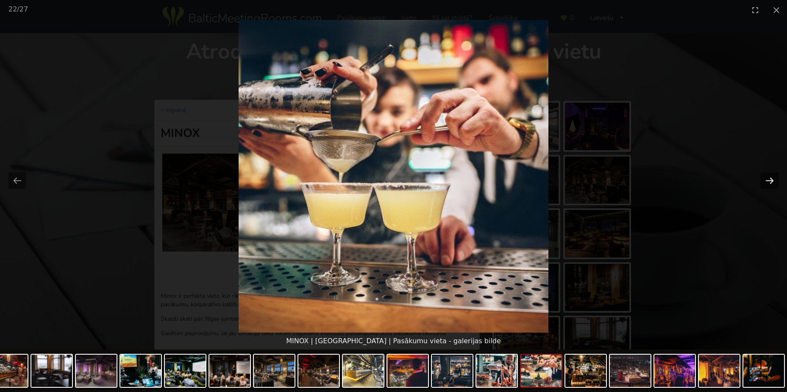
click at [769, 181] on button "Next slide" at bounding box center [770, 180] width 18 height 17
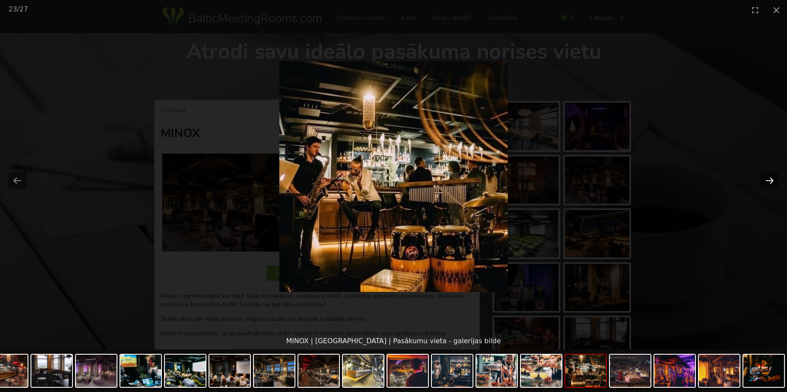
click at [769, 181] on button "Next slide" at bounding box center [770, 180] width 18 height 17
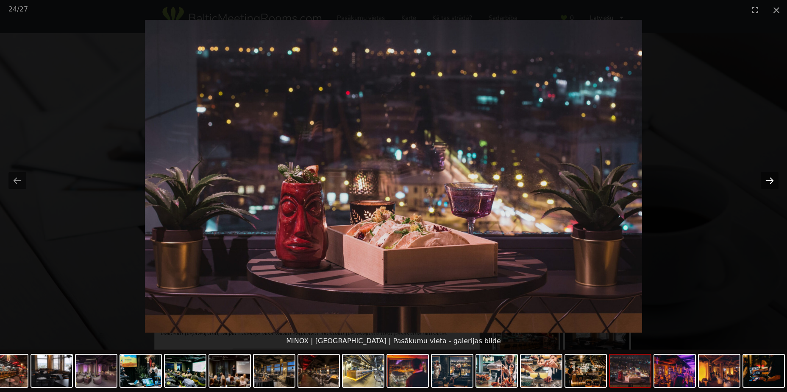
click at [769, 181] on button "Next slide" at bounding box center [770, 180] width 18 height 17
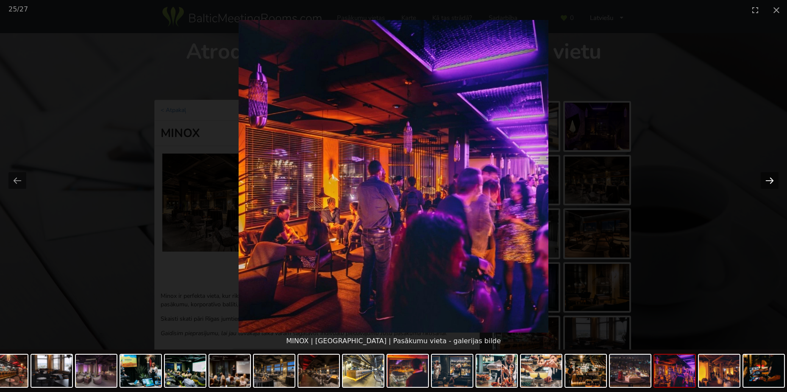
click at [769, 181] on button "Next slide" at bounding box center [770, 180] width 18 height 17
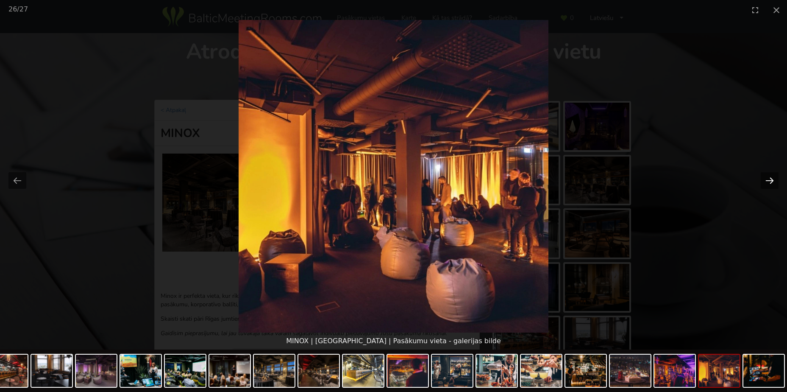
click at [769, 181] on button "Next slide" at bounding box center [770, 180] width 18 height 17
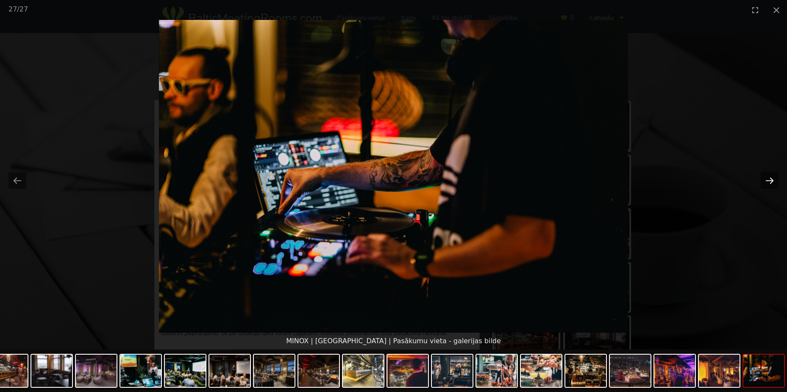
click at [769, 181] on button "Next slide" at bounding box center [770, 180] width 18 height 17
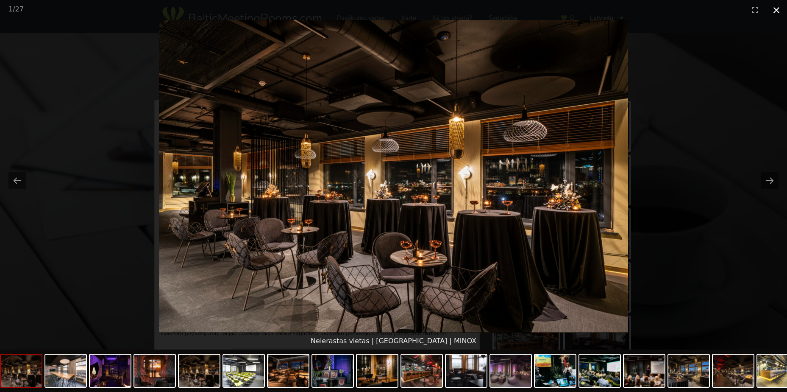
click at [774, 10] on button "Close gallery" at bounding box center [776, 10] width 21 height 20
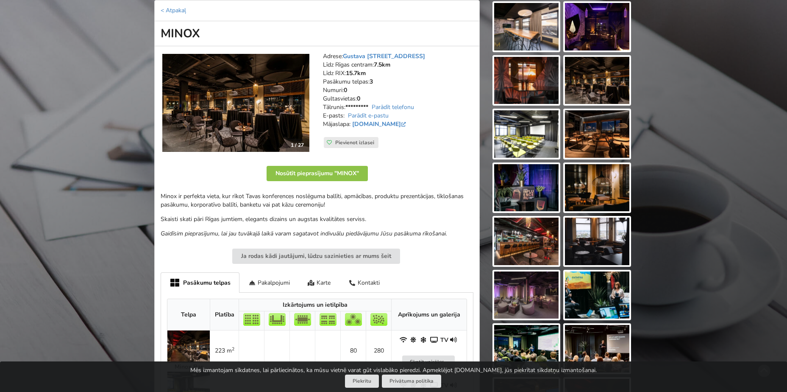
scroll to position [85, 0]
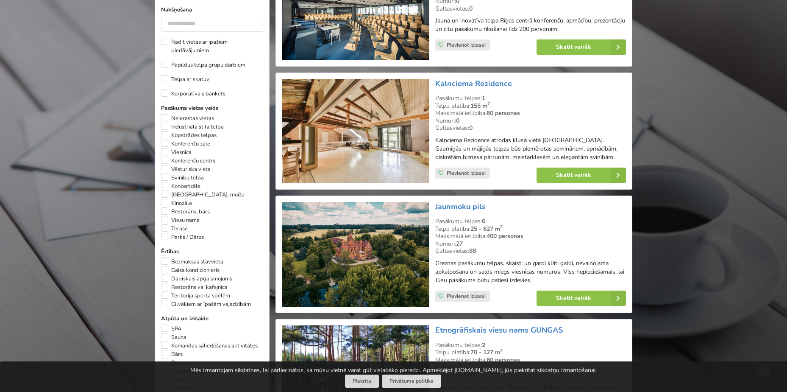
scroll to position [375, 0]
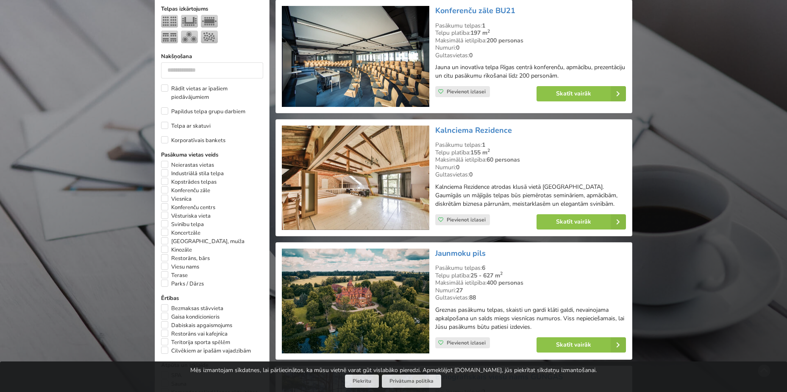
click at [355, 200] on img at bounding box center [355, 178] width 147 height 104
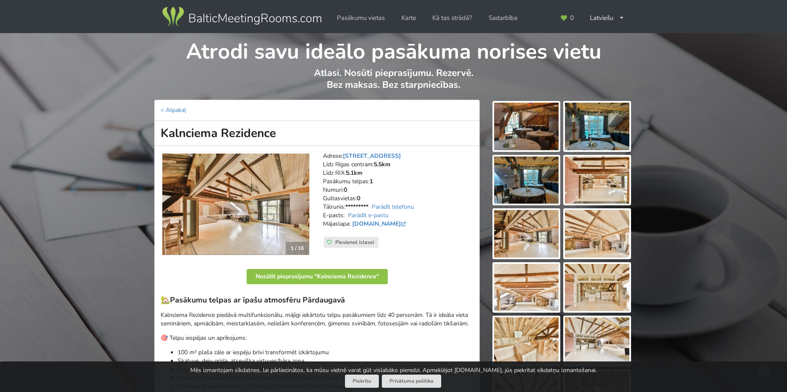
click at [264, 195] on img at bounding box center [235, 205] width 147 height 102
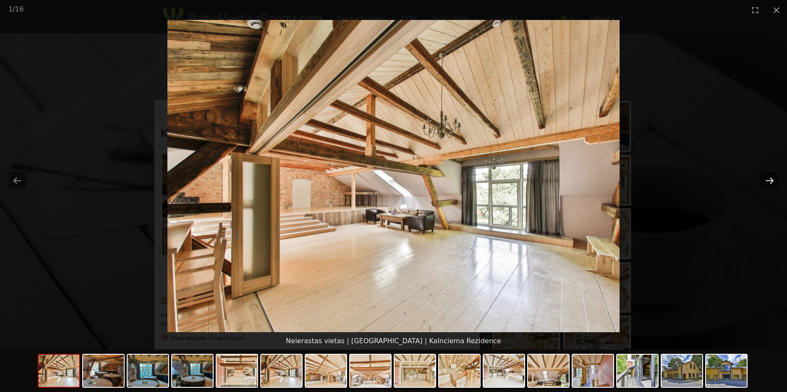
click at [768, 179] on button "Next slide" at bounding box center [770, 180] width 18 height 17
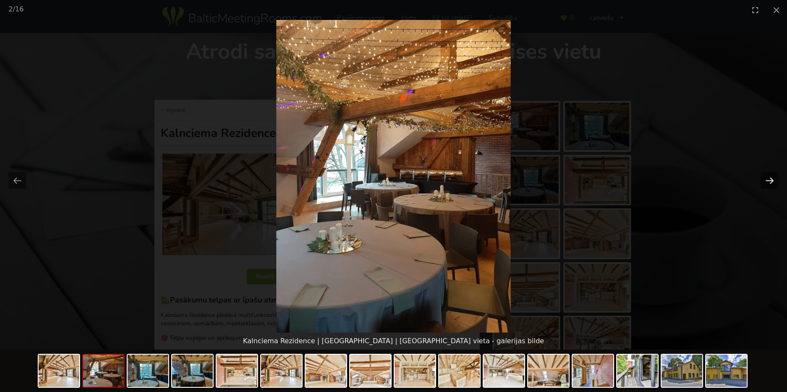
click at [768, 179] on button "Next slide" at bounding box center [770, 180] width 18 height 17
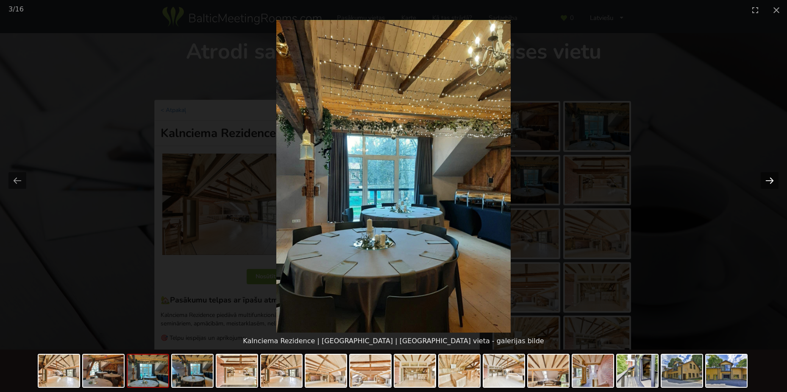
click at [768, 179] on button "Next slide" at bounding box center [770, 180] width 18 height 17
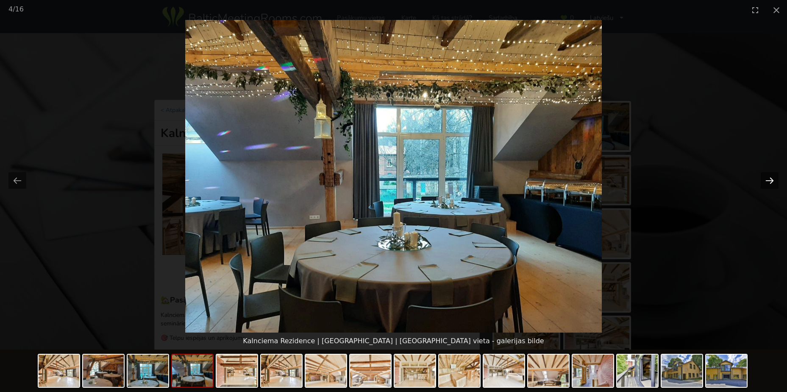
click at [768, 179] on button "Next slide" at bounding box center [770, 180] width 18 height 17
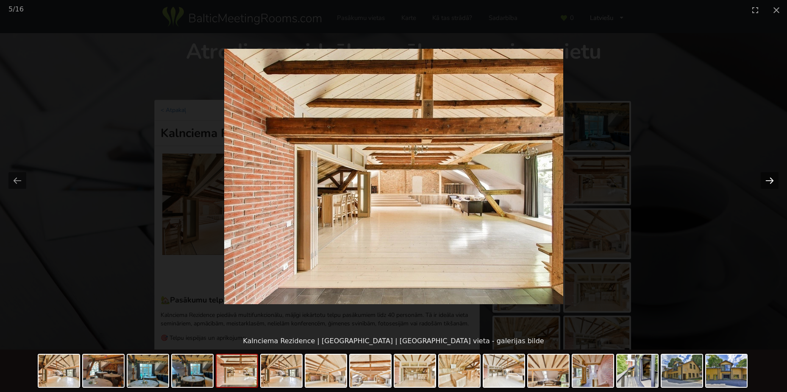
click at [768, 179] on button "Next slide" at bounding box center [770, 180] width 18 height 17
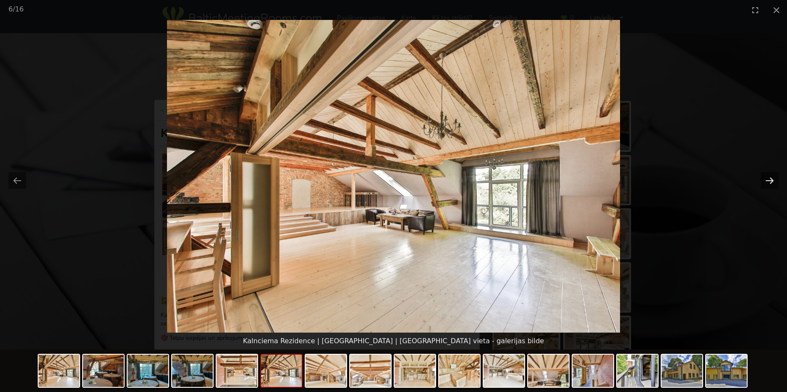
click at [768, 179] on button "Next slide" at bounding box center [770, 180] width 18 height 17
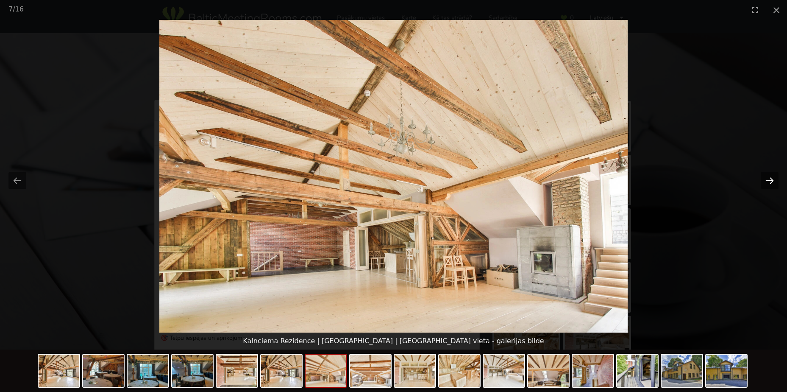
click at [768, 179] on button "Next slide" at bounding box center [770, 180] width 18 height 17
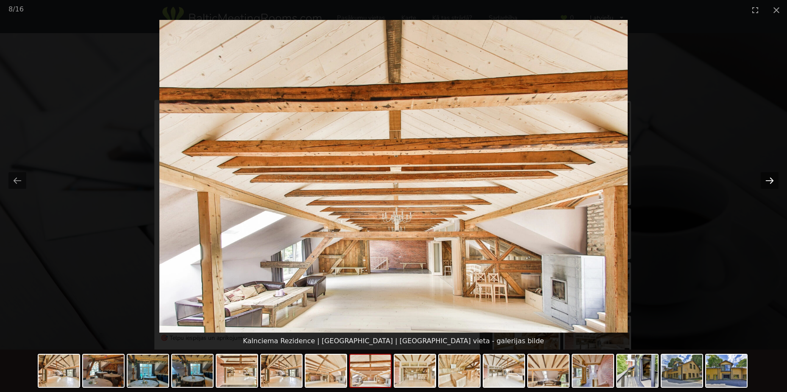
click at [768, 179] on button "Next slide" at bounding box center [770, 180] width 18 height 17
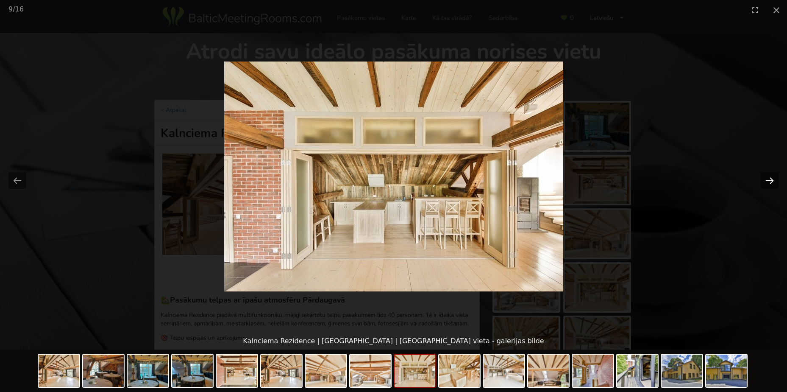
click at [768, 179] on button "Next slide" at bounding box center [770, 180] width 18 height 17
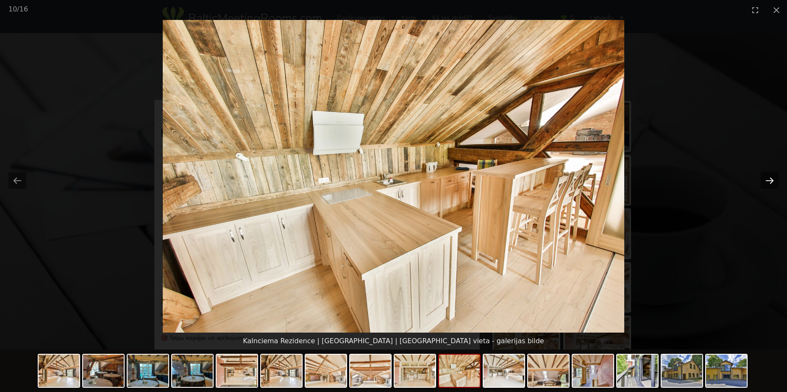
click at [768, 180] on button "Next slide" at bounding box center [770, 180] width 18 height 17
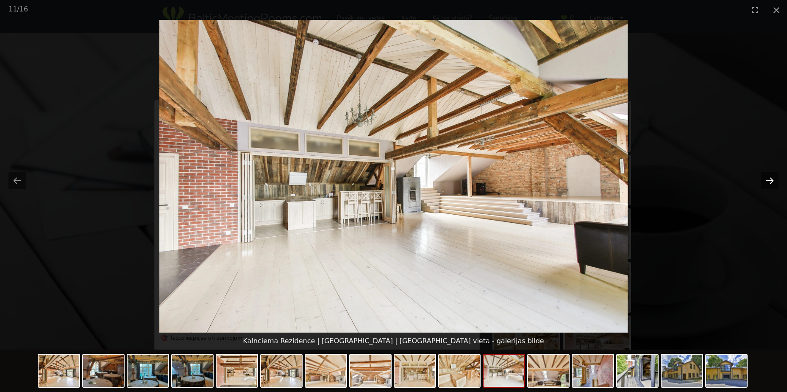
click at [768, 180] on button "Next slide" at bounding box center [770, 180] width 18 height 17
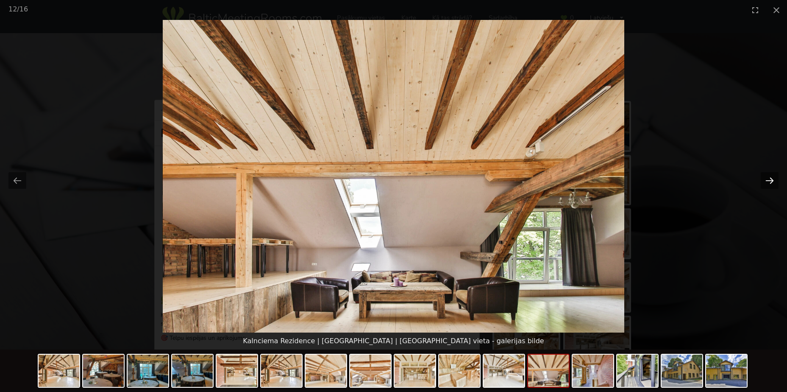
click at [768, 180] on button "Next slide" at bounding box center [770, 180] width 18 height 17
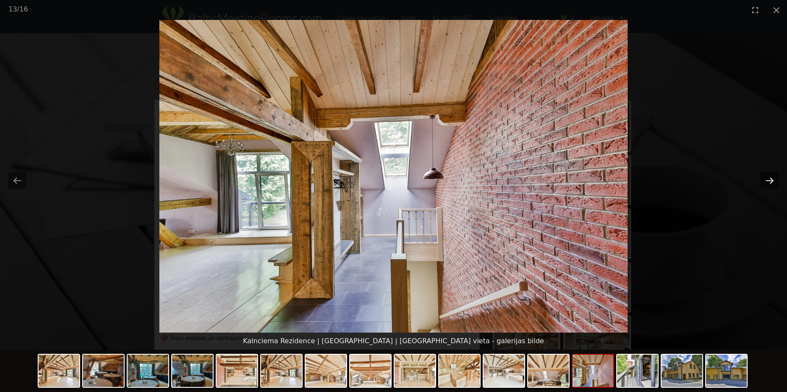
click at [768, 180] on button "Next slide" at bounding box center [770, 180] width 18 height 17
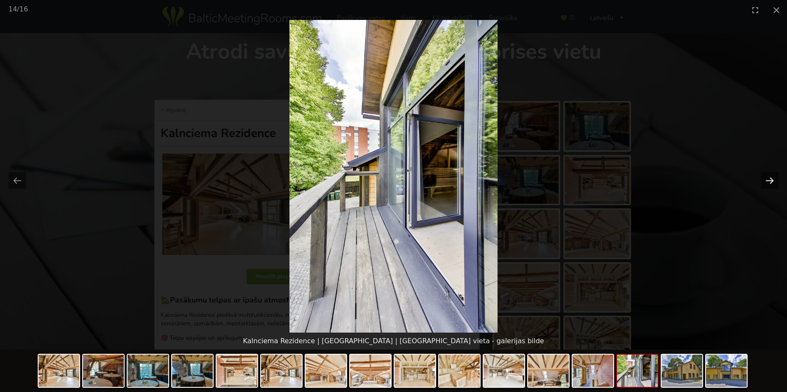
click at [769, 181] on button "Next slide" at bounding box center [770, 180] width 18 height 17
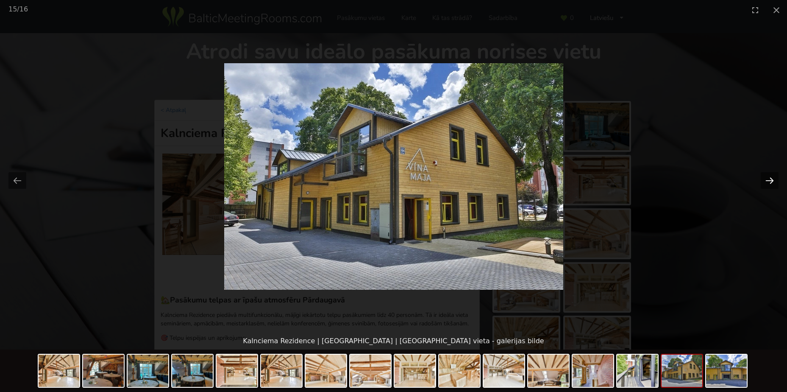
click at [769, 181] on button "Next slide" at bounding box center [770, 180] width 18 height 17
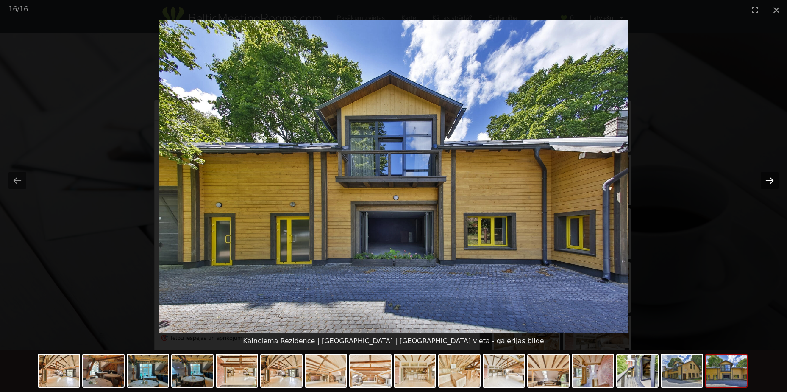
click at [769, 182] on button "Next slide" at bounding box center [770, 180] width 18 height 17
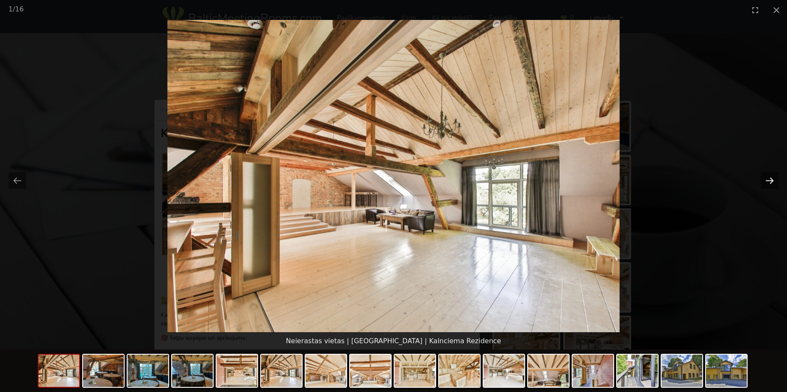
click at [769, 182] on button "Next slide" at bounding box center [770, 180] width 18 height 17
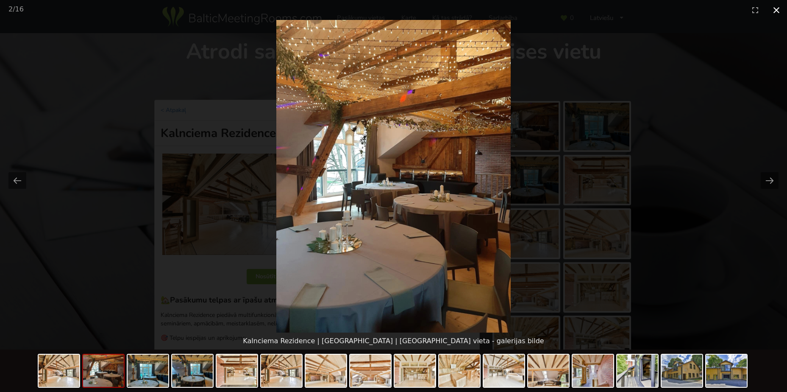
click at [777, 6] on button "Close gallery" at bounding box center [776, 10] width 21 height 20
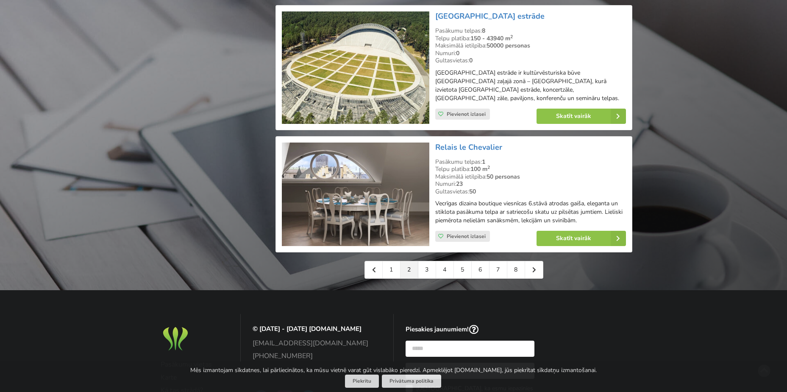
scroll to position [1944, 0]
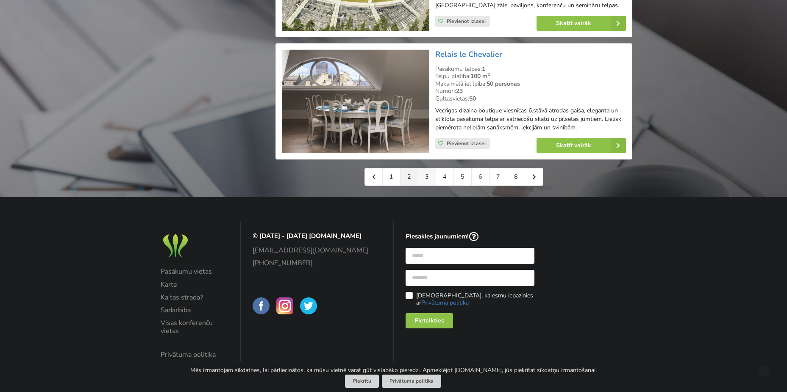
click at [428, 170] on link "3" at bounding box center [428, 176] width 18 height 17
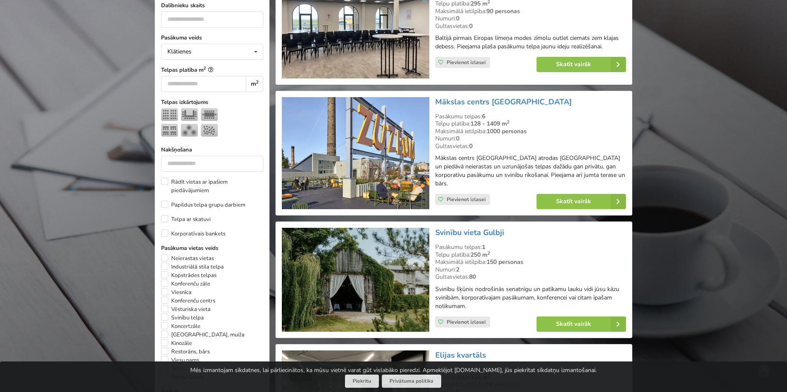
scroll to position [297, 0]
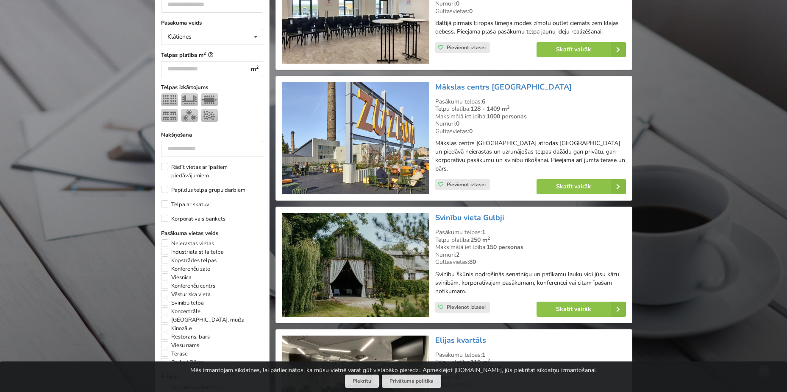
click at [343, 146] on img at bounding box center [355, 138] width 147 height 112
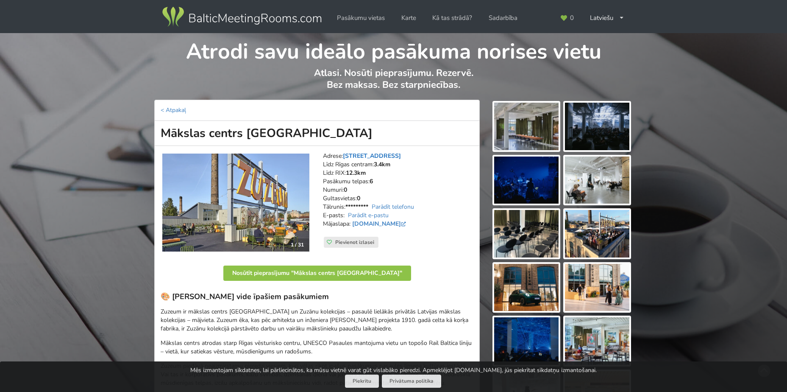
scroll to position [42, 0]
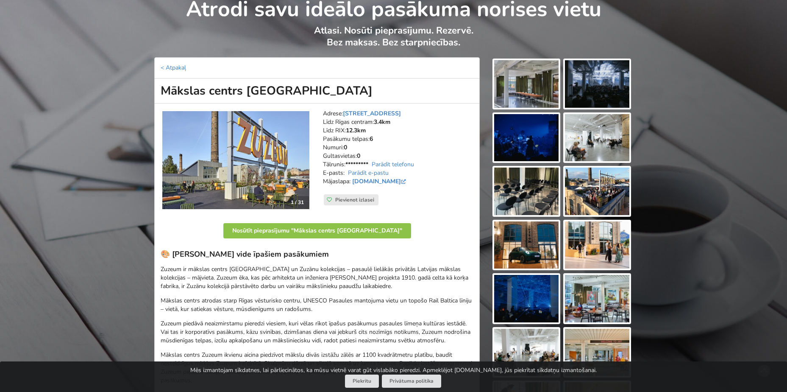
click at [255, 167] on img at bounding box center [235, 160] width 147 height 98
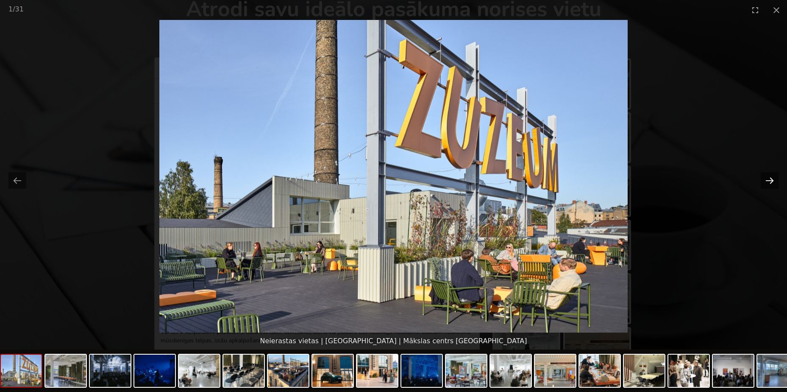
click at [772, 184] on button "Next slide" at bounding box center [770, 180] width 18 height 17
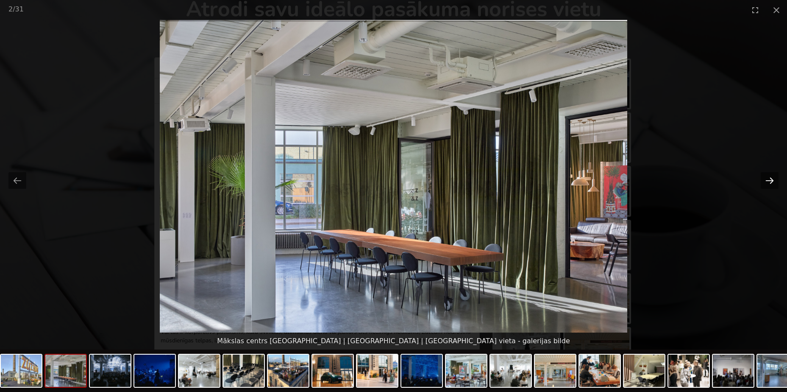
click at [769, 178] on button "Next slide" at bounding box center [770, 180] width 18 height 17
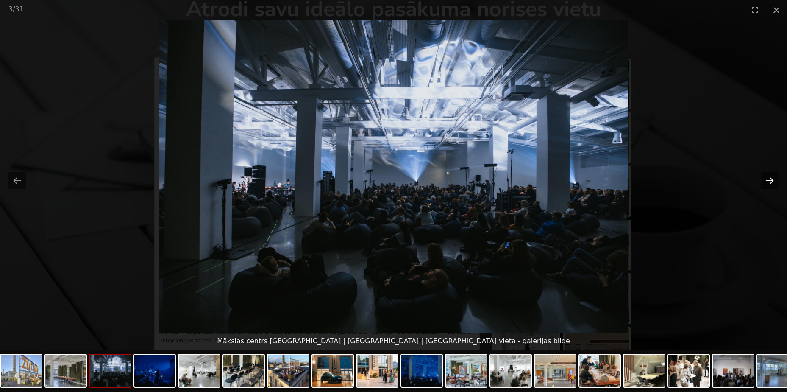
click at [769, 178] on button "Next slide" at bounding box center [770, 180] width 18 height 17
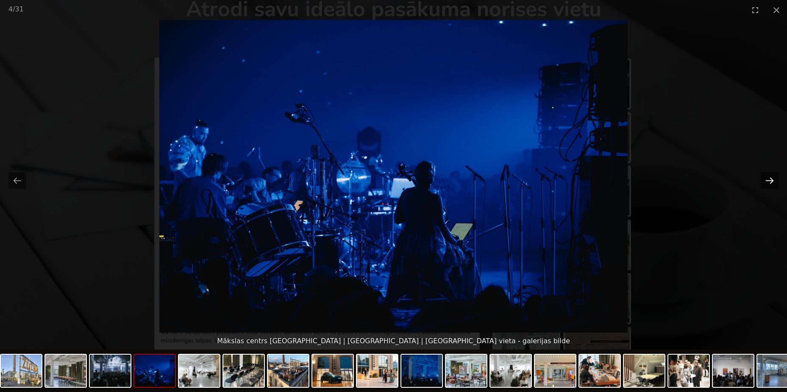
click at [769, 178] on button "Next slide" at bounding box center [770, 180] width 18 height 17
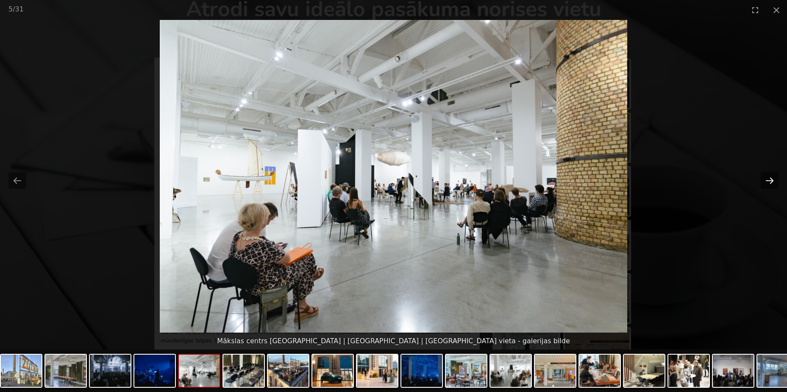
click at [769, 178] on button "Next slide" at bounding box center [770, 180] width 18 height 17
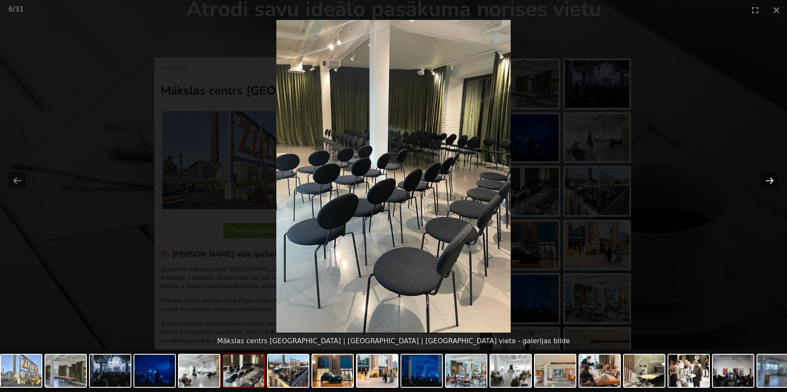
click at [769, 178] on button "Next slide" at bounding box center [770, 180] width 18 height 17
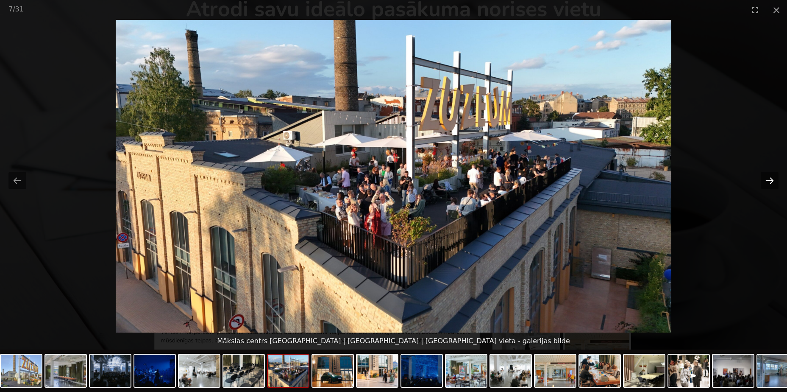
click at [769, 178] on button "Next slide" at bounding box center [770, 180] width 18 height 17
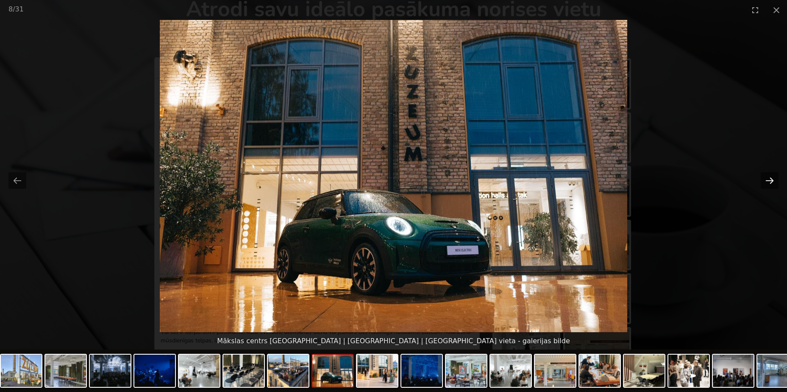
click at [769, 178] on button "Next slide" at bounding box center [770, 180] width 18 height 17
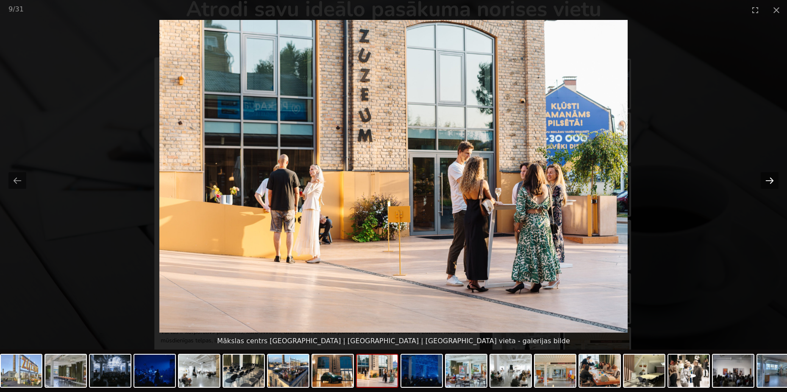
click at [769, 178] on button "Next slide" at bounding box center [770, 180] width 18 height 17
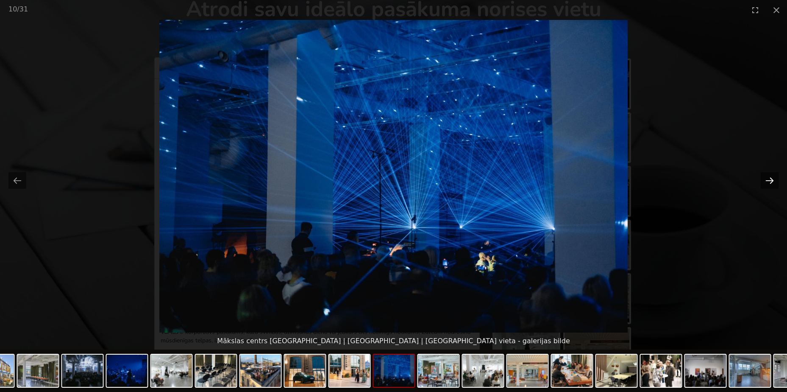
click at [769, 178] on button "Next slide" at bounding box center [770, 180] width 18 height 17
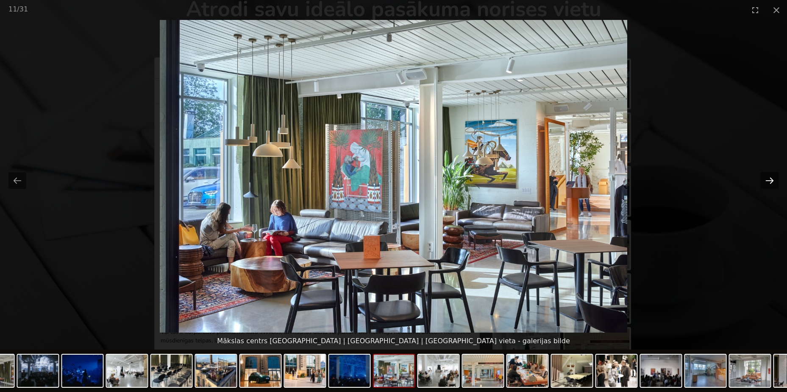
click at [769, 178] on button "Next slide" at bounding box center [770, 180] width 18 height 17
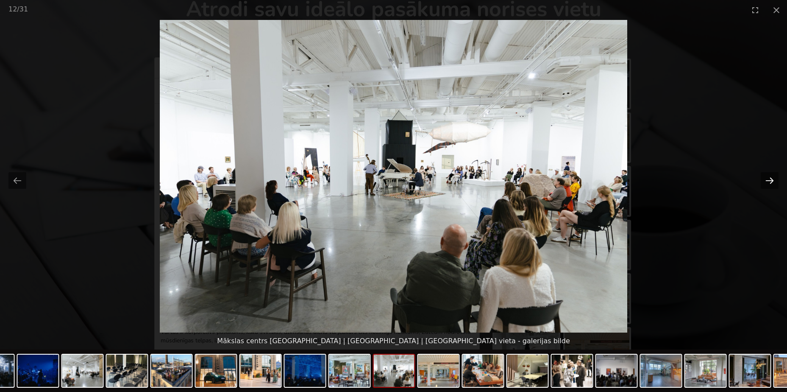
click at [769, 178] on button "Next slide" at bounding box center [770, 180] width 18 height 17
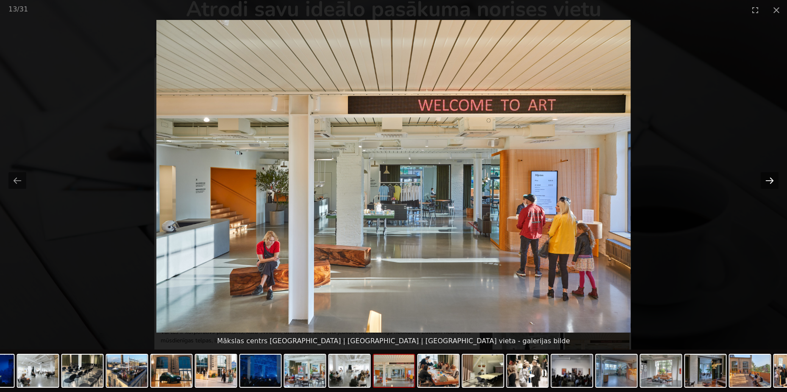
click at [769, 178] on button "Next slide" at bounding box center [770, 180] width 18 height 17
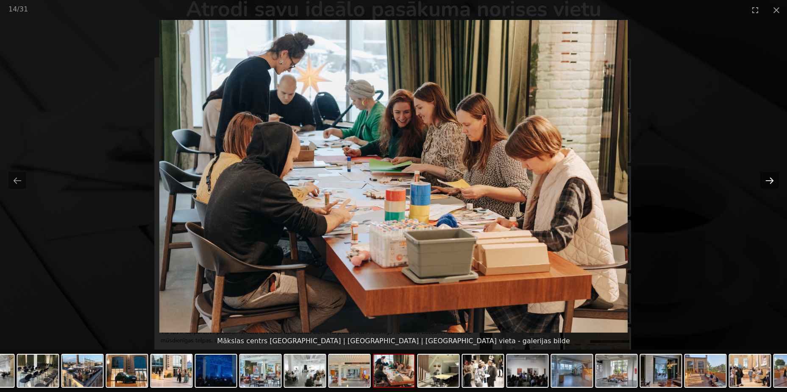
click at [769, 178] on button "Next slide" at bounding box center [770, 180] width 18 height 17
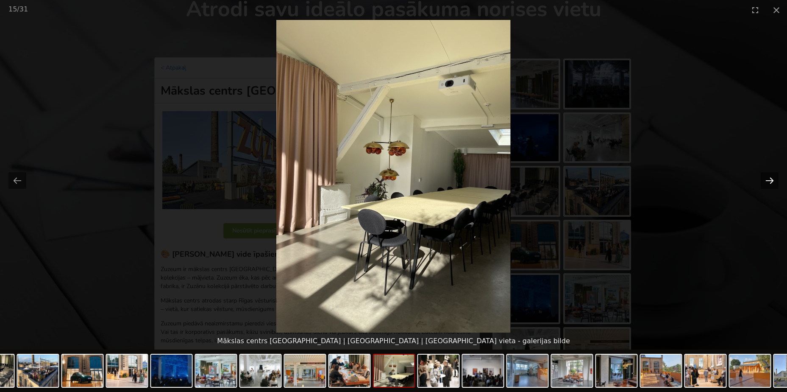
click at [769, 178] on button "Next slide" at bounding box center [770, 180] width 18 height 17
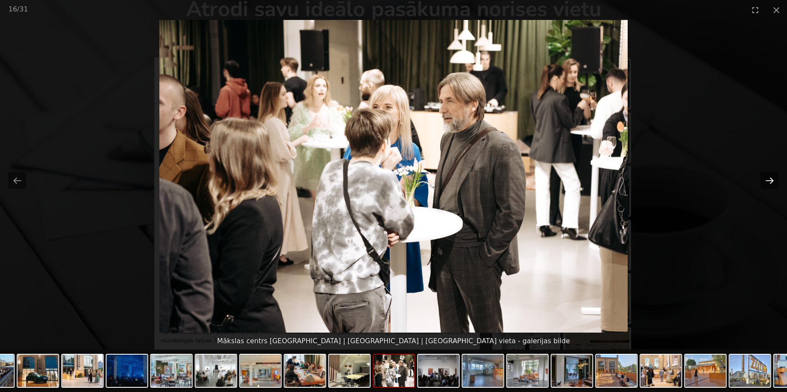
click at [769, 178] on button "Next slide" at bounding box center [770, 180] width 18 height 17
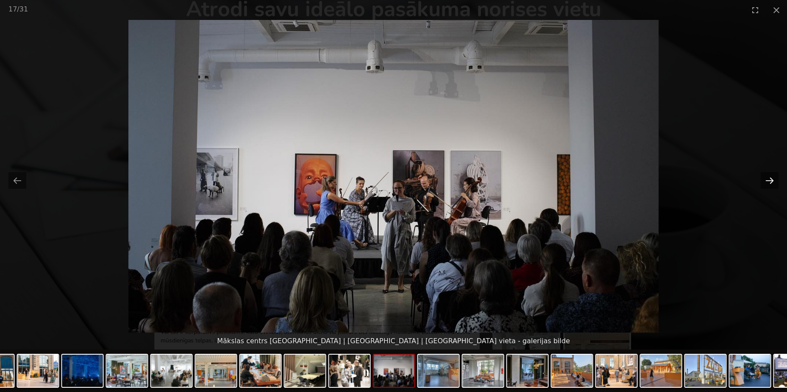
click at [769, 178] on button "Next slide" at bounding box center [770, 180] width 18 height 17
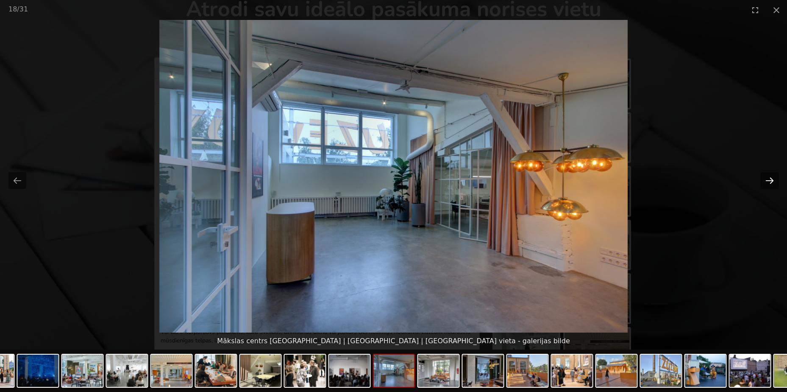
click at [769, 178] on button "Next slide" at bounding box center [770, 180] width 18 height 17
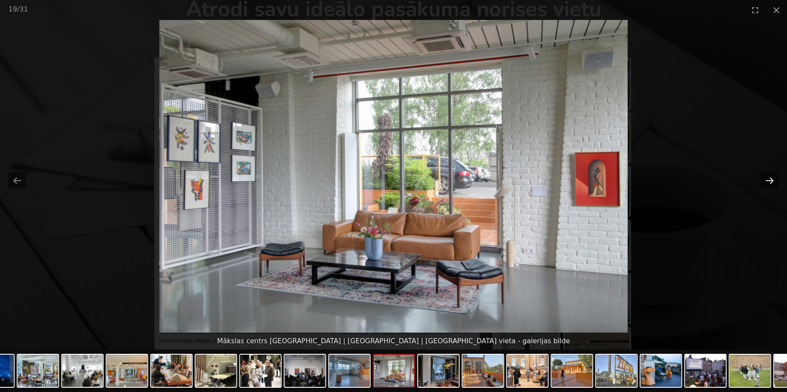
click at [769, 178] on button "Next slide" at bounding box center [770, 180] width 18 height 17
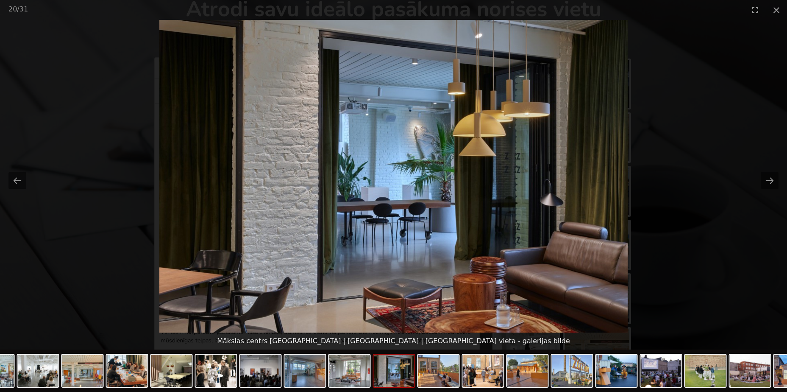
drag, startPoint x: 776, startPoint y: 10, endPoint x: 746, endPoint y: 25, distance: 33.0
click at [775, 10] on button "Close gallery" at bounding box center [776, 10] width 21 height 20
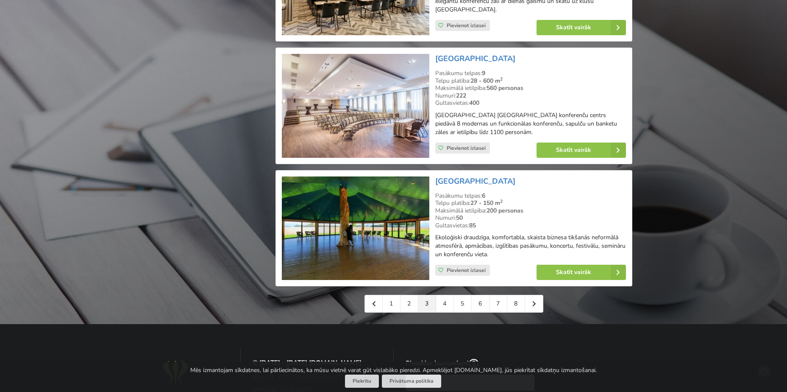
scroll to position [1827, 0]
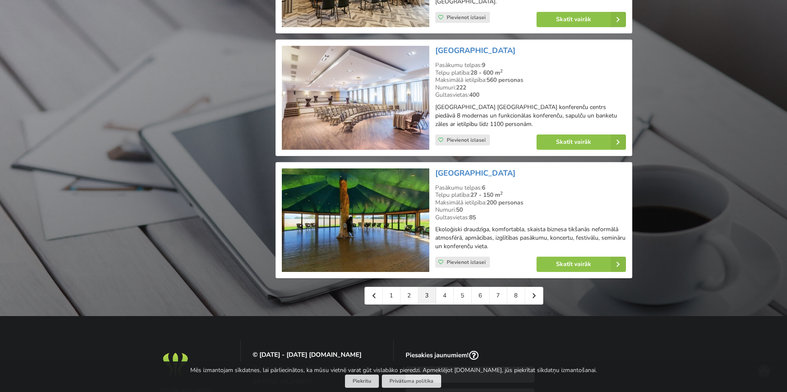
click at [351, 213] on img at bounding box center [355, 220] width 147 height 104
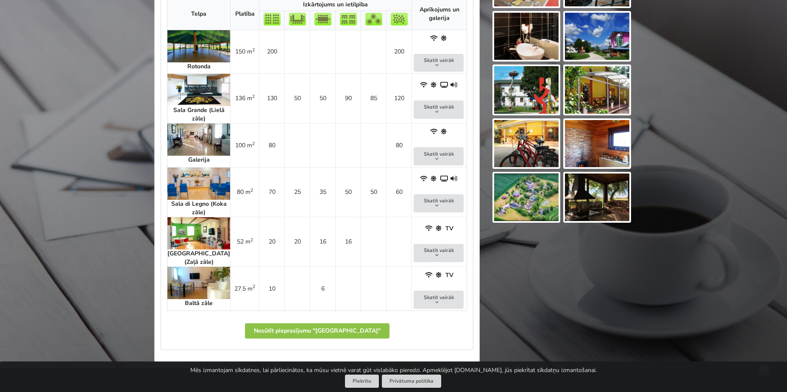
scroll to position [466, 0]
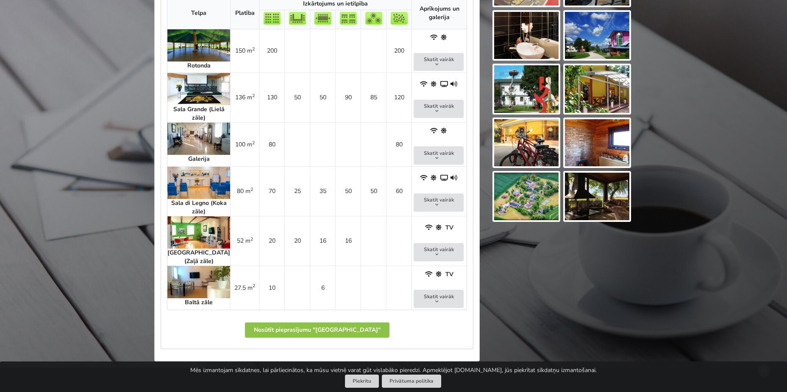
click at [195, 227] on img at bounding box center [199, 232] width 63 height 32
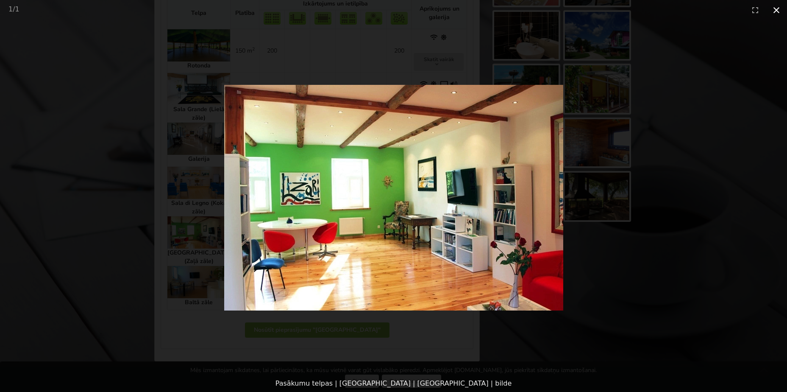
click at [777, 9] on button "Close gallery" at bounding box center [776, 10] width 21 height 20
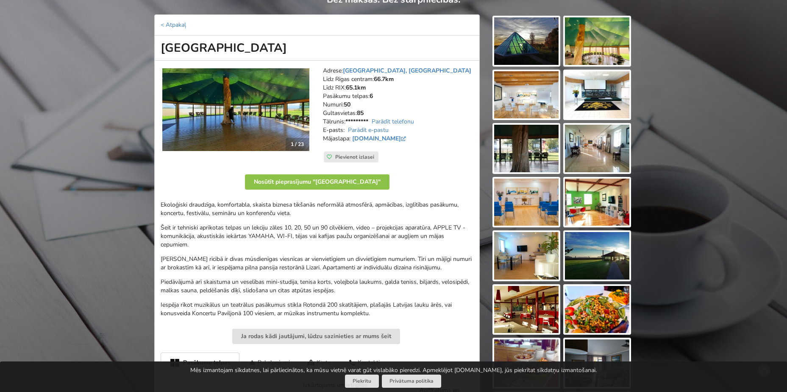
scroll to position [85, 0]
click at [391, 137] on link "[DOMAIN_NAME]" at bounding box center [380, 139] width 56 height 8
click at [377, 137] on link "[DOMAIN_NAME]" at bounding box center [380, 139] width 56 height 8
